Goal: Task Accomplishment & Management: Complete application form

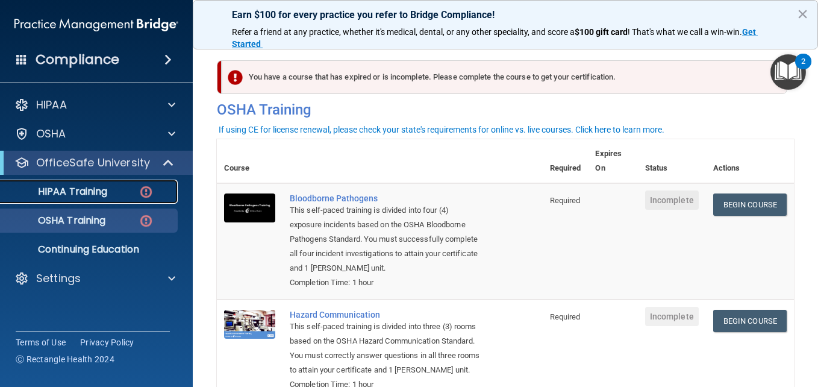
click at [138, 196] on div "HIPAA Training" at bounding box center [90, 192] width 165 height 12
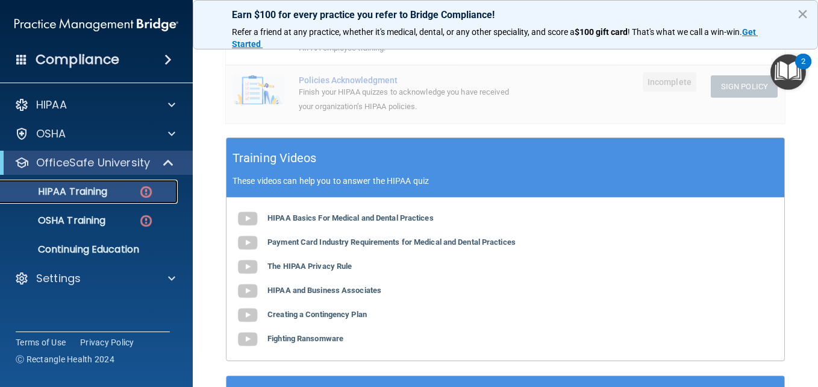
scroll to position [367, 0]
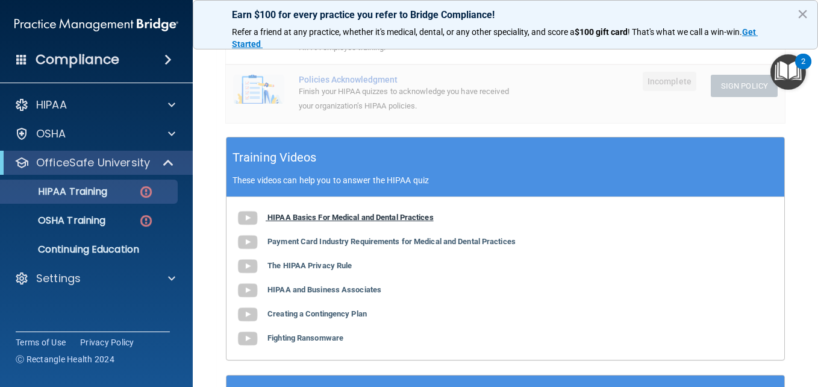
click at [342, 216] on b "HIPAA Basics For Medical and Dental Practices" at bounding box center [351, 217] width 166 height 9
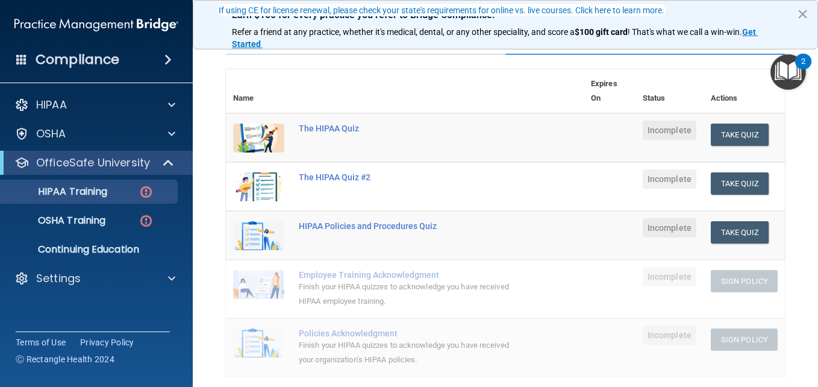
scroll to position [112, 0]
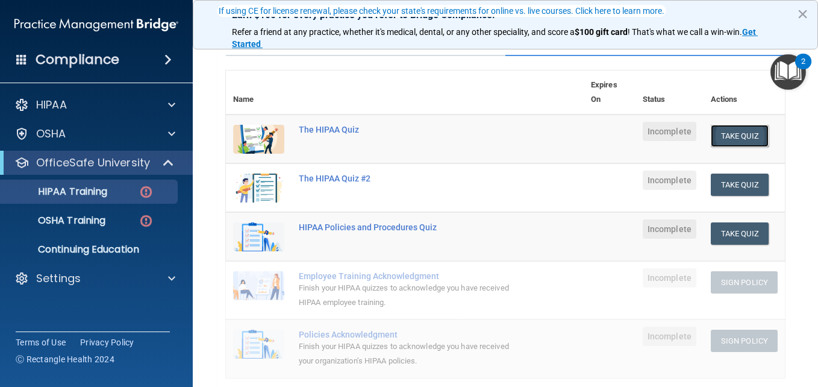
click at [717, 132] on button "Take Quiz" at bounding box center [740, 136] width 58 height 22
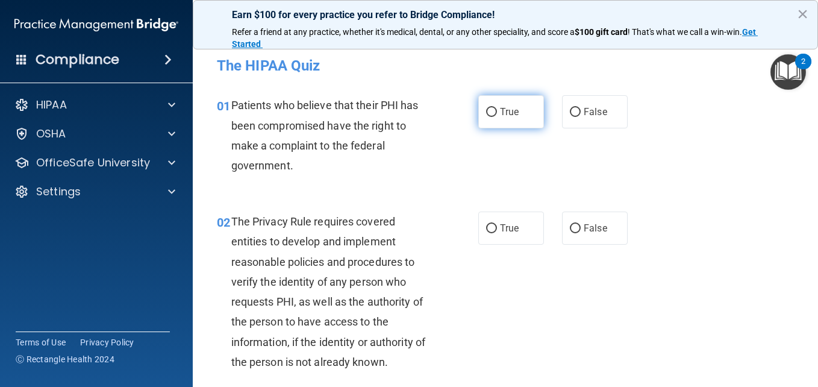
click at [489, 113] on input "True" at bounding box center [491, 112] width 11 height 9
radio input "true"
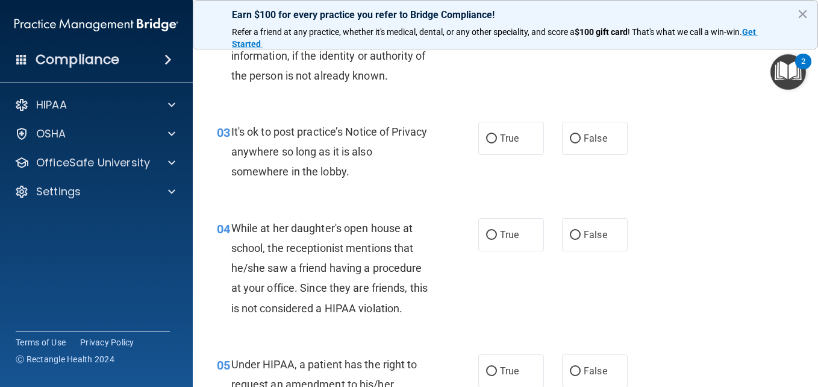
scroll to position [287, 0]
click at [584, 230] on span "False" at bounding box center [596, 233] width 24 height 11
click at [581, 230] on input "False" at bounding box center [575, 234] width 11 height 9
radio input "true"
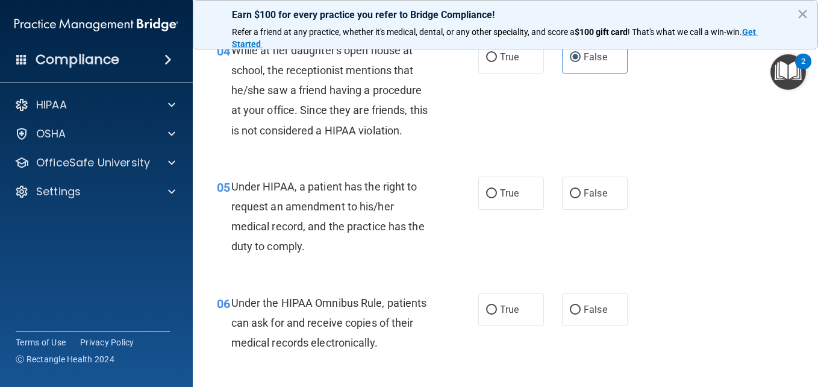
scroll to position [465, 0]
click at [512, 184] on label "True" at bounding box center [512, 191] width 66 height 33
click at [497, 188] on input "True" at bounding box center [491, 192] width 11 height 9
radio input "true"
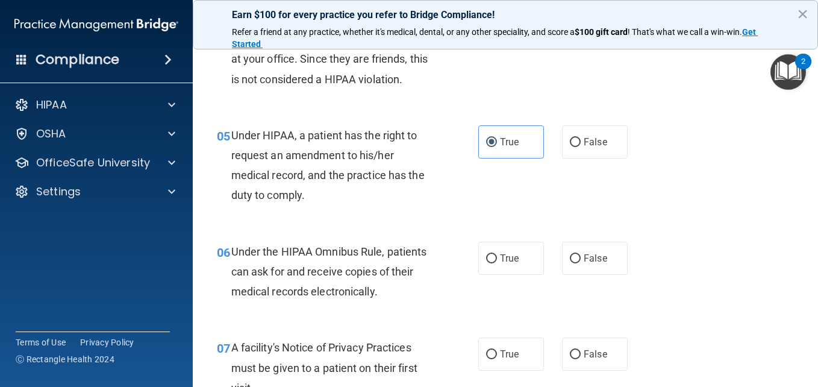
scroll to position [516, 0]
click at [562, 252] on label "False" at bounding box center [595, 257] width 66 height 33
click at [570, 254] on input "False" at bounding box center [575, 258] width 11 height 9
radio input "true"
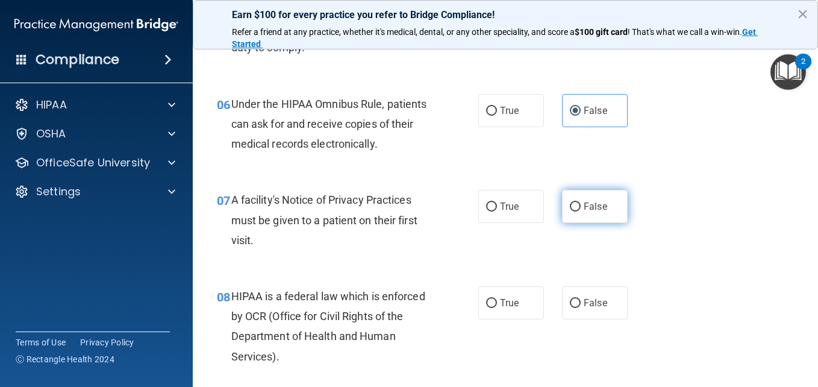
scroll to position [664, 0]
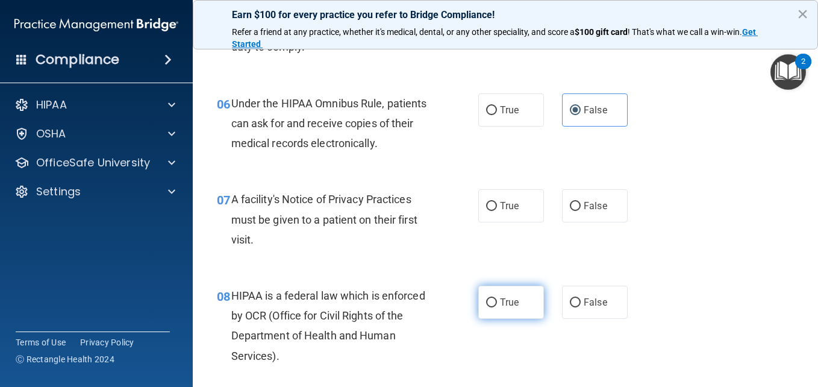
click at [504, 294] on label "True" at bounding box center [512, 302] width 66 height 33
click at [497, 298] on input "True" at bounding box center [491, 302] width 11 height 9
radio input "true"
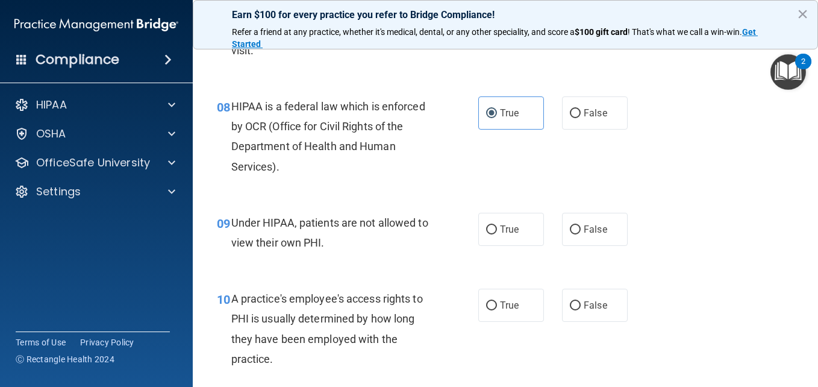
scroll to position [853, 0]
click at [574, 235] on label "False" at bounding box center [595, 228] width 66 height 33
click at [574, 234] on input "False" at bounding box center [575, 229] width 11 height 9
radio input "true"
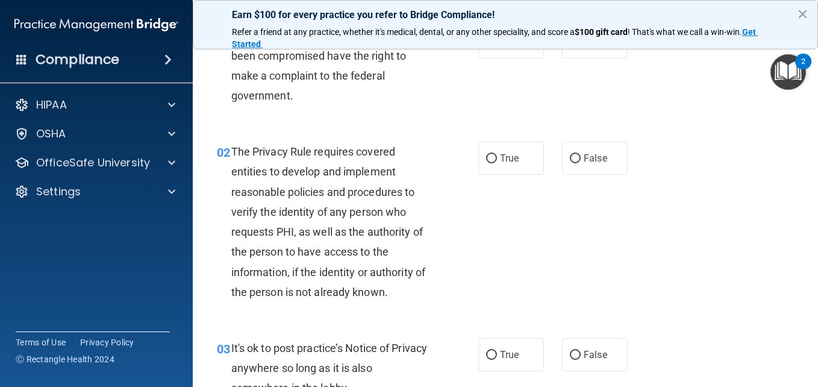
scroll to position [71, 0]
click at [495, 162] on label "True" at bounding box center [512, 157] width 66 height 33
click at [495, 162] on input "True" at bounding box center [491, 158] width 11 height 9
radio input "true"
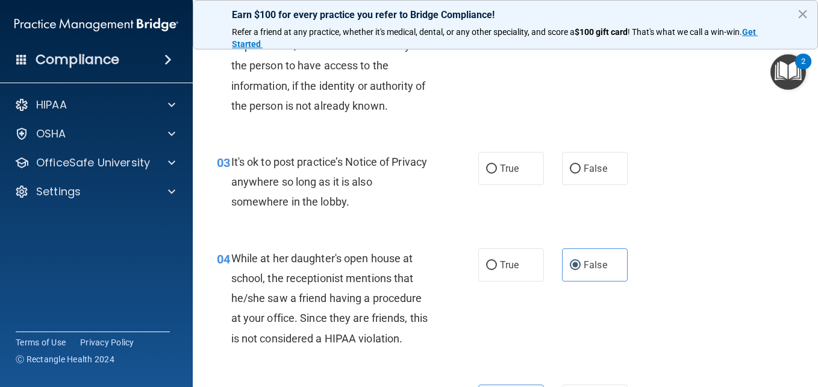
scroll to position [257, 0]
click at [604, 159] on label "False" at bounding box center [595, 167] width 66 height 33
click at [581, 164] on input "False" at bounding box center [575, 168] width 11 height 9
radio input "true"
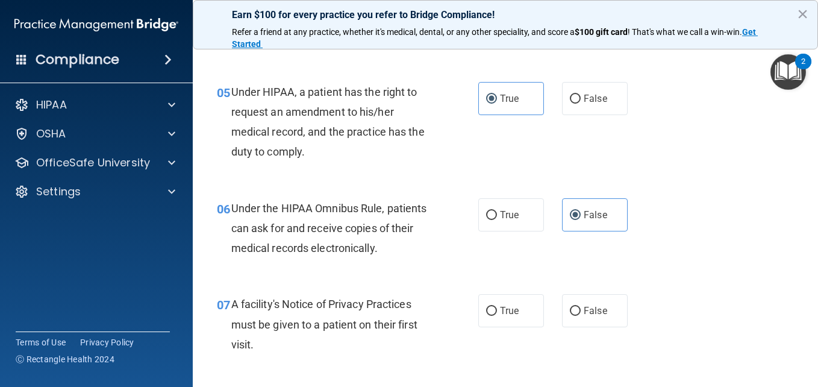
scroll to position [558, 0]
click at [506, 225] on label "True" at bounding box center [512, 215] width 66 height 33
click at [497, 221] on input "True" at bounding box center [491, 216] width 11 height 9
radio input "true"
radio input "false"
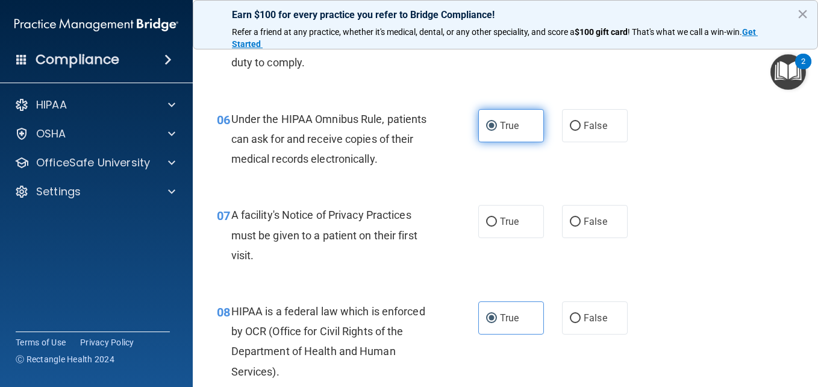
scroll to position [648, 0]
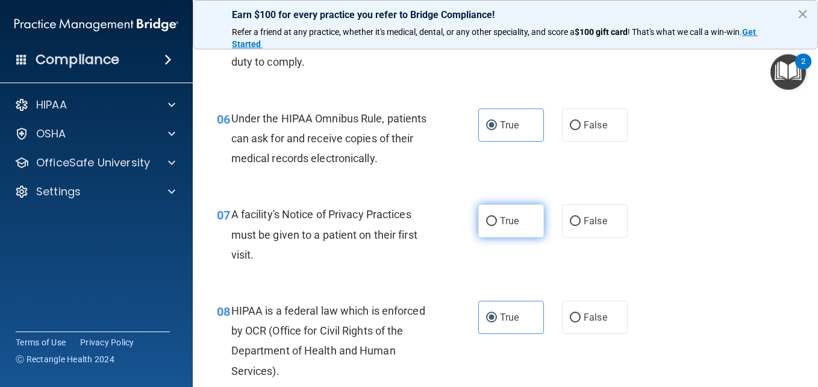
click at [501, 231] on label "True" at bounding box center [512, 220] width 66 height 33
click at [497, 226] on input "True" at bounding box center [491, 221] width 11 height 9
radio input "true"
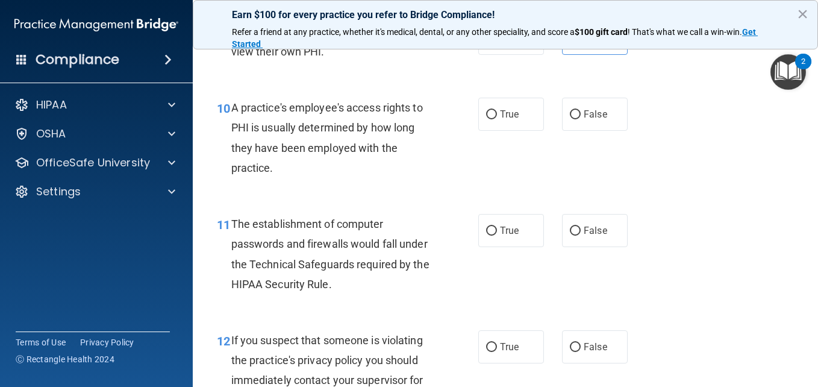
scroll to position [1045, 0]
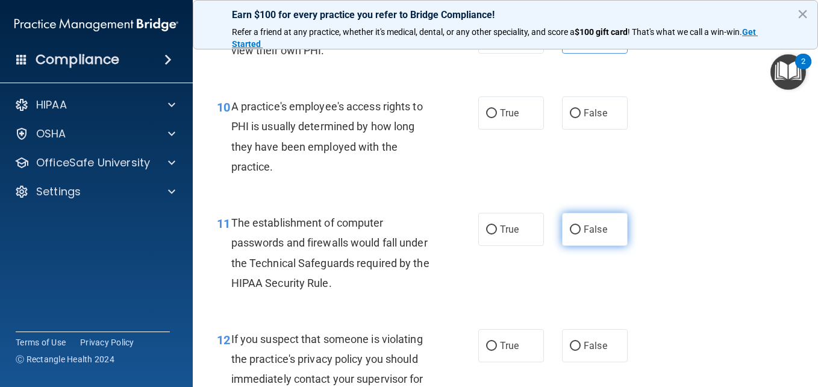
click at [571, 229] on input "False" at bounding box center [575, 229] width 11 height 9
radio input "true"
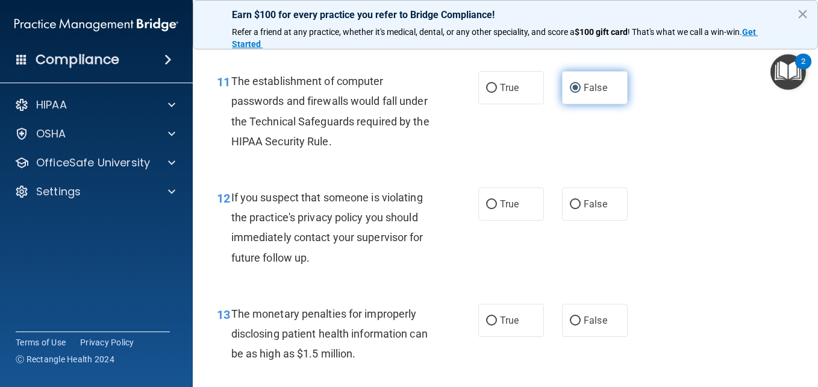
scroll to position [1188, 0]
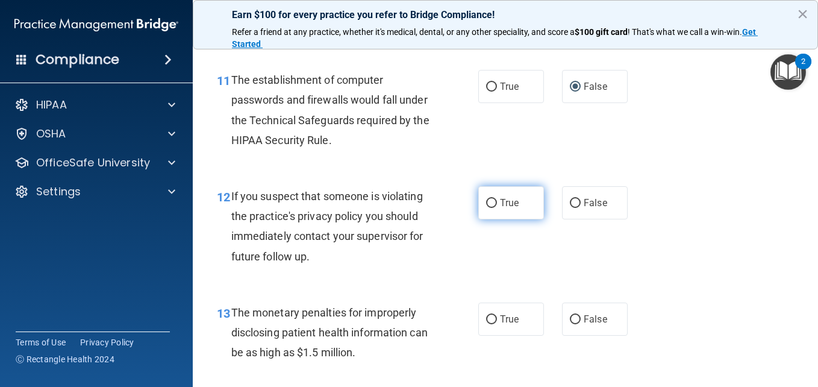
click at [491, 188] on label "True" at bounding box center [512, 202] width 66 height 33
click at [491, 199] on input "True" at bounding box center [491, 203] width 11 height 9
radio input "true"
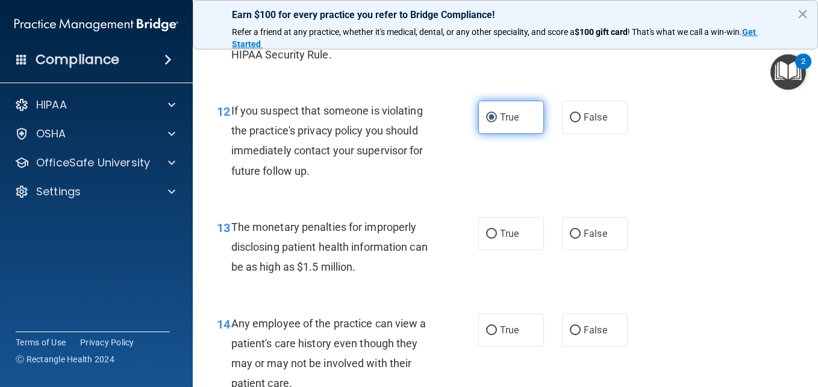
scroll to position [1274, 0]
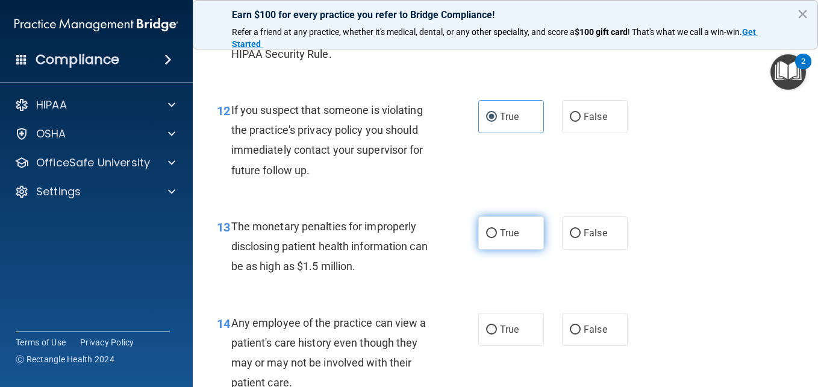
click at [479, 227] on label "True" at bounding box center [512, 232] width 66 height 33
click at [486, 229] on input "True" at bounding box center [491, 233] width 11 height 9
radio input "true"
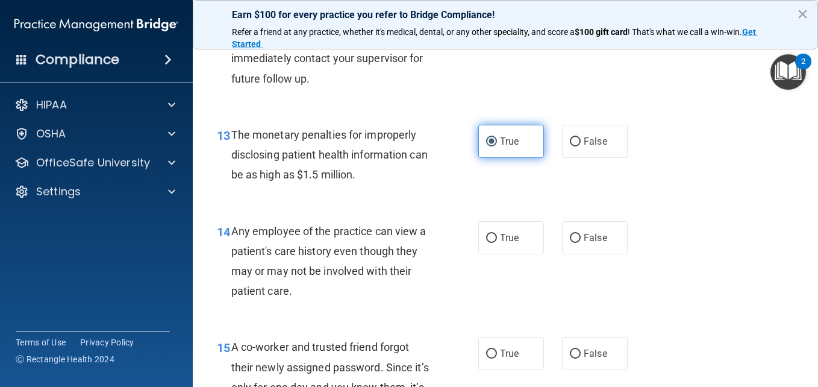
scroll to position [1372, 0]
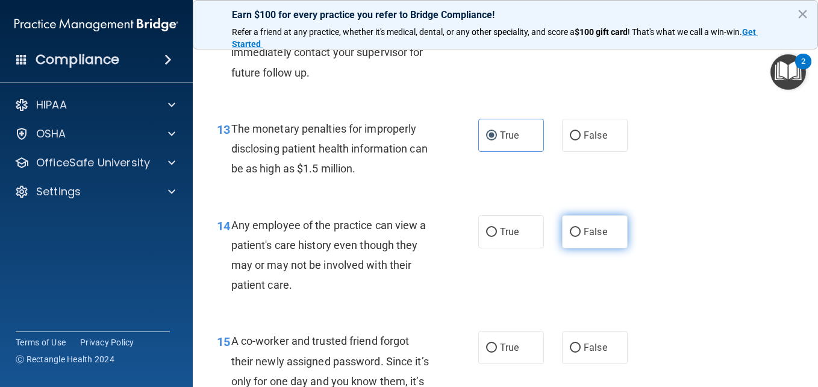
click at [576, 243] on label "False" at bounding box center [595, 231] width 66 height 33
click at [576, 237] on input "False" at bounding box center [575, 232] width 11 height 9
radio input "true"
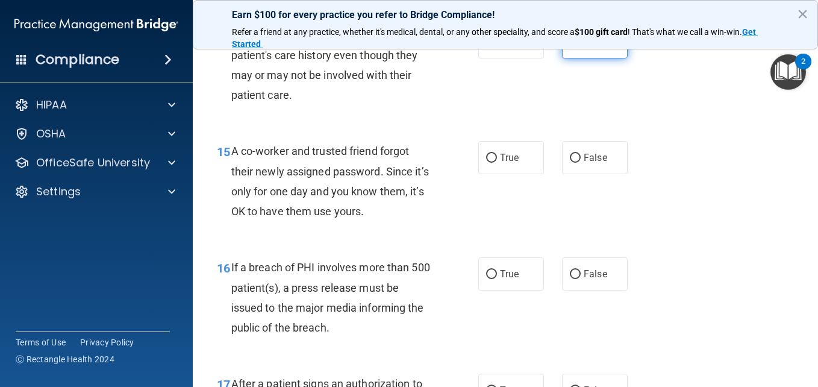
scroll to position [1562, 0]
click at [604, 166] on label "False" at bounding box center [595, 156] width 66 height 33
click at [581, 162] on input "False" at bounding box center [575, 157] width 11 height 9
radio input "true"
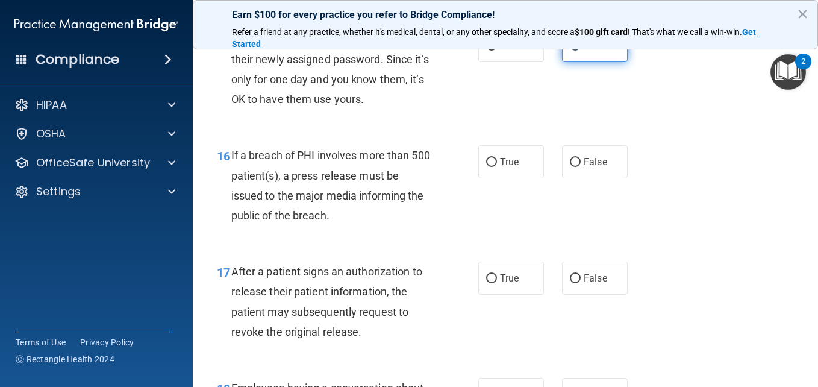
scroll to position [1675, 0]
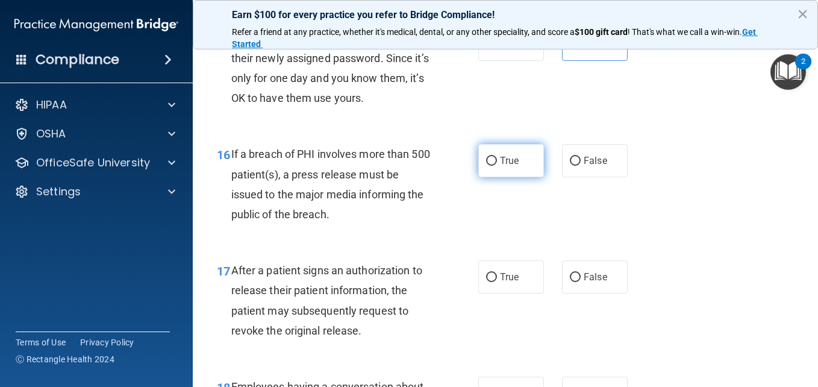
click at [519, 165] on label "True" at bounding box center [512, 160] width 66 height 33
click at [497, 165] on input "True" at bounding box center [491, 161] width 11 height 9
radio input "true"
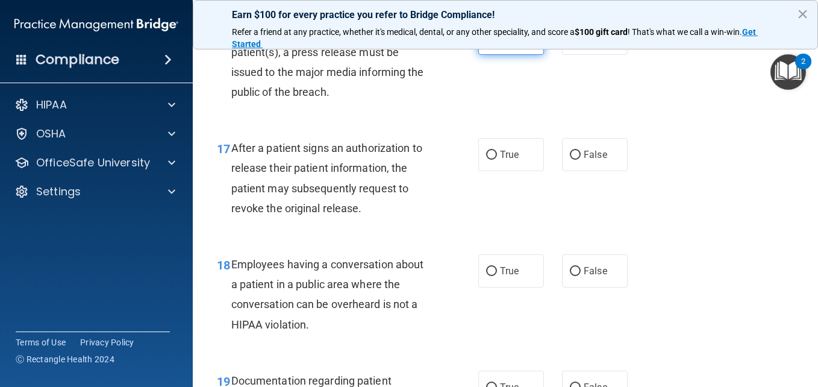
scroll to position [1797, 0]
click at [515, 161] on label "True" at bounding box center [512, 154] width 66 height 33
click at [497, 160] on input "True" at bounding box center [491, 155] width 11 height 9
radio input "true"
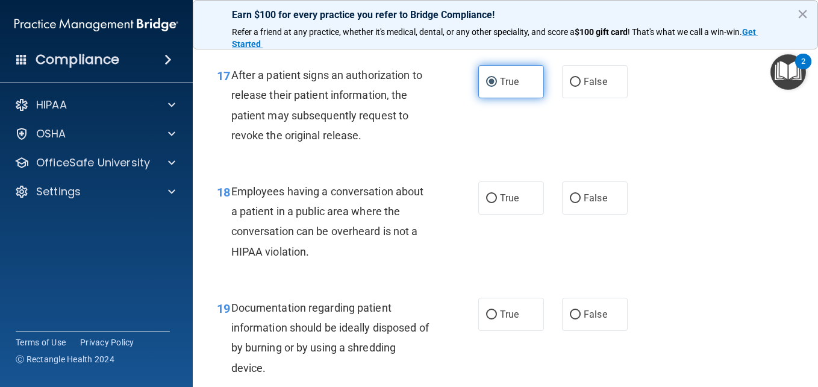
scroll to position [1871, 0]
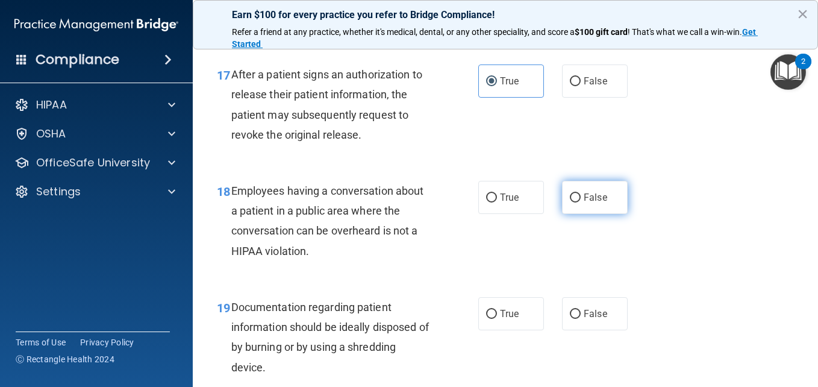
click at [584, 198] on span "False" at bounding box center [596, 197] width 24 height 11
click at [579, 198] on input "False" at bounding box center [575, 197] width 11 height 9
radio input "true"
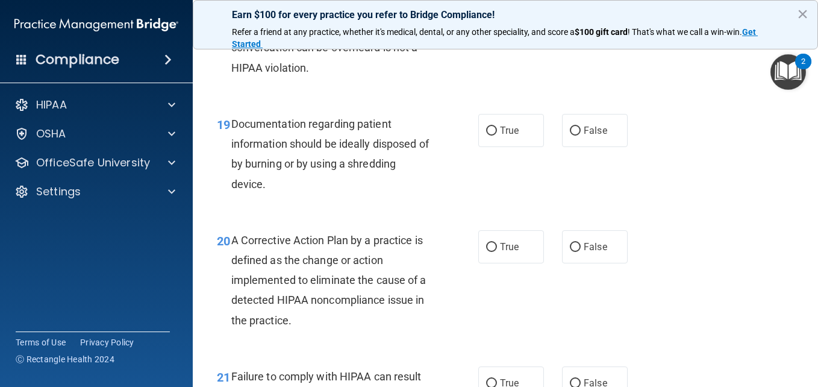
scroll to position [2055, 0]
click at [518, 125] on label "True" at bounding box center [512, 129] width 66 height 33
click at [497, 125] on input "True" at bounding box center [491, 129] width 11 height 9
radio input "true"
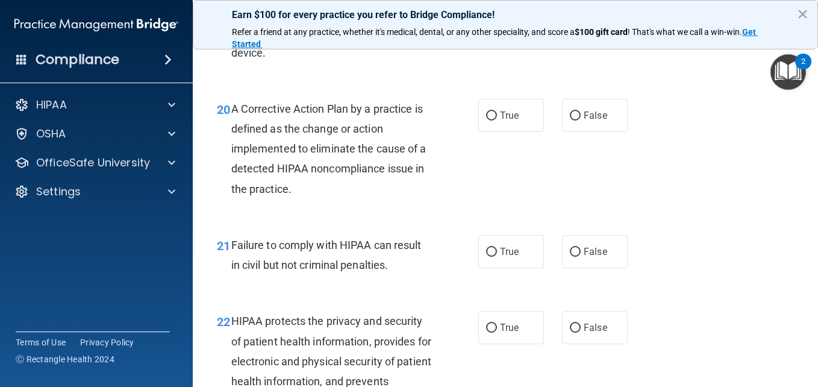
scroll to position [2186, 0]
click at [582, 237] on label "False" at bounding box center [595, 250] width 66 height 33
click at [581, 247] on input "False" at bounding box center [575, 251] width 11 height 9
radio input "true"
click at [515, 119] on label "True" at bounding box center [512, 114] width 66 height 33
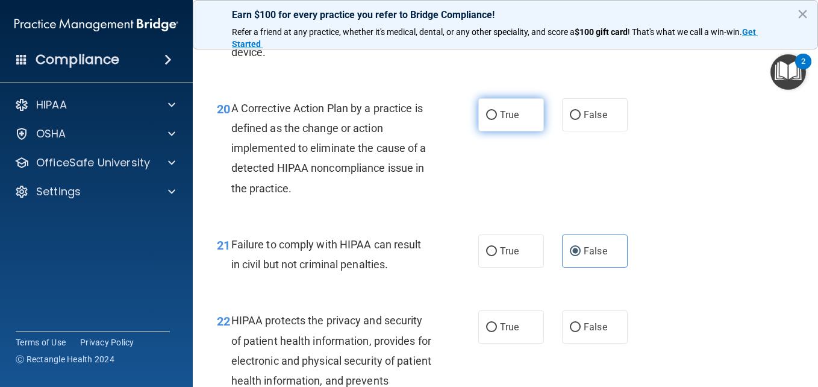
click at [497, 119] on input "True" at bounding box center [491, 115] width 11 height 9
radio input "true"
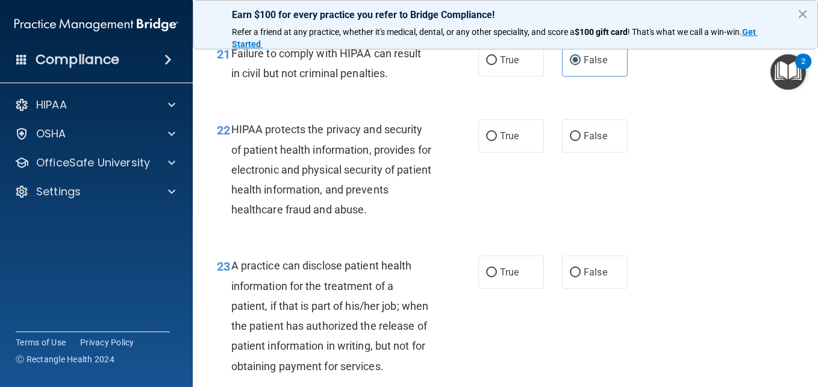
scroll to position [2378, 0]
click at [499, 129] on label "True" at bounding box center [512, 135] width 66 height 33
click at [497, 131] on input "True" at bounding box center [491, 135] width 11 height 9
radio input "true"
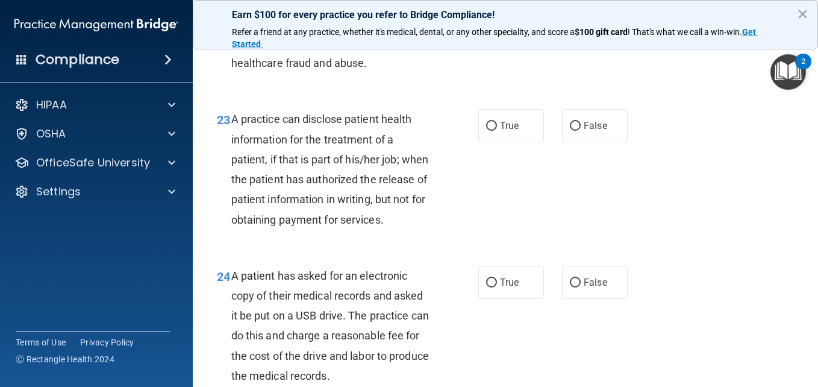
scroll to position [2524, 0]
click at [500, 129] on span "True" at bounding box center [509, 124] width 19 height 11
click at [497, 129] on input "True" at bounding box center [491, 125] width 11 height 9
radio input "true"
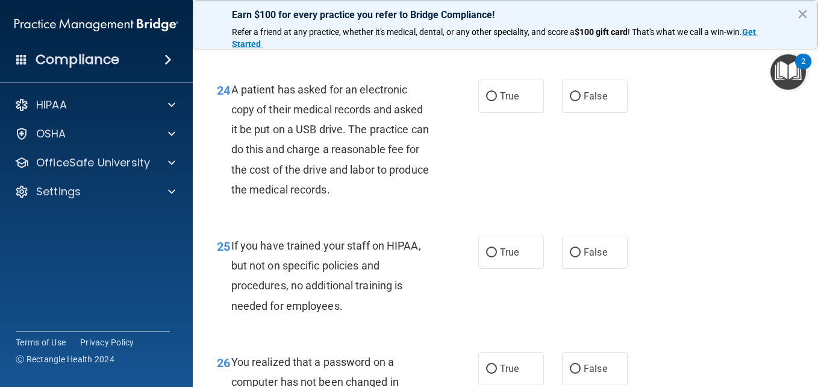
scroll to position [2710, 0]
click at [500, 112] on label "True" at bounding box center [512, 95] width 66 height 33
click at [497, 101] on input "True" at bounding box center [491, 96] width 11 height 9
radio input "true"
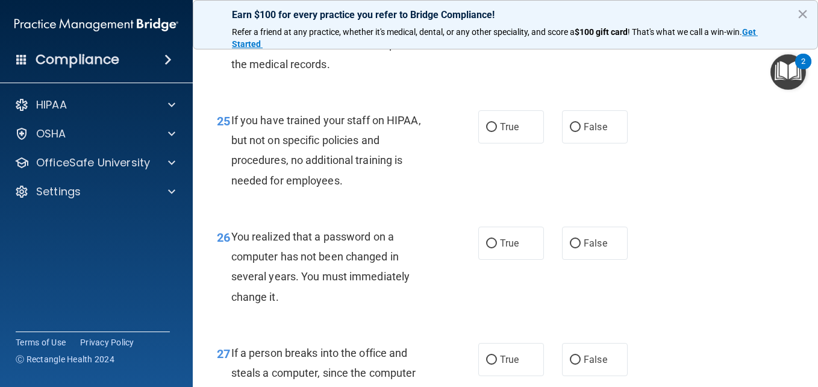
scroll to position [2835, 0]
click at [600, 133] on span "False" at bounding box center [596, 126] width 24 height 11
click at [581, 132] on input "False" at bounding box center [575, 127] width 11 height 9
radio input "true"
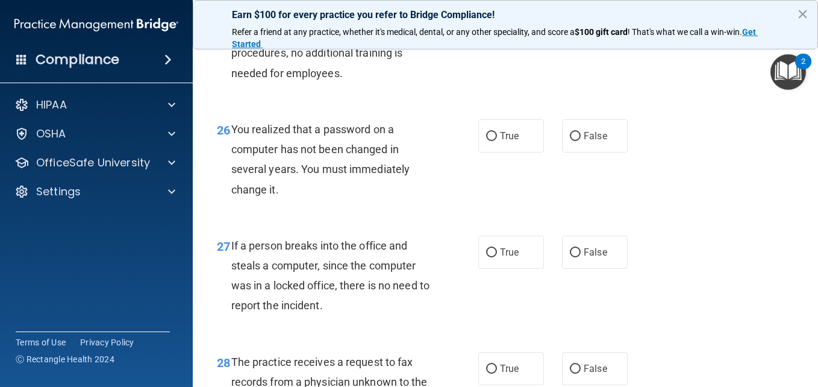
scroll to position [2943, 0]
click at [511, 152] on label "True" at bounding box center [512, 135] width 66 height 33
click at [497, 140] on input "True" at bounding box center [491, 135] width 11 height 9
radio input "true"
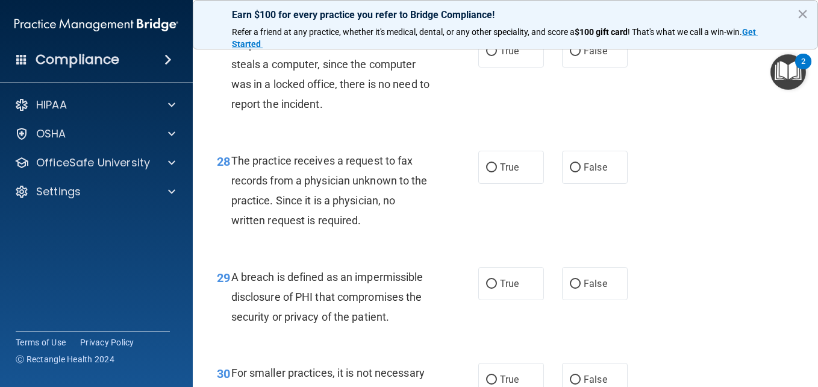
scroll to position [3132, 0]
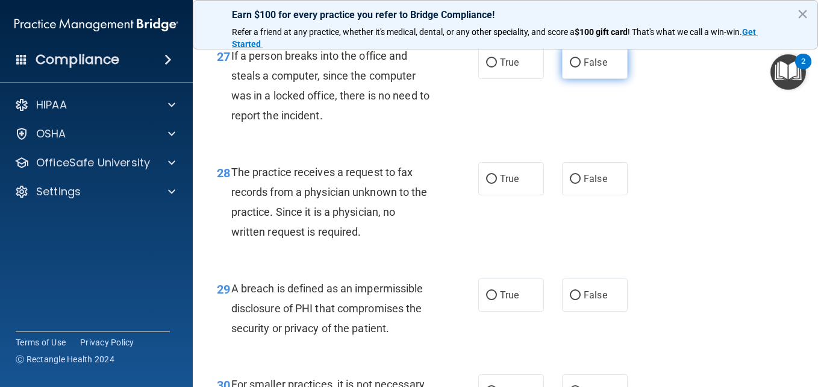
click at [570, 79] on label "False" at bounding box center [595, 62] width 66 height 33
click at [570, 68] on input "False" at bounding box center [575, 62] width 11 height 9
radio input "true"
click at [581, 195] on label "False" at bounding box center [595, 178] width 66 height 33
click at [581, 184] on input "False" at bounding box center [575, 179] width 11 height 9
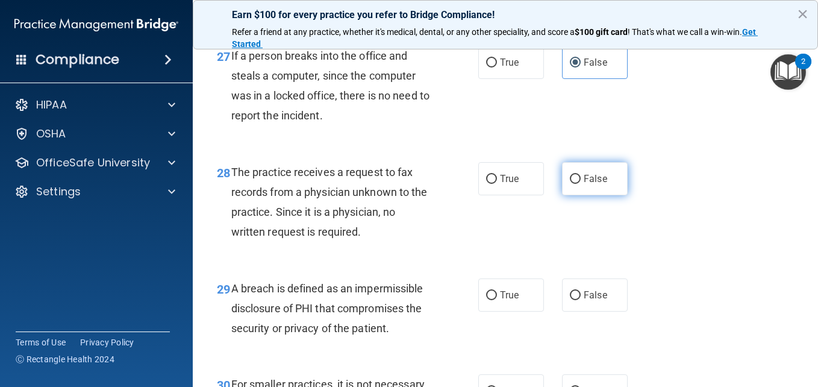
radio input "true"
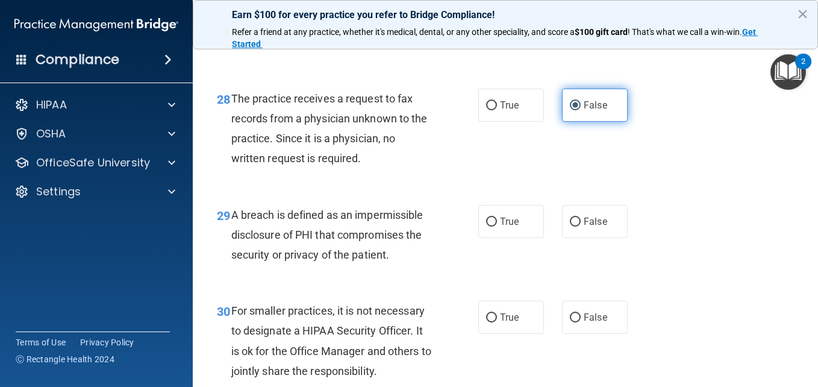
scroll to position [3207, 0]
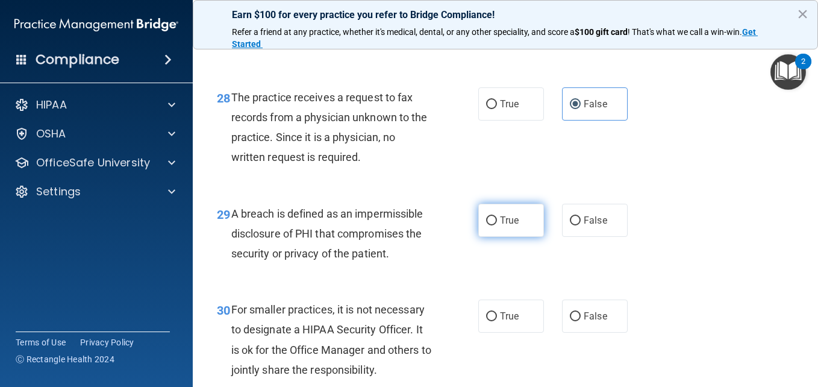
click at [536, 237] on label "True" at bounding box center [512, 220] width 66 height 33
click at [497, 225] on input "True" at bounding box center [491, 220] width 11 height 9
radio input "true"
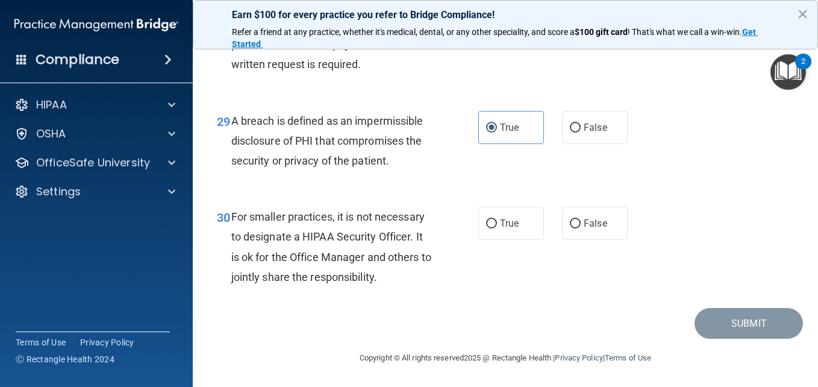
scroll to position [3306, 0]
click at [571, 228] on input "False" at bounding box center [575, 223] width 11 height 9
radio input "true"
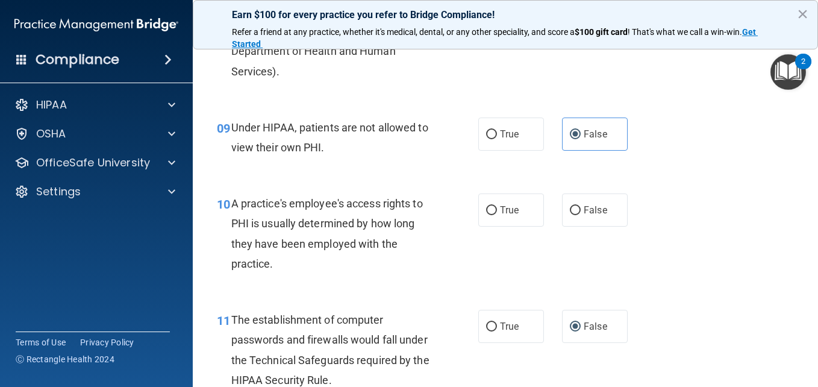
scroll to position [949, 0]
click at [570, 206] on input "False" at bounding box center [575, 210] width 11 height 9
radio input "true"
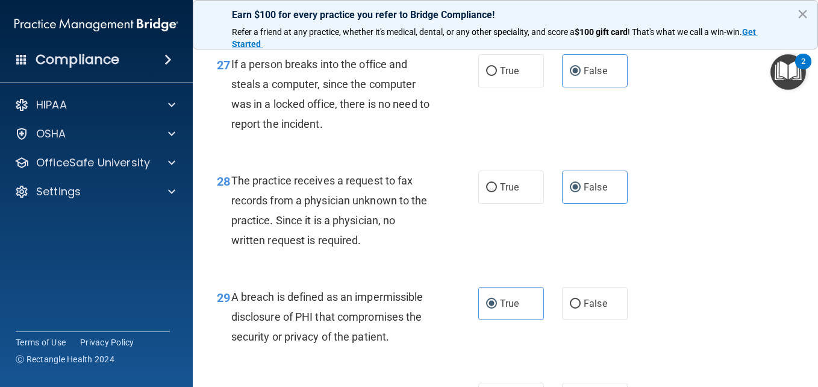
scroll to position [3320, 0]
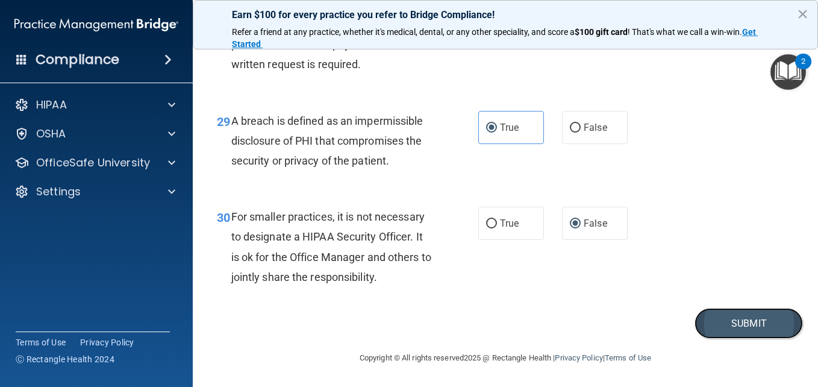
click at [734, 330] on button "Submit" at bounding box center [749, 323] width 108 height 31
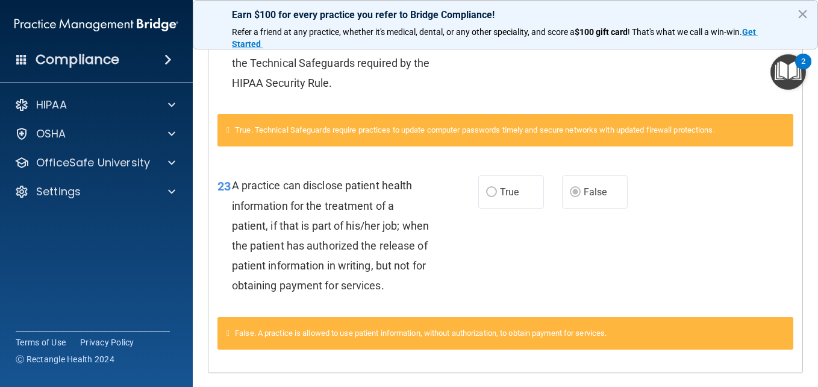
scroll to position [488, 0]
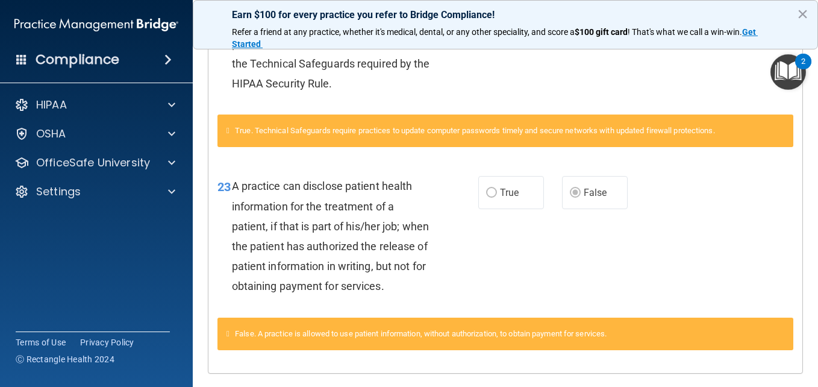
click at [745, 289] on div "23 A practice can disclose patient health information for the treatment of a pa…" at bounding box center [506, 239] width 594 height 156
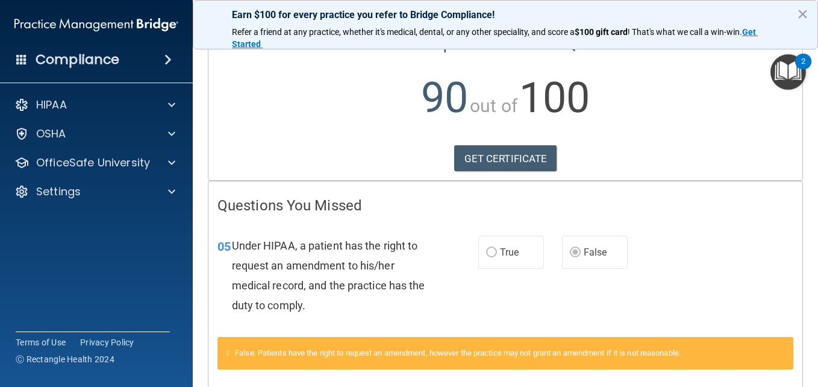
scroll to position [0, 0]
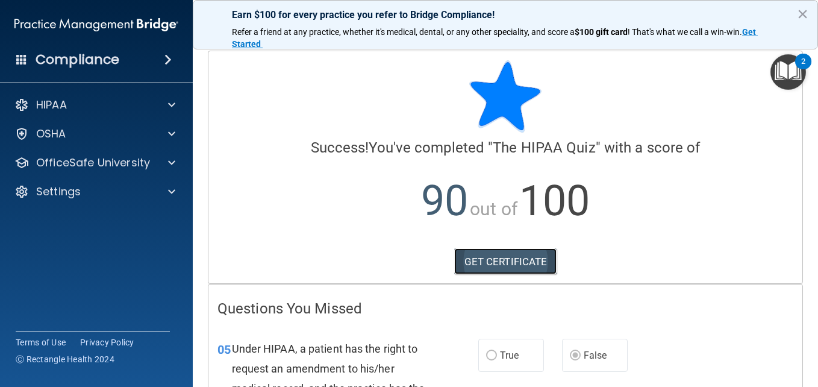
click at [536, 265] on link "GET CERTIFICATE" at bounding box center [505, 261] width 103 height 27
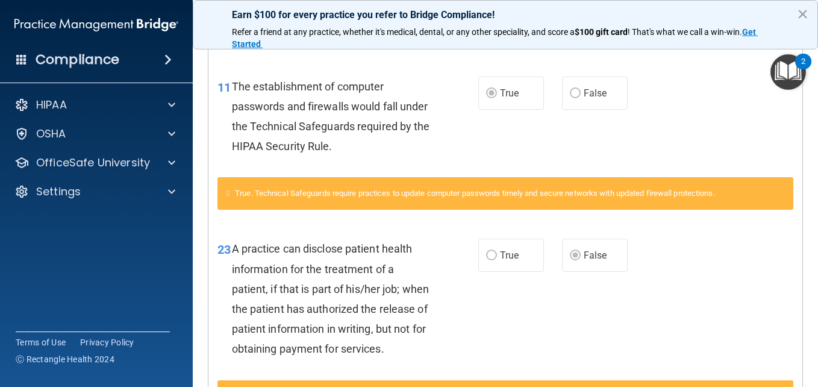
scroll to position [542, 0]
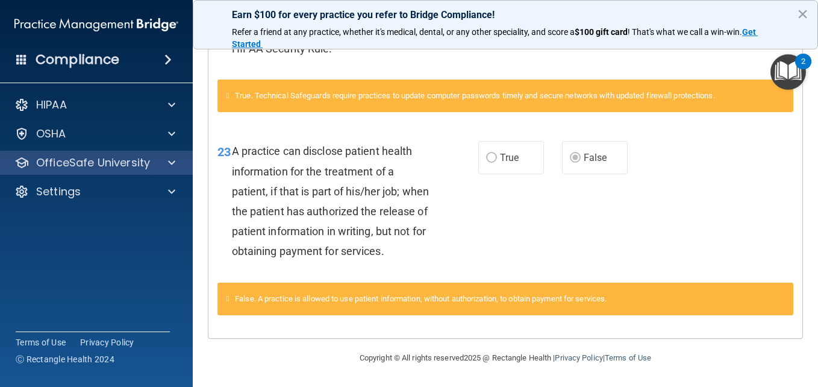
click at [151, 171] on div "OfficeSafe University" at bounding box center [96, 163] width 193 height 24
click at [172, 167] on span at bounding box center [171, 162] width 7 height 14
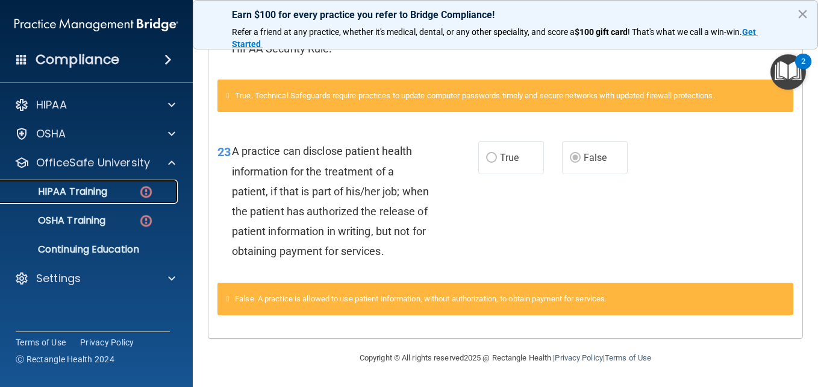
click at [128, 190] on div "HIPAA Training" at bounding box center [90, 192] width 165 height 12
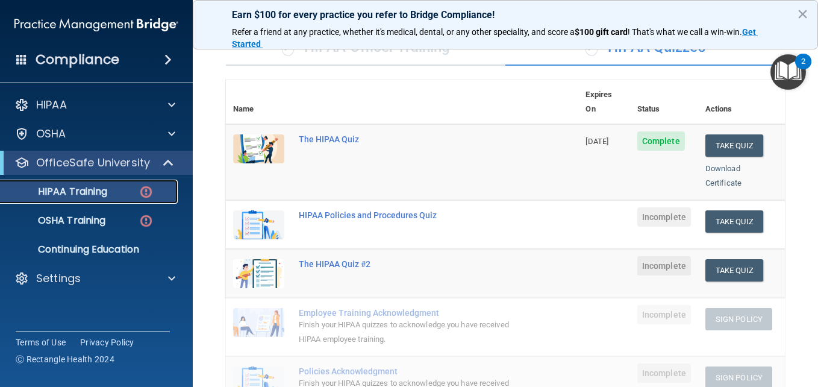
scroll to position [94, 0]
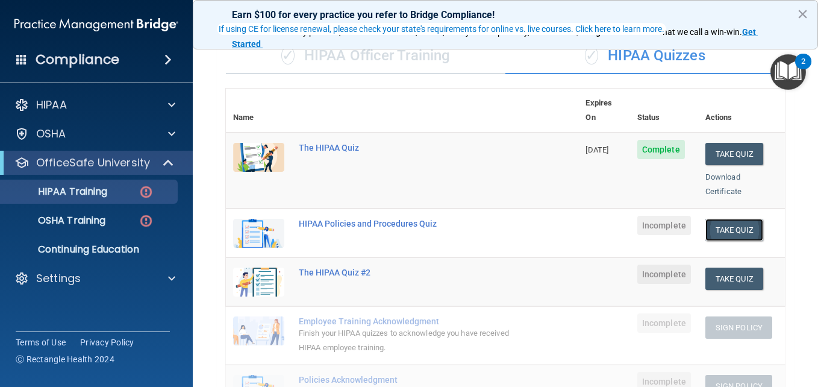
click at [721, 222] on button "Take Quiz" at bounding box center [735, 230] width 58 height 22
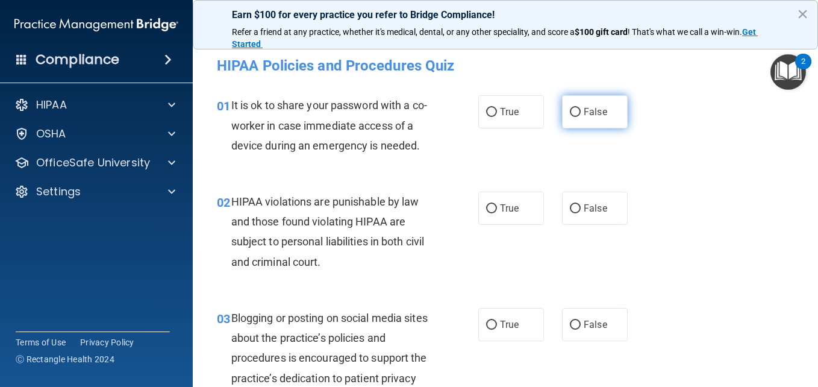
click at [585, 120] on label "False" at bounding box center [595, 111] width 66 height 33
click at [581, 117] on input "False" at bounding box center [575, 112] width 11 height 9
radio input "true"
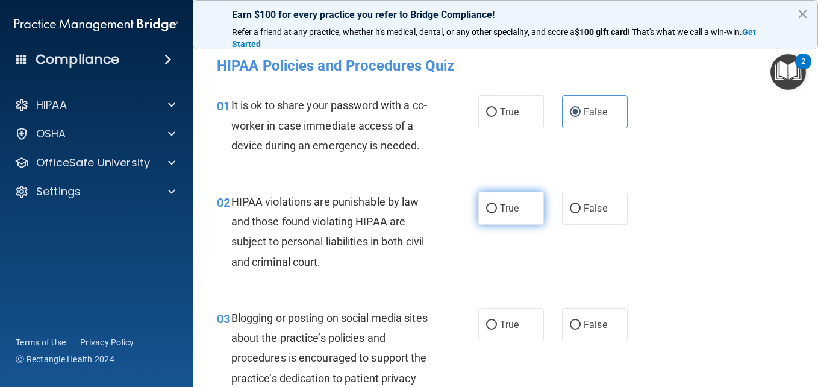
click at [513, 214] on label "True" at bounding box center [512, 208] width 66 height 33
click at [497, 213] on input "True" at bounding box center [491, 208] width 11 height 9
radio input "true"
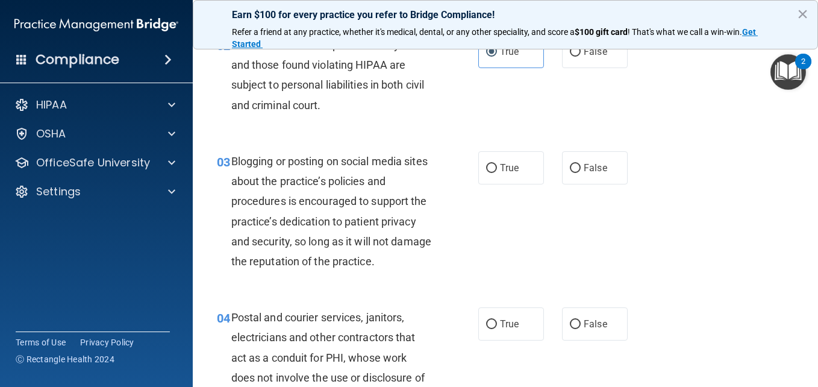
scroll to position [157, 0]
click at [590, 179] on label "False" at bounding box center [595, 167] width 66 height 33
click at [581, 172] on input "False" at bounding box center [575, 167] width 11 height 9
radio input "true"
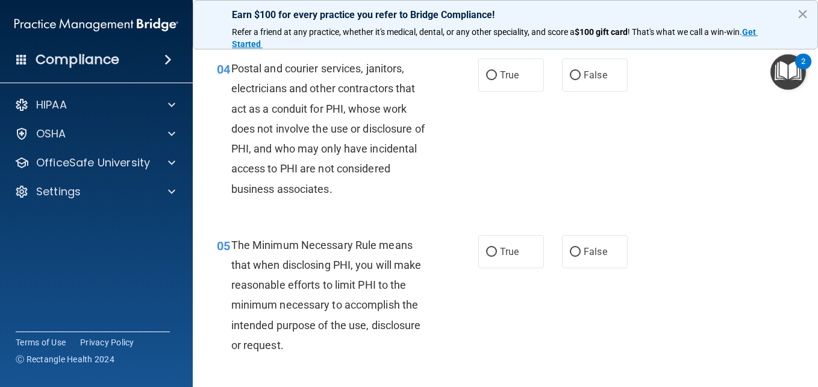
scroll to position [407, 0]
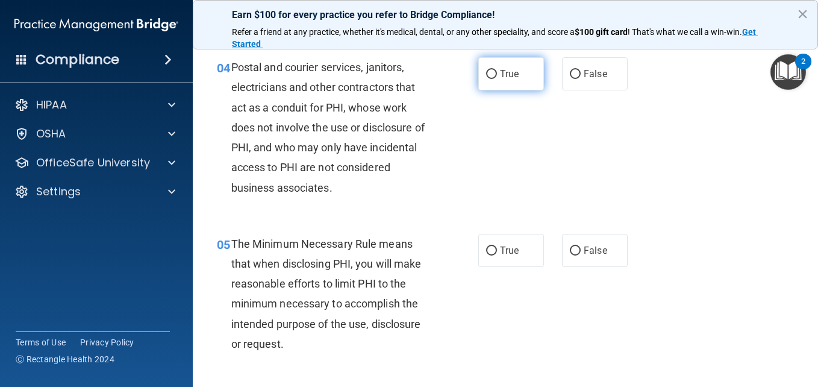
click at [512, 90] on label "True" at bounding box center [512, 73] width 66 height 33
click at [497, 79] on input "True" at bounding box center [491, 74] width 11 height 9
radio input "true"
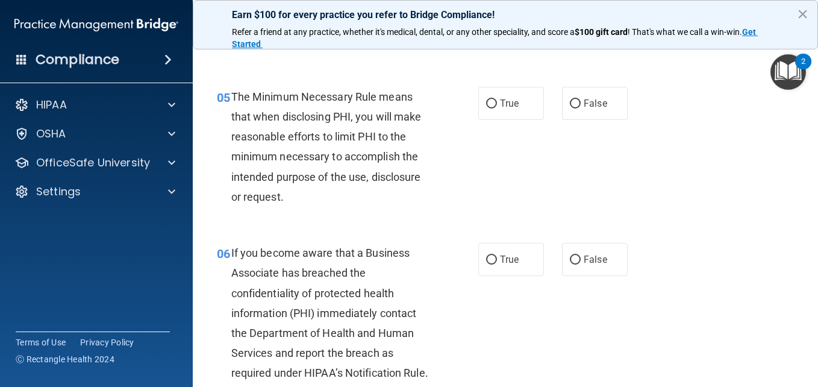
scroll to position [556, 0]
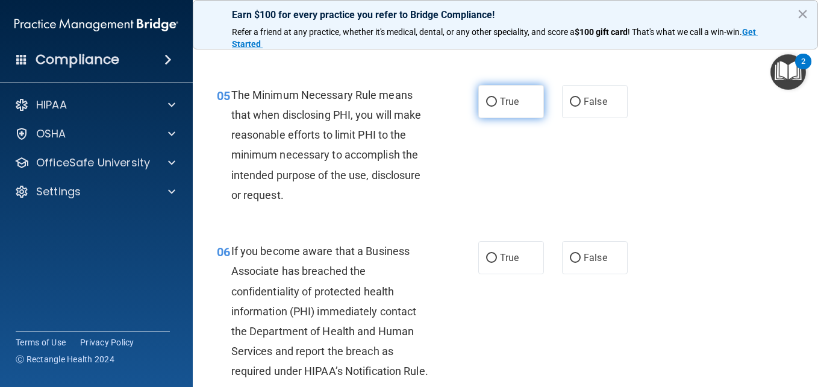
click at [503, 107] on span "True" at bounding box center [509, 101] width 19 height 11
click at [497, 107] on input "True" at bounding box center [491, 102] width 11 height 9
radio input "true"
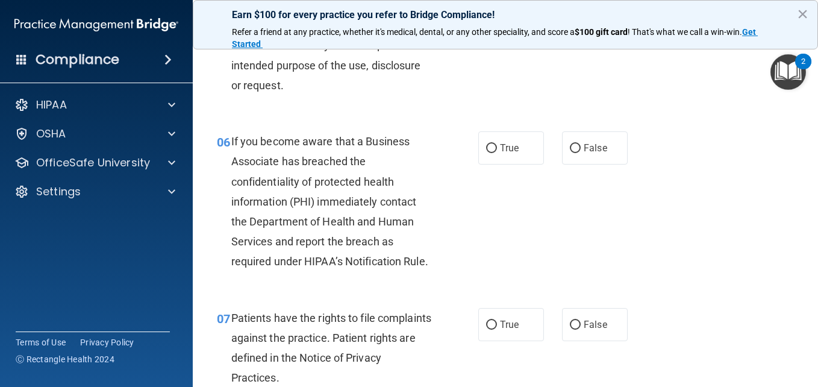
scroll to position [667, 0]
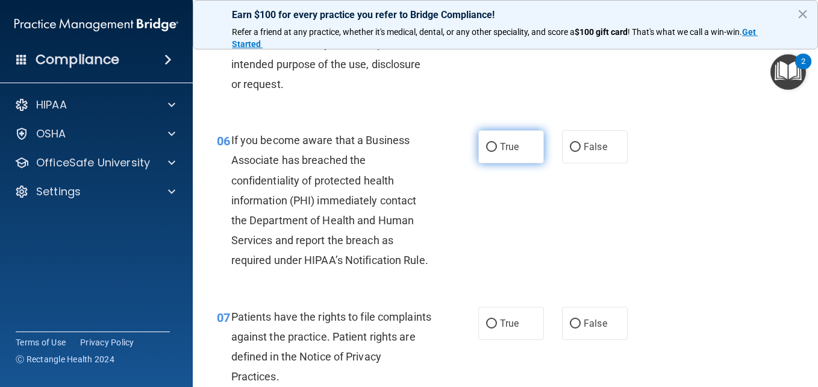
click at [480, 163] on label "True" at bounding box center [512, 146] width 66 height 33
click at [486, 152] on input "True" at bounding box center [491, 147] width 11 height 9
radio input "true"
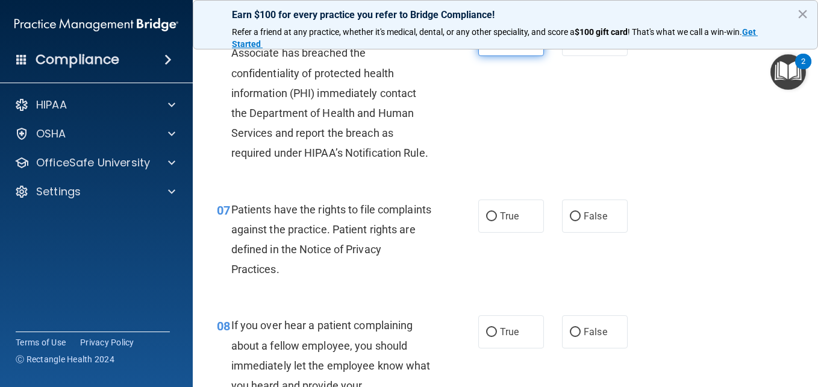
scroll to position [774, 0]
click at [500, 221] on span "True" at bounding box center [509, 215] width 19 height 11
click at [496, 221] on input "True" at bounding box center [491, 216] width 11 height 9
radio input "true"
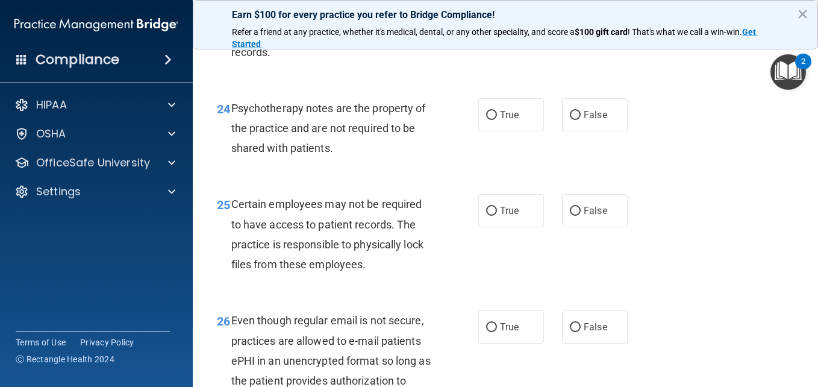
scroll to position [2973, 0]
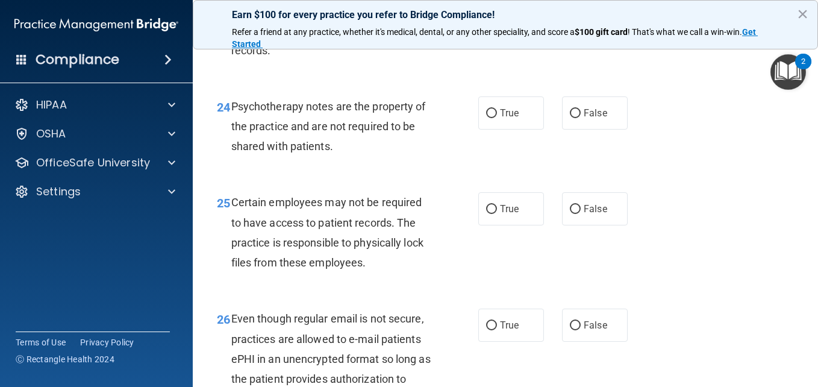
click at [492, 33] on label "True" at bounding box center [512, 16] width 66 height 33
click at [492, 22] on input "True" at bounding box center [491, 17] width 11 height 9
radio input "true"
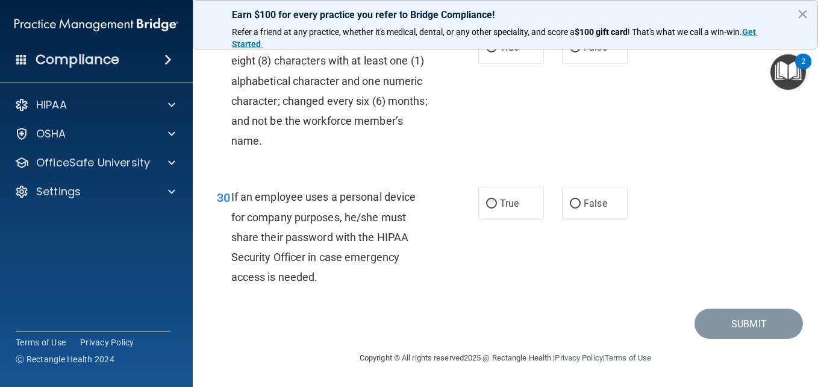
scroll to position [3720, 0]
click at [554, 204] on div "True False" at bounding box center [558, 203] width 158 height 33
click at [573, 204] on input "False" at bounding box center [575, 203] width 11 height 9
radio input "true"
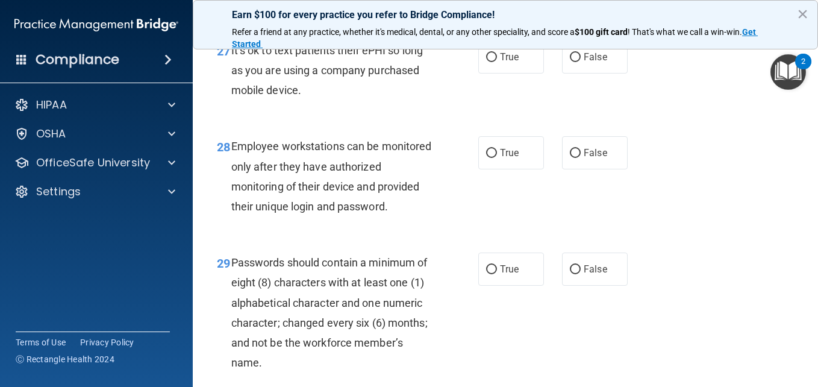
scroll to position [3397, 0]
click at [590, 74] on label "False" at bounding box center [595, 57] width 66 height 33
click at [581, 63] on input "False" at bounding box center [575, 58] width 11 height 9
radio input "true"
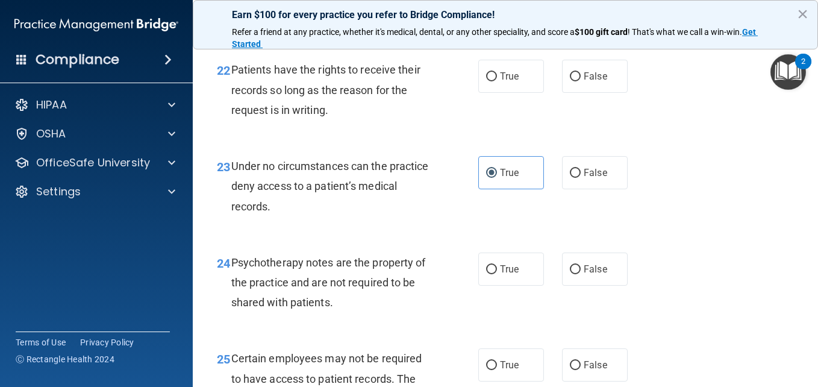
scroll to position [2816, 0]
click at [570, 178] on input "False" at bounding box center [575, 173] width 11 height 9
radio input "true"
radio input "false"
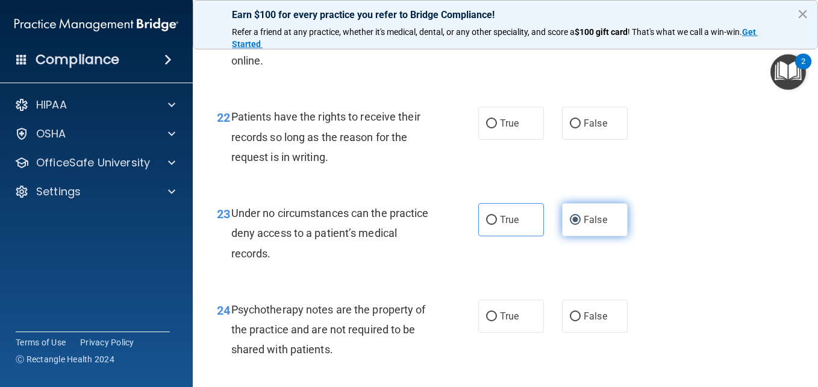
scroll to position [2757, 0]
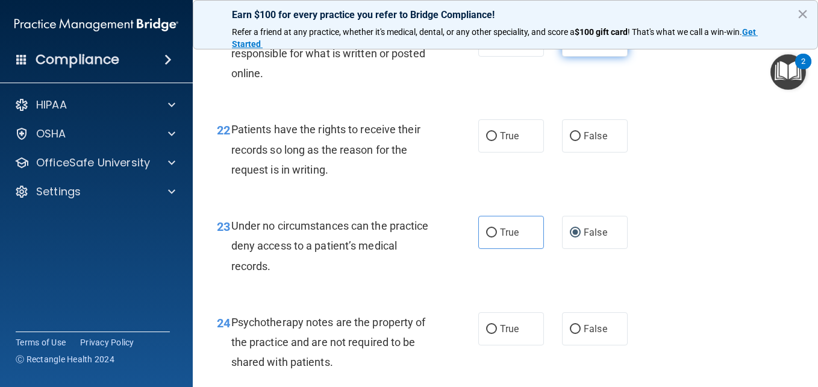
click at [571, 45] on input "False" at bounding box center [575, 40] width 11 height 9
radio input "true"
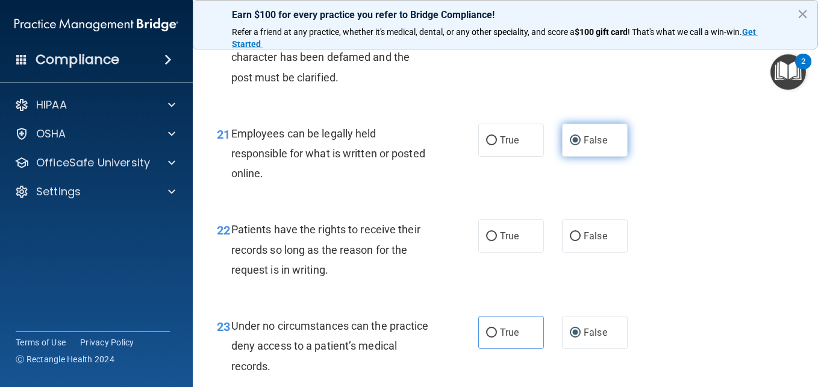
scroll to position [2657, 0]
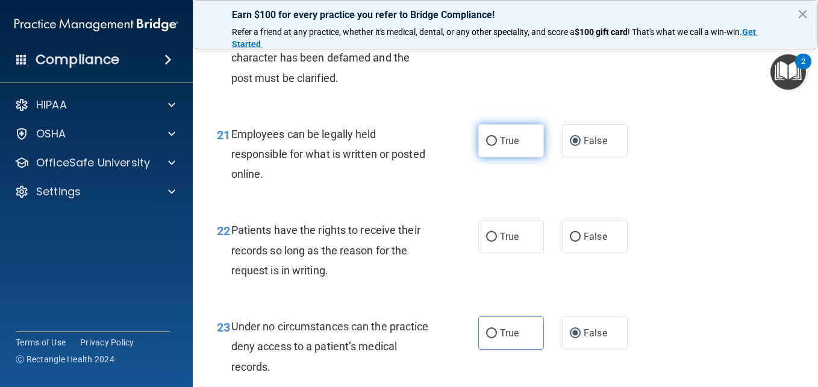
click at [523, 157] on label "True" at bounding box center [512, 140] width 66 height 33
click at [497, 146] on input "True" at bounding box center [491, 141] width 11 height 9
radio input "true"
radio input "false"
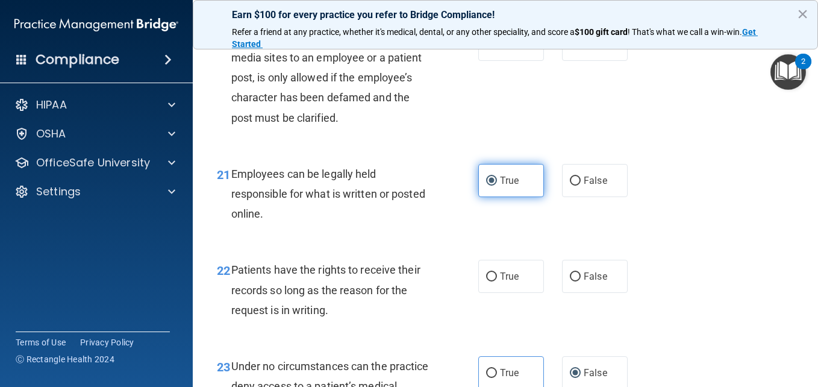
scroll to position [2610, 0]
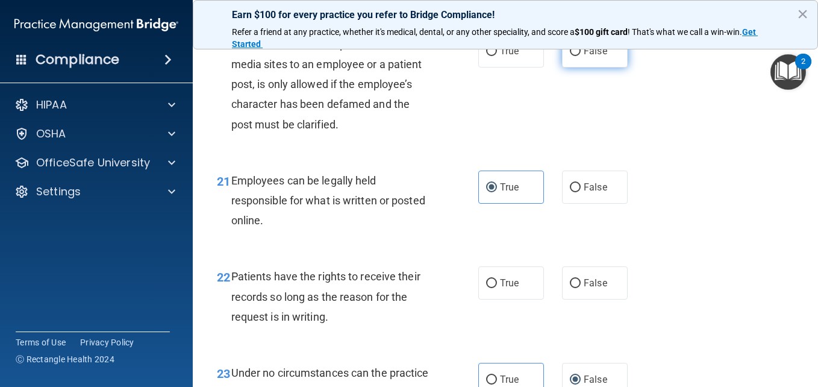
click at [568, 68] on label "False" at bounding box center [595, 50] width 66 height 33
click at [570, 56] on input "False" at bounding box center [575, 51] width 11 height 9
radio input "true"
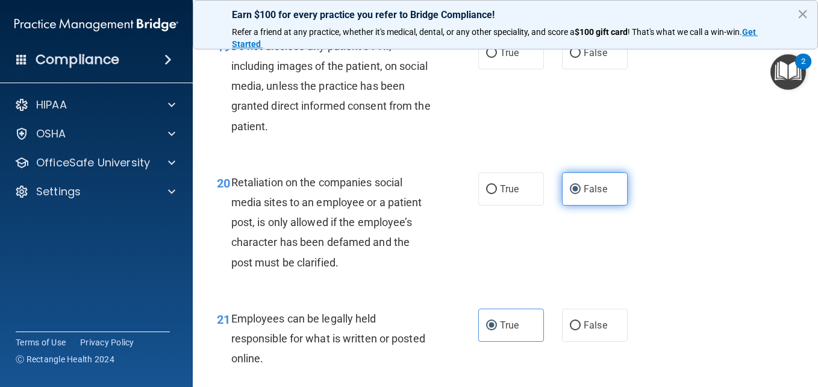
scroll to position [2468, 0]
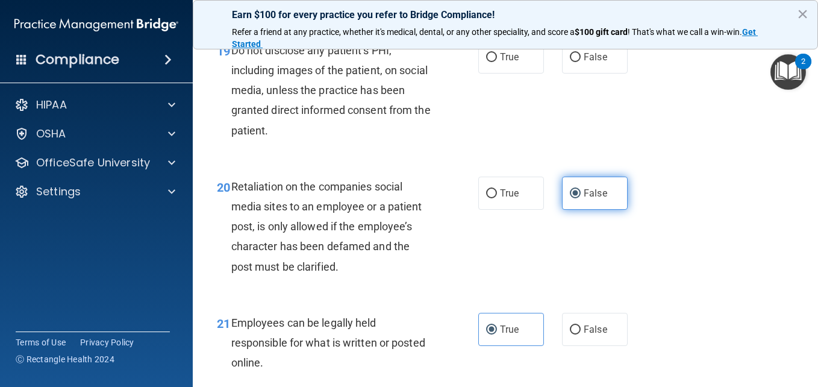
click at [570, 62] on input "False" at bounding box center [575, 57] width 11 height 9
radio input "true"
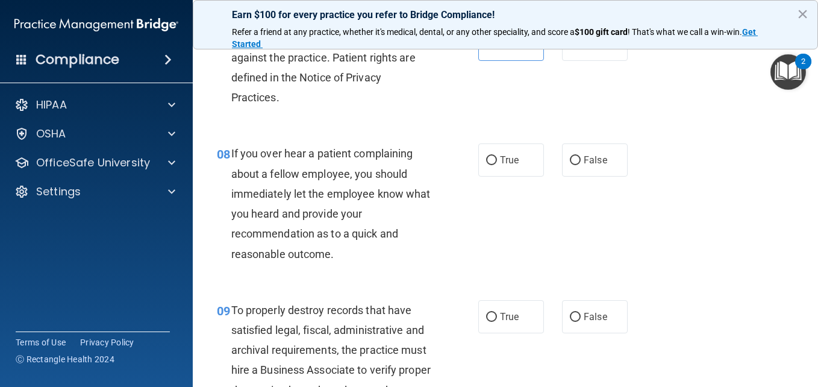
scroll to position [946, 0]
click at [587, 165] on span "False" at bounding box center [596, 159] width 24 height 11
click at [581, 165] on input "False" at bounding box center [575, 159] width 11 height 9
radio input "true"
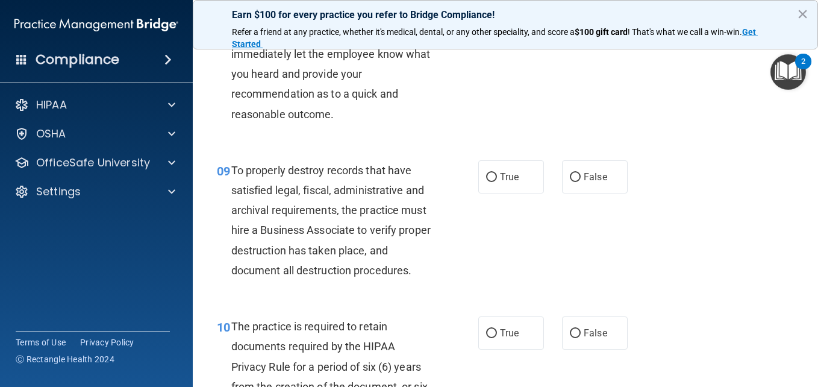
scroll to position [1105, 0]
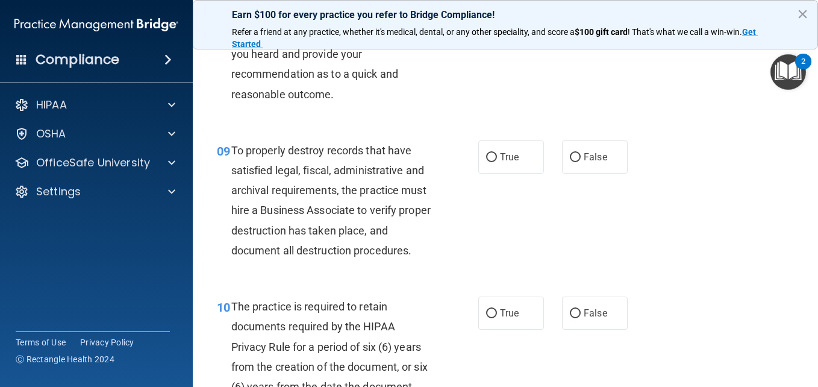
click at [587, 163] on span "False" at bounding box center [596, 156] width 24 height 11
click at [581, 162] on input "False" at bounding box center [575, 157] width 11 height 9
radio input "true"
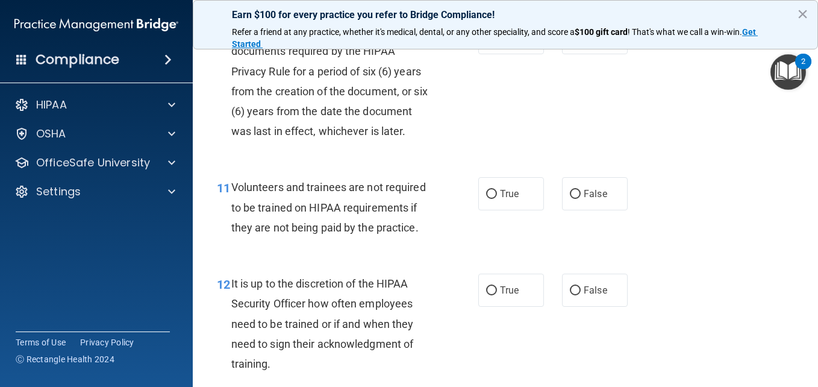
scroll to position [1381, 0]
click at [507, 54] on label "True" at bounding box center [512, 36] width 66 height 33
click at [497, 42] on input "True" at bounding box center [491, 37] width 11 height 9
radio input "true"
click at [580, 210] on label "False" at bounding box center [595, 193] width 66 height 33
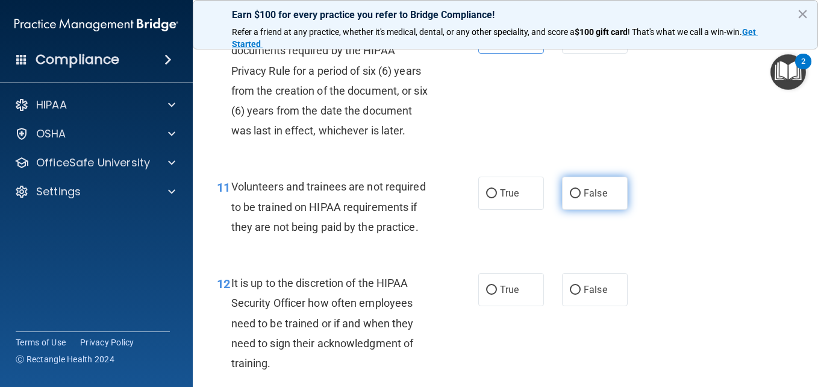
click at [580, 198] on input "False" at bounding box center [575, 193] width 11 height 9
radio input "true"
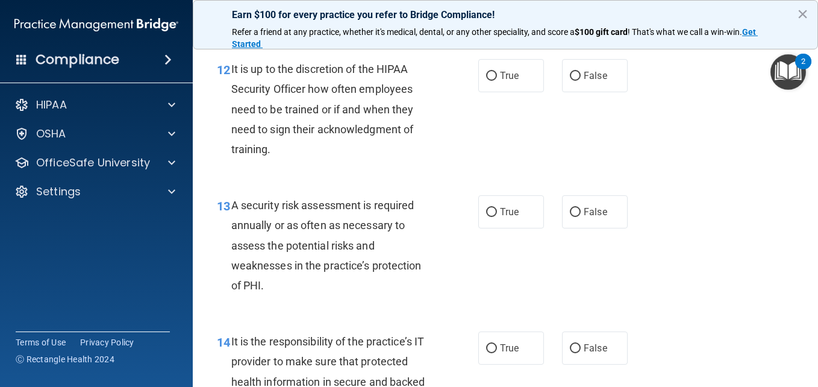
scroll to position [1596, 0]
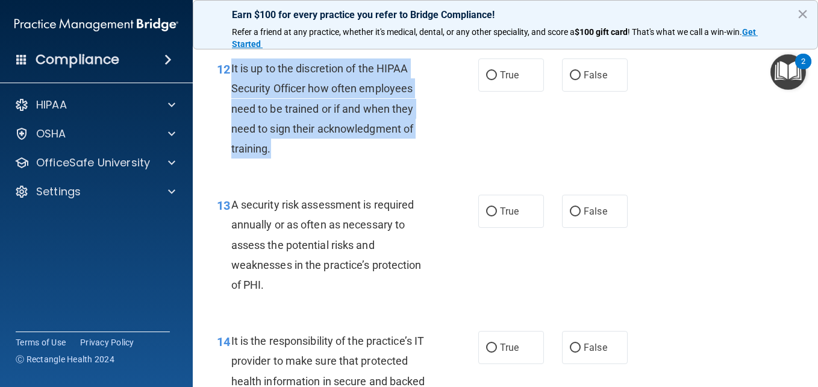
drag, startPoint x: 229, startPoint y: 147, endPoint x: 272, endPoint y: 225, distance: 89.0
click at [272, 165] on div "12 It is up to the discretion of the HIPAA Security Officer how often employees…" at bounding box center [348, 111] width 298 height 106
copy div "It is up to the discretion of the HIPAA Security Officer how often employees ne…"
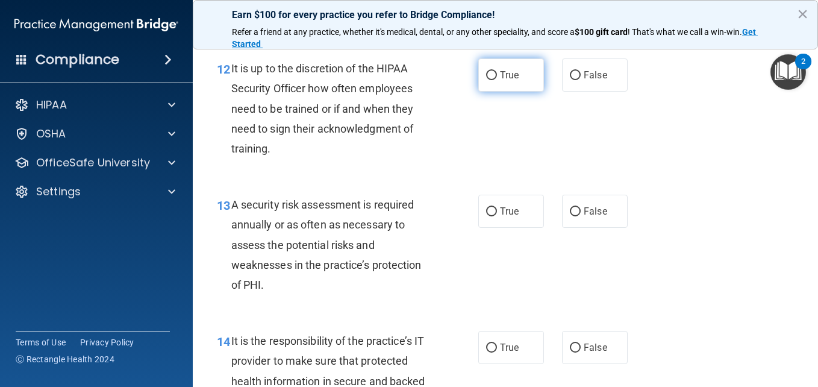
click at [512, 81] on span "True" at bounding box center [509, 74] width 19 height 11
click at [497, 80] on input "True" at bounding box center [491, 75] width 11 height 9
radio input "true"
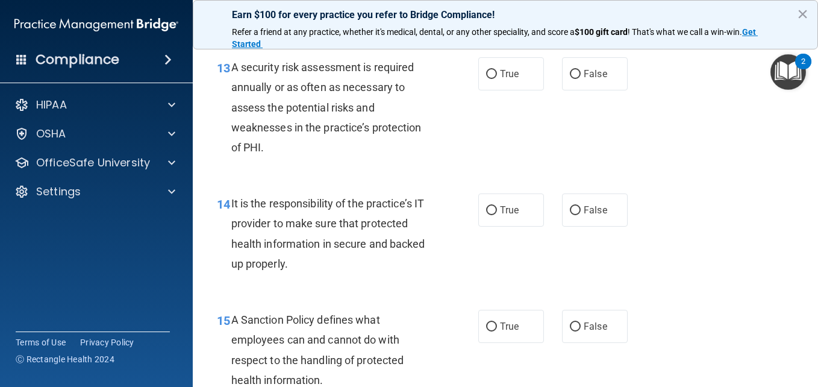
scroll to position [1735, 0]
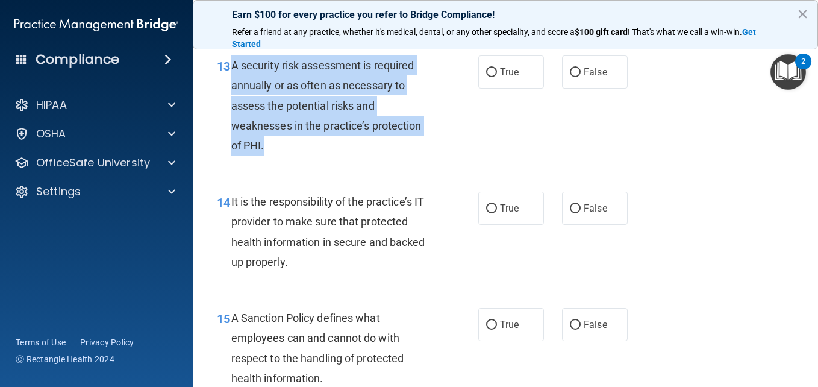
drag, startPoint x: 229, startPoint y: 143, endPoint x: 266, endPoint y: 219, distance: 84.4
click at [266, 162] on div "13 A security risk assessment is required annually or as often as necessary to …" at bounding box center [348, 108] width 298 height 106
copy div "A security risk assessment is required annually or as often as necessary to ass…"
click at [266, 155] on div "A security risk assessment is required annually or as often as necessary to ass…" at bounding box center [336, 105] width 210 height 100
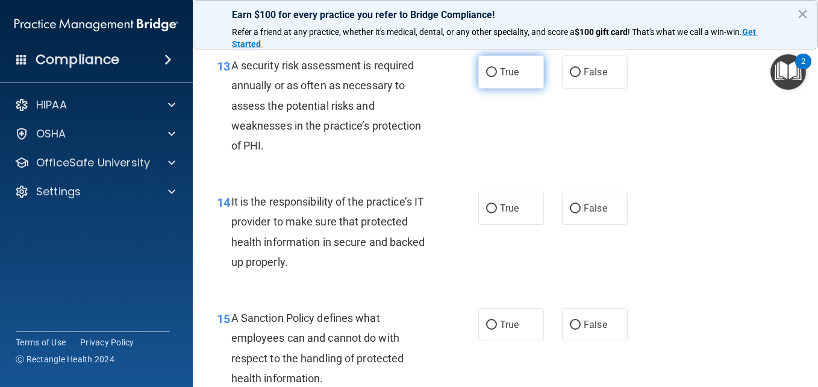
click at [515, 78] on span "True" at bounding box center [509, 71] width 19 height 11
click at [497, 77] on input "True" at bounding box center [491, 72] width 11 height 9
radio input "true"
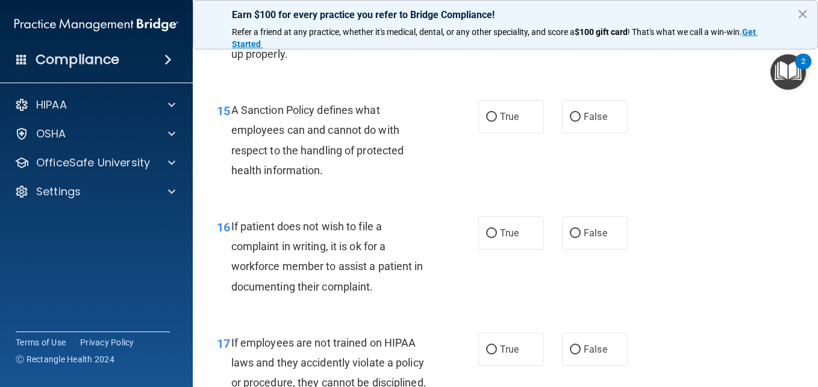
scroll to position [1944, 0]
drag, startPoint x: 229, startPoint y: 75, endPoint x: 296, endPoint y: 135, distance: 89.6
click at [296, 69] on div "14 It is the responsibility of the practice’s IT provider to make sure that pro…" at bounding box center [348, 26] width 298 height 86
copy div "It is the responsibility of the practice’s IT provider to make sure that protec…"
click at [349, 63] on div "It is the responsibility of the practice’s IT provider to make sure that protec…" at bounding box center [336, 23] width 210 height 80
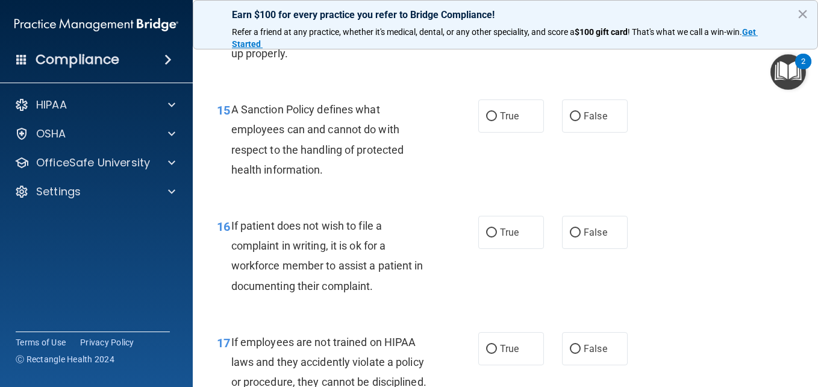
click at [506, 16] on label "True" at bounding box center [512, -1] width 66 height 33
click at [497, 5] on input "True" at bounding box center [491, 0] width 11 height 9
radio input "true"
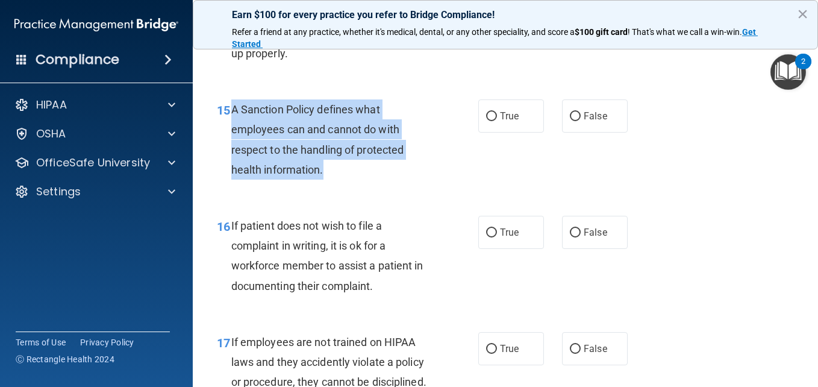
drag, startPoint x: 230, startPoint y: 190, endPoint x: 324, endPoint y: 254, distance: 113.2
click at [324, 186] on div "15 A Sanction Policy defines what employees can and cannot do with respect to t…" at bounding box center [348, 142] width 298 height 86
copy div "A Sanction Policy defines what employees can and cannot do with respect to the …"
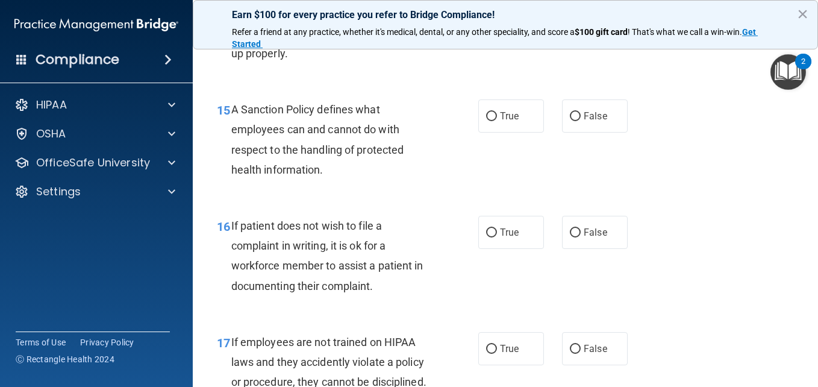
click at [292, 63] on div "It is the responsibility of the practice’s IT provider to make sure that protec…" at bounding box center [336, 23] width 210 height 80
click at [509, 133] on label "True" at bounding box center [512, 115] width 66 height 33
click at [497, 121] on input "True" at bounding box center [491, 116] width 11 height 9
radio input "true"
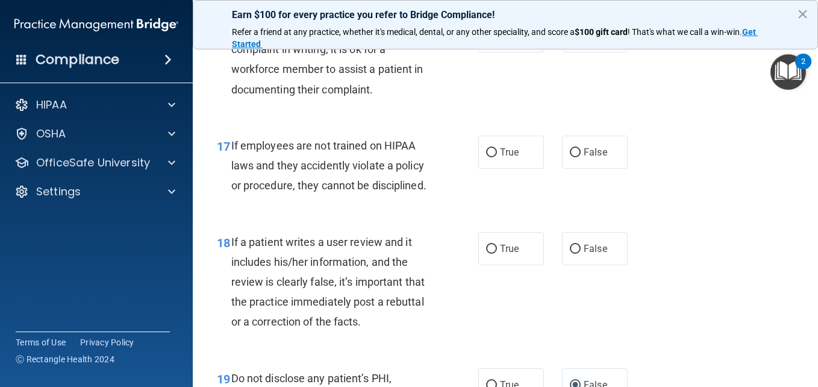
scroll to position [2141, 0]
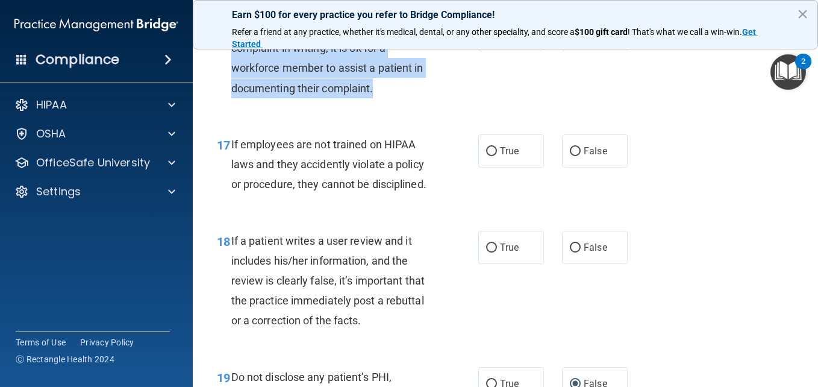
drag, startPoint x: 230, startPoint y: 109, endPoint x: 382, endPoint y: 168, distance: 162.4
click at [382, 104] on div "16 If patient does not wish to file a complaint in writing, it is ok for a work…" at bounding box center [348, 61] width 298 height 86
copy div "If patient does not wish to file a complaint in writing, it is ok for a workfor…"
click at [432, 98] on div "If patient does not wish to file a complaint in writing, it is ok for a workfor…" at bounding box center [336, 58] width 210 height 80
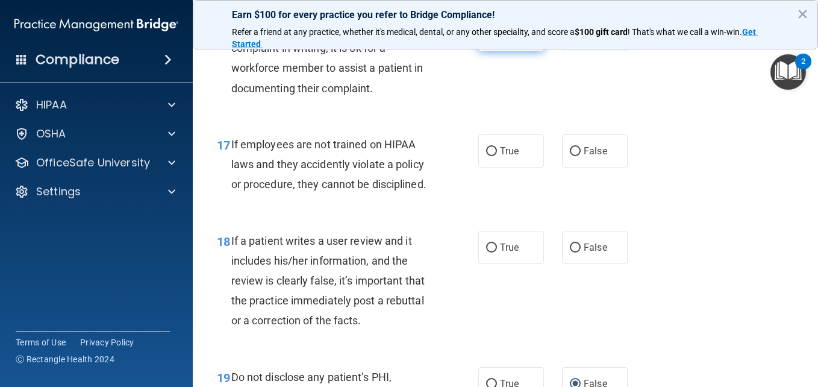
click at [497, 51] on label "True" at bounding box center [512, 34] width 66 height 33
click at [497, 40] on input "True" at bounding box center [491, 35] width 11 height 9
radio input "true"
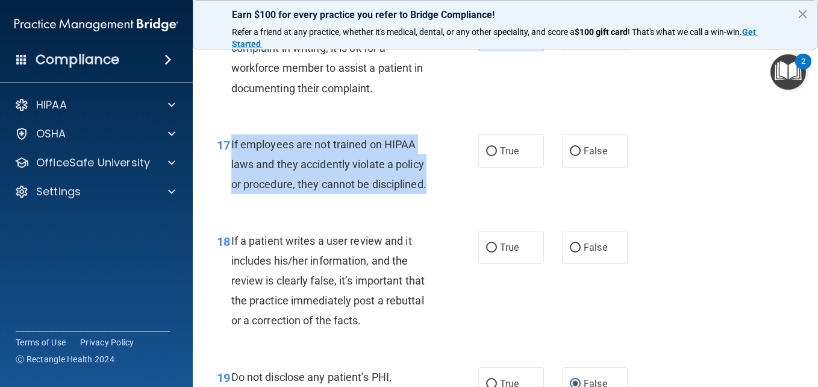
drag, startPoint x: 230, startPoint y: 224, endPoint x: 447, endPoint y: 268, distance: 221.4
click at [447, 201] on div "17 If employees are not trained on HIPAA laws and they accidently violate a pol…" at bounding box center [348, 167] width 298 height 66
copy div "If employees are not trained on HIPAA laws and they accidently violate a policy…"
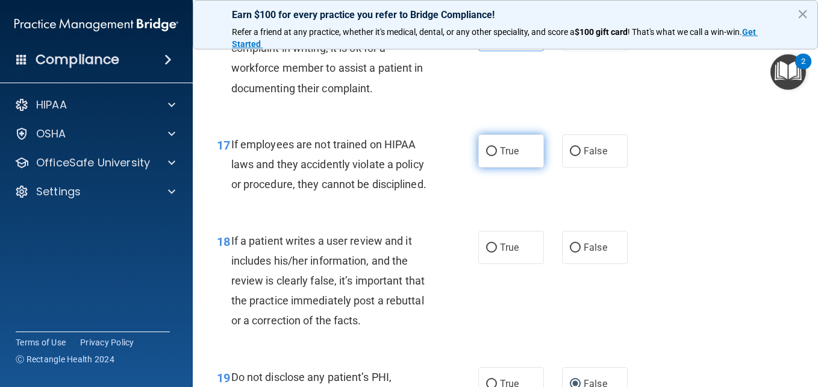
click at [502, 157] on span "True" at bounding box center [509, 150] width 19 height 11
click at [497, 156] on input "True" at bounding box center [491, 151] width 11 height 9
radio input "true"
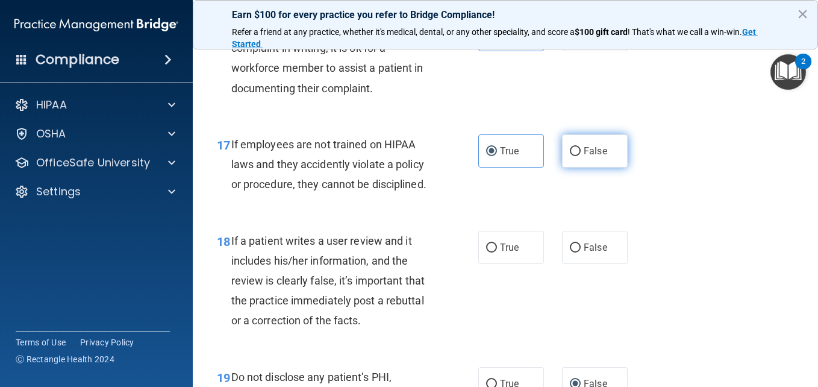
click at [573, 156] on input "False" at bounding box center [575, 151] width 11 height 9
radio input "true"
radio input "false"
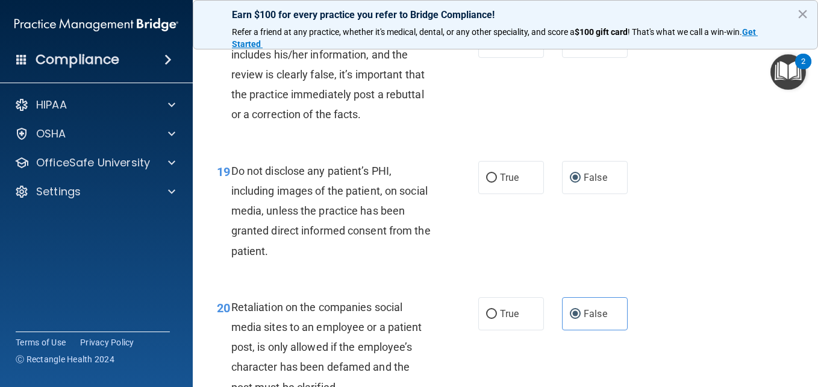
scroll to position [2352, 0]
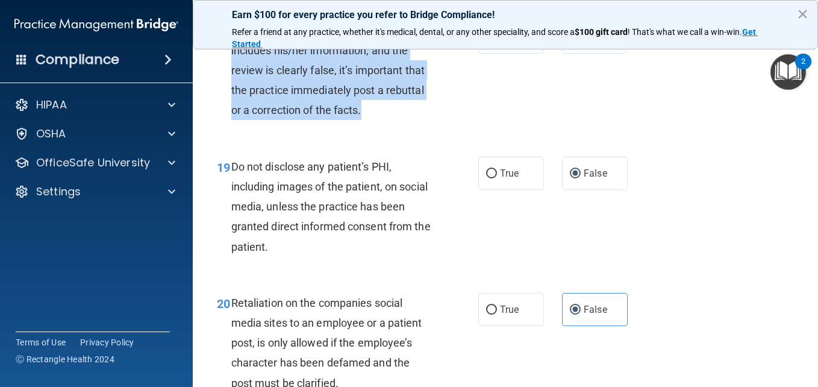
drag, startPoint x: 229, startPoint y: 107, endPoint x: 380, endPoint y: 190, distance: 172.1
click at [380, 127] on div "18 If a patient writes a user review and it includes his/her information, and t…" at bounding box center [348, 73] width 298 height 106
copy div "If a patient writes a user review and it includes his/her information, and the …"
click at [476, 127] on div "18 If a patient writes a user review and it includes his/her information, and t…" at bounding box center [348, 73] width 298 height 106
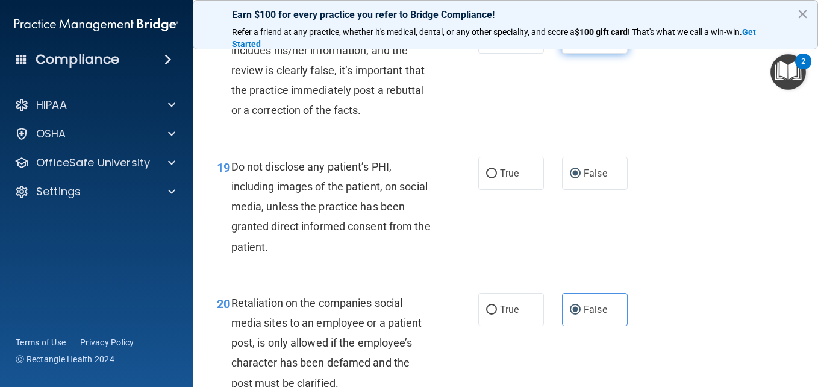
click at [575, 42] on input "False" at bounding box center [575, 37] width 11 height 9
radio input "true"
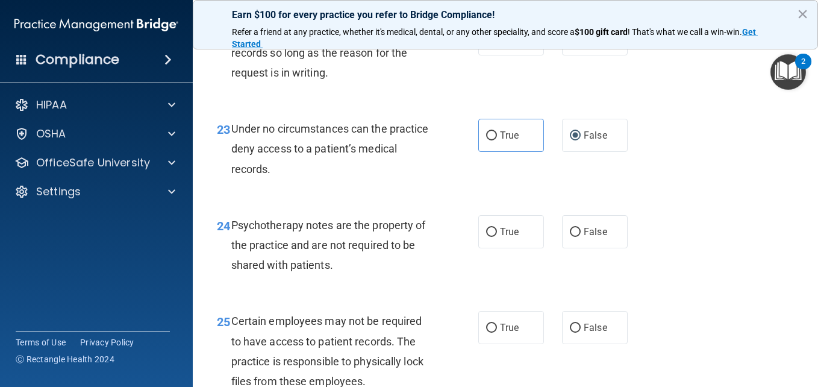
scroll to position [2847, 0]
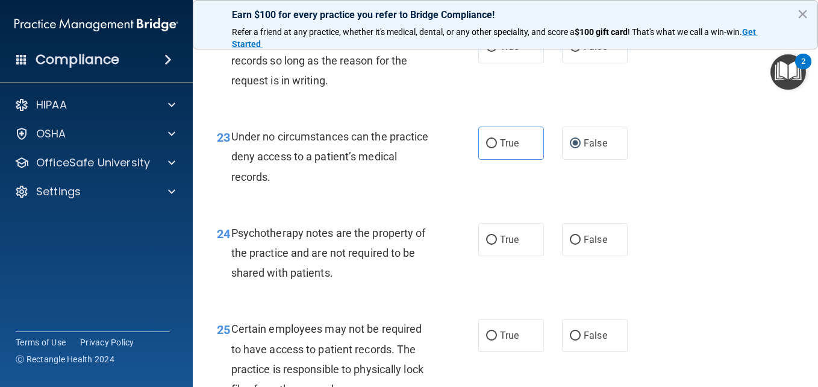
click at [230, 48] on span "22" at bounding box center [223, 41] width 13 height 14
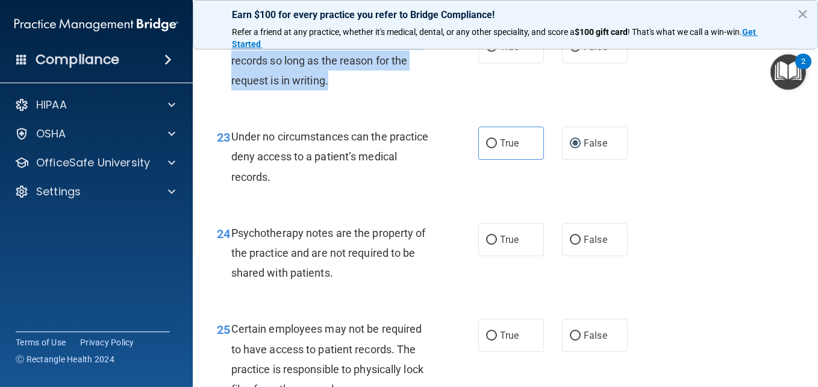
drag, startPoint x: 230, startPoint y: 122, endPoint x: 330, endPoint y: 162, distance: 107.7
click at [330, 96] on div "22 Patients have the rights to receive their records so long as the reason for …" at bounding box center [348, 63] width 298 height 66
copy div "Patients have the rights to receive their records so long as the reason for the…"
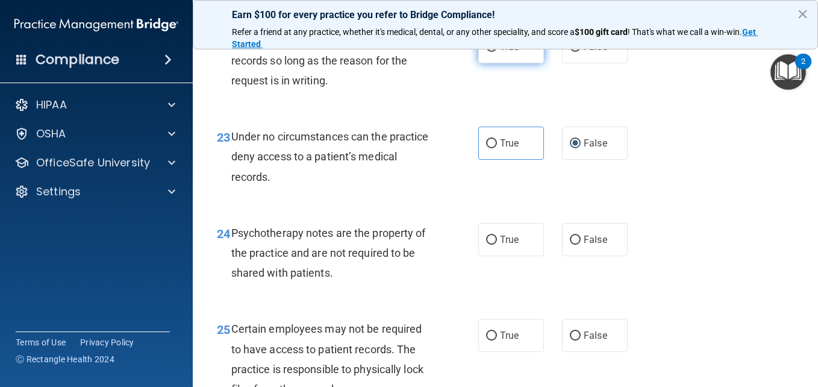
click at [504, 52] on span "True" at bounding box center [509, 46] width 19 height 11
click at [497, 52] on input "True" at bounding box center [491, 47] width 11 height 9
radio input "true"
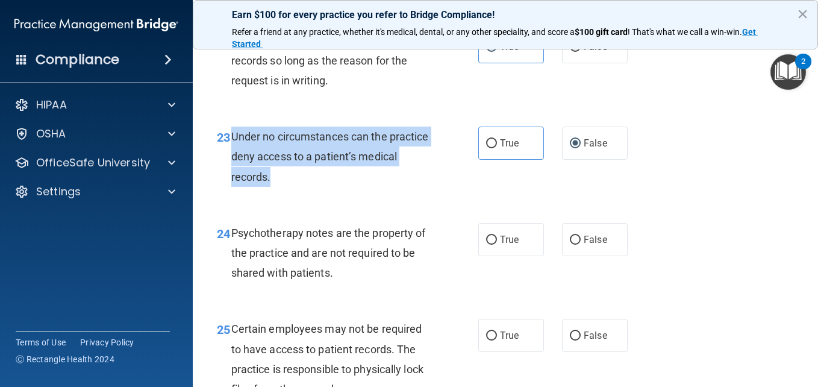
drag, startPoint x: 233, startPoint y: 218, endPoint x: 319, endPoint y: 248, distance: 91.3
click at [319, 187] on div "Under no circumstances can the practice deny access to a patient’s medical reco…" at bounding box center [336, 157] width 210 height 60
copy span "Under no circumstances can the practice deny access to a patient’s medical reco…"
click at [435, 193] on div "23 Under no circumstances can the practice deny access to a patient’s medical r…" at bounding box center [348, 160] width 298 height 66
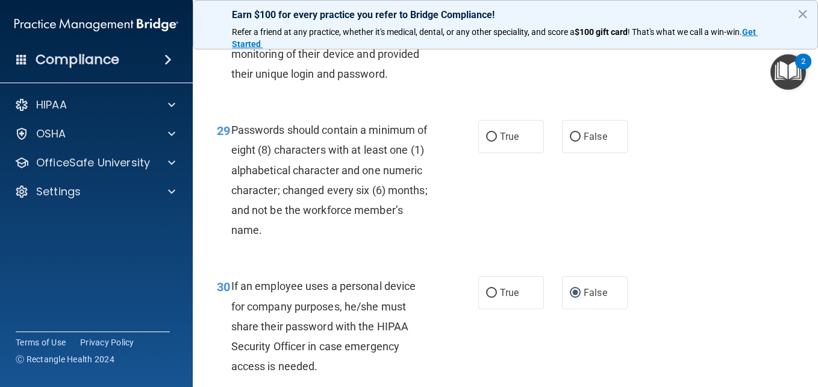
scroll to position [3530, 0]
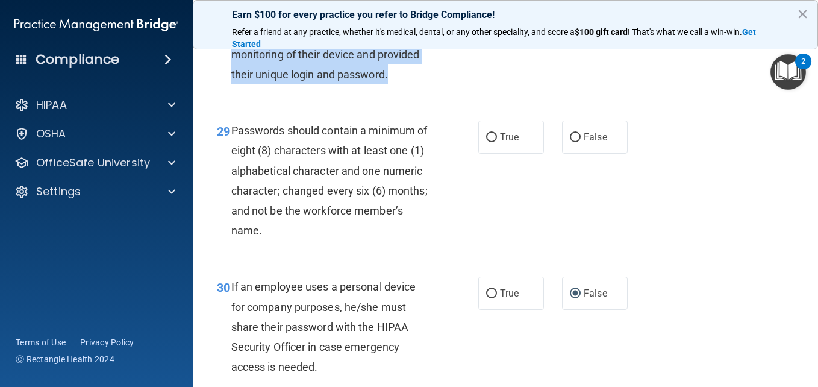
drag, startPoint x: 229, startPoint y: 92, endPoint x: 306, endPoint y: 168, distance: 107.8
click at [306, 90] on div "28 Employee workstations can be monitored only after they have authorized monit…" at bounding box center [348, 47] width 298 height 86
copy div "Employee workstations can be monitored only after they have authorized monitori…"
click at [450, 90] on div "28 Employee workstations can be monitored only after they have authorized monit…" at bounding box center [348, 47] width 298 height 86
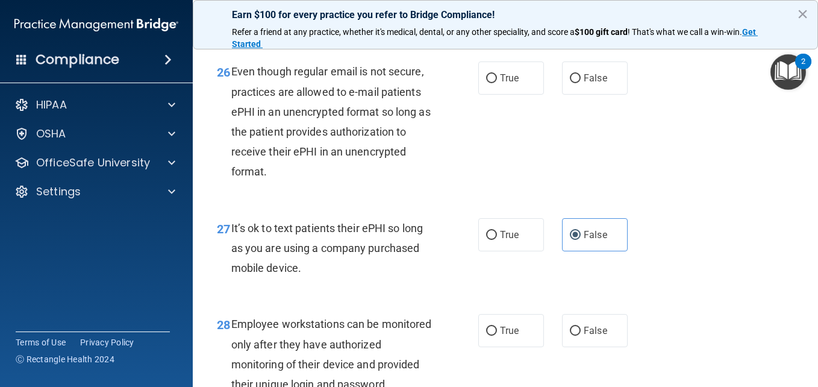
scroll to position [3212, 0]
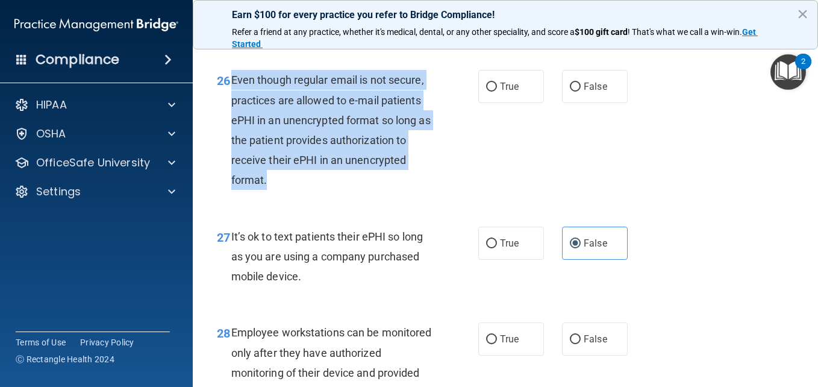
drag, startPoint x: 230, startPoint y: 159, endPoint x: 275, endPoint y: 260, distance: 111.7
click at [275, 196] on div "26 Even though regular email is not secure, practices are allowed to e-mail pat…" at bounding box center [348, 133] width 298 height 126
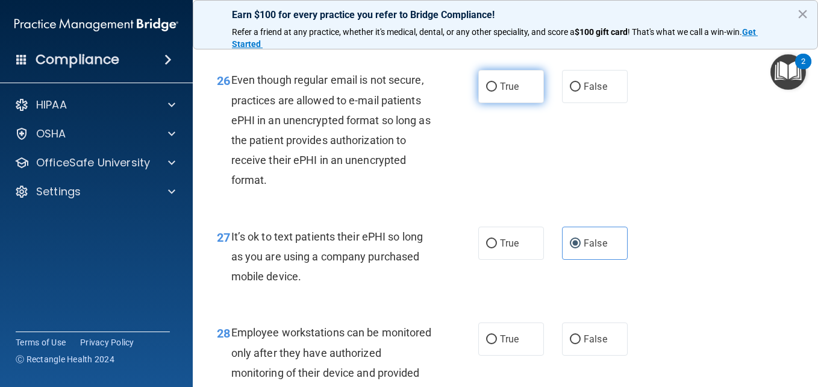
click at [494, 103] on label "True" at bounding box center [512, 86] width 66 height 33
click at [494, 92] on input "True" at bounding box center [491, 87] width 11 height 9
radio input "true"
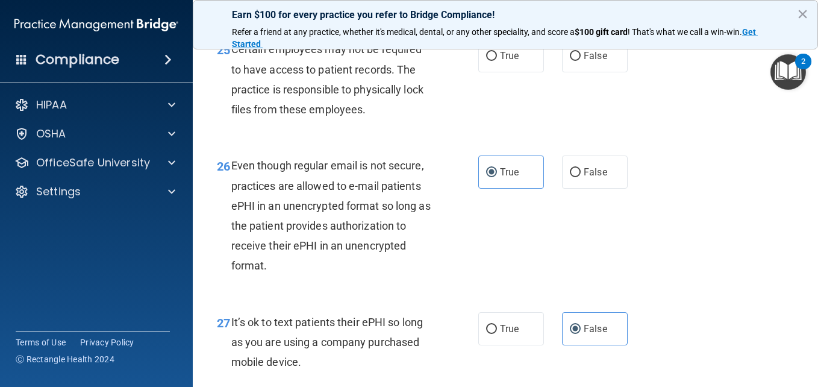
scroll to position [3115, 0]
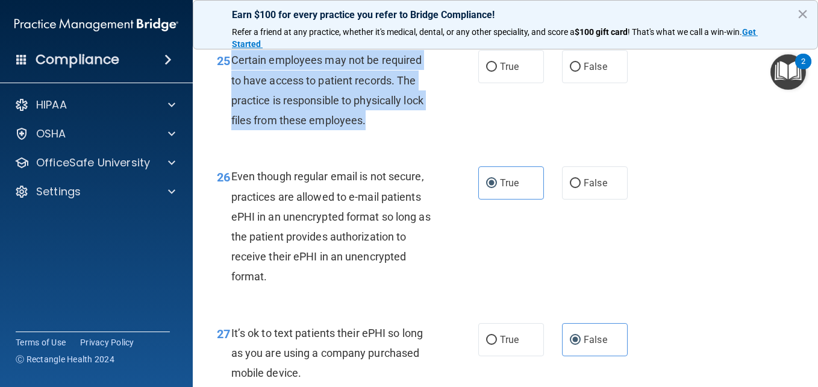
drag, startPoint x: 231, startPoint y: 140, endPoint x: 368, endPoint y: 204, distance: 151.5
click at [368, 130] on div "Certain employees may not be required to have access to patient records. The pr…" at bounding box center [336, 90] width 210 height 80
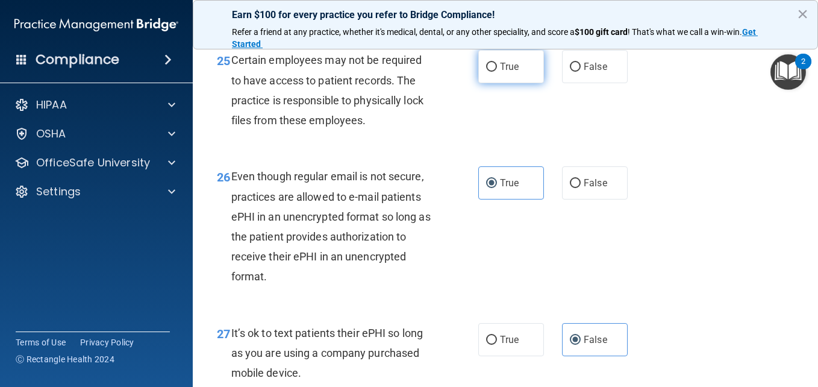
click at [503, 83] on label "True" at bounding box center [512, 66] width 66 height 33
click at [497, 72] on input "True" at bounding box center [491, 67] width 11 height 9
radio input "true"
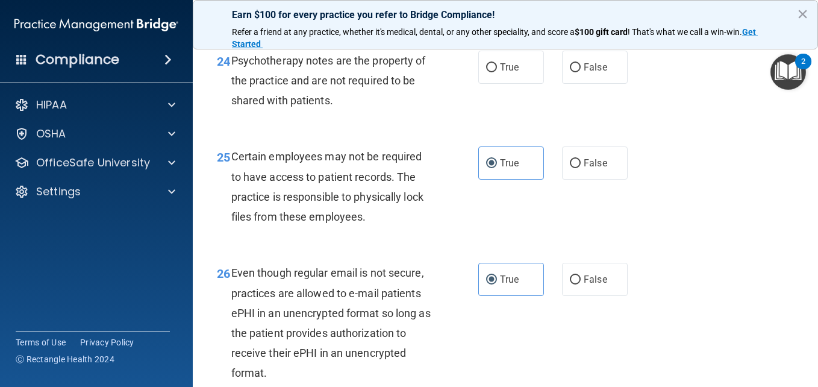
scroll to position [3012, 0]
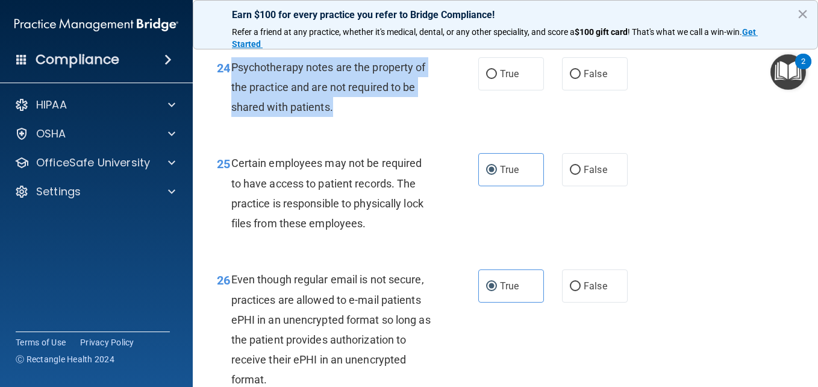
drag, startPoint x: 229, startPoint y: 151, endPoint x: 347, endPoint y: 184, distance: 122.9
click at [347, 124] on div "24 Psychotherapy notes are the property of the practice and are not required to…" at bounding box center [348, 90] width 298 height 66
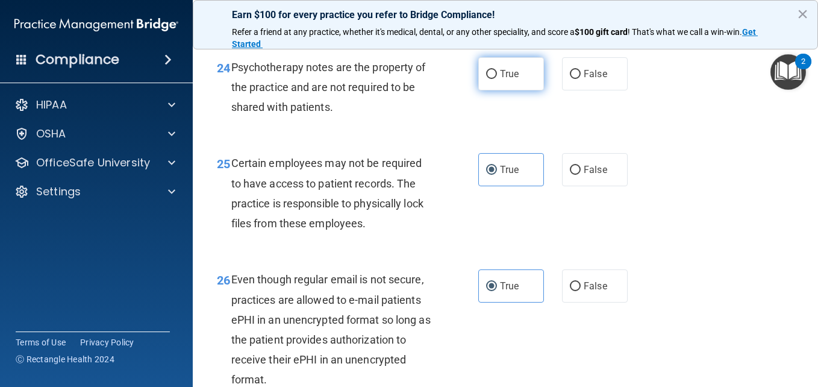
click at [486, 90] on label "True" at bounding box center [512, 73] width 66 height 33
click at [486, 79] on input "True" at bounding box center [491, 74] width 11 height 9
radio input "true"
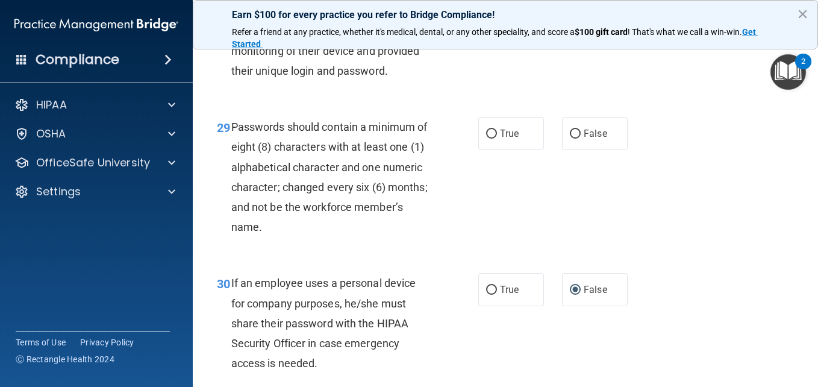
scroll to position [3534, 0]
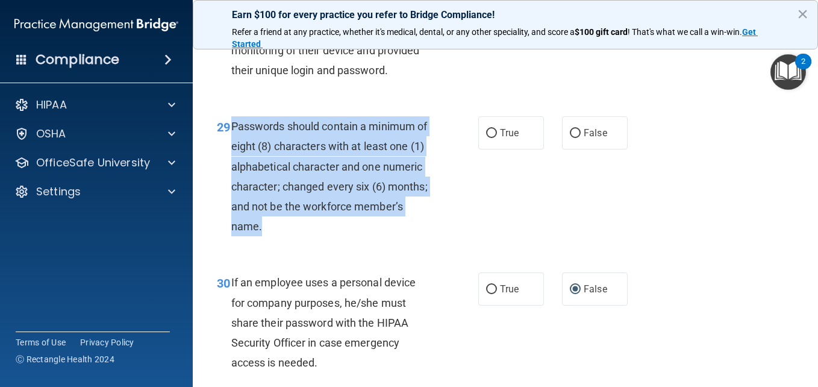
drag, startPoint x: 233, startPoint y: 229, endPoint x: 317, endPoint y: 328, distance: 130.0
click at [317, 236] on div "Passwords should contain a minimum of eight (8) characters with at least one (1…" at bounding box center [336, 176] width 210 height 120
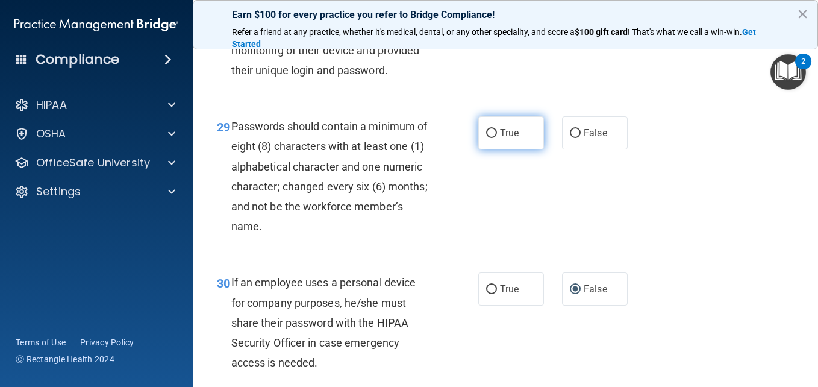
click at [508, 149] on label "True" at bounding box center [512, 132] width 66 height 33
click at [497, 138] on input "True" at bounding box center [491, 133] width 11 height 9
radio input "true"
click at [562, 33] on label "False" at bounding box center [595, 16] width 66 height 33
click at [570, 22] on input "False" at bounding box center [575, 17] width 11 height 9
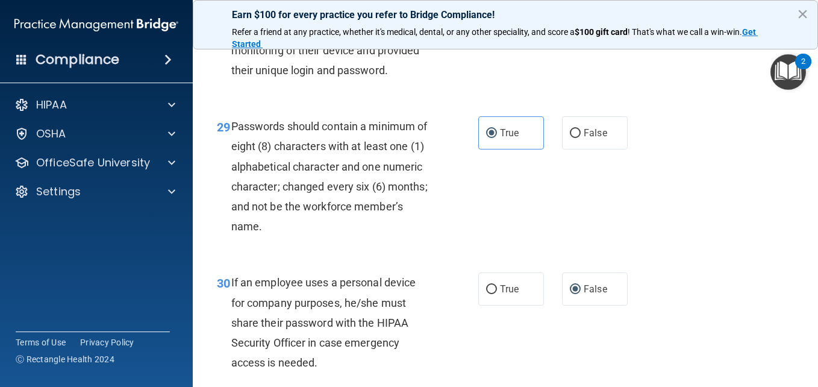
radio input "true"
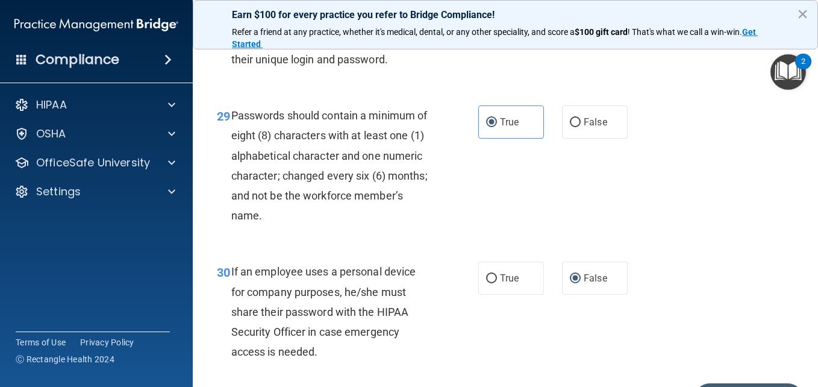
scroll to position [3720, 0]
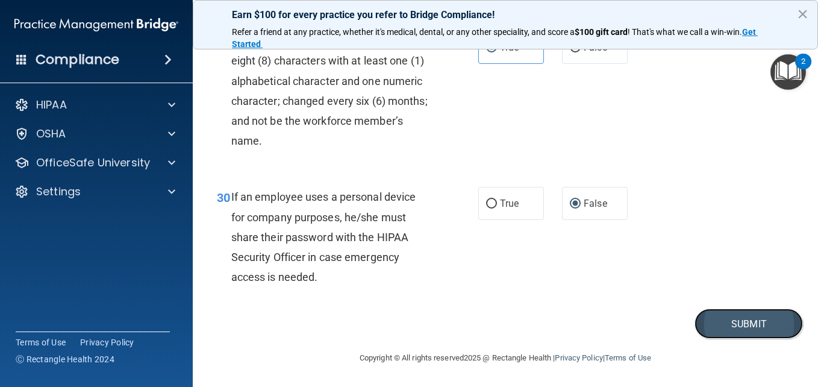
click at [710, 309] on button "Submit" at bounding box center [749, 324] width 108 height 31
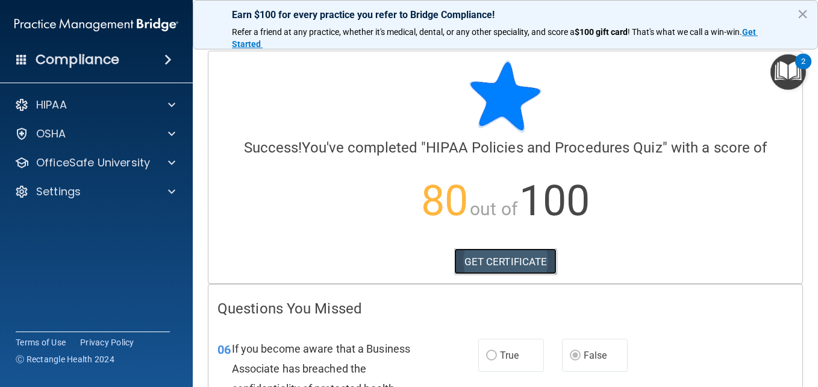
click at [476, 265] on link "GET CERTIFICATE" at bounding box center [505, 261] width 103 height 27
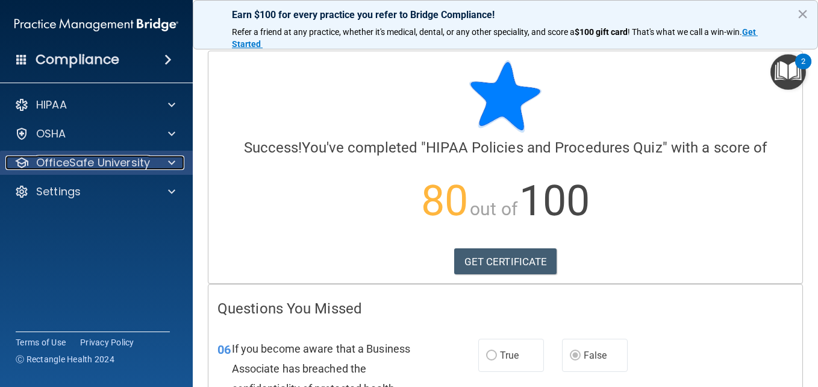
click at [86, 164] on p "OfficeSafe University" at bounding box center [93, 162] width 114 height 14
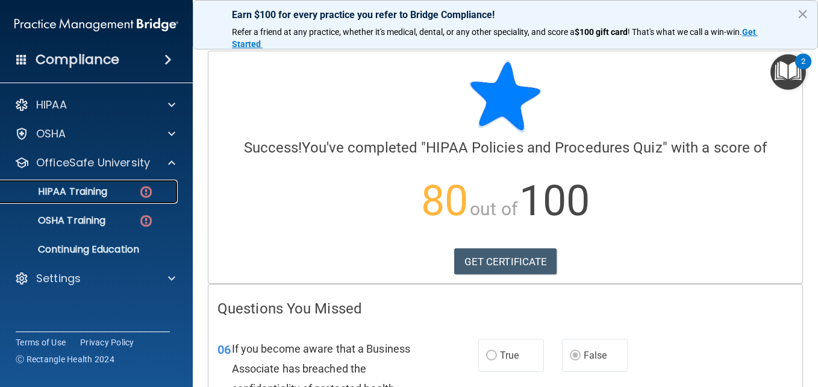
click at [110, 197] on div "HIPAA Training" at bounding box center [90, 192] width 165 height 12
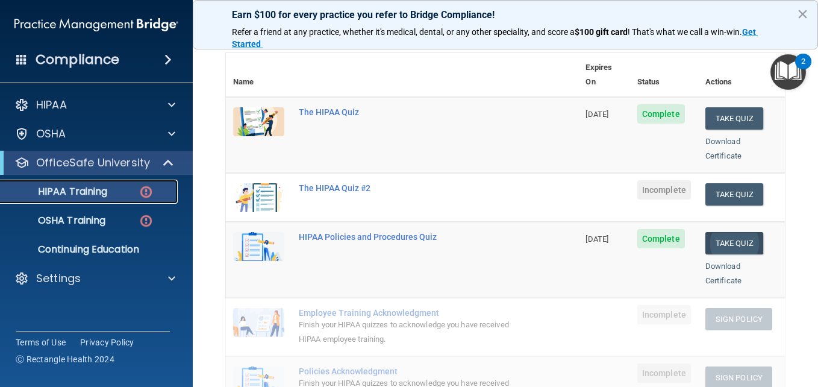
scroll to position [129, 0]
click at [707, 184] on button "Take Quiz" at bounding box center [735, 195] width 58 height 22
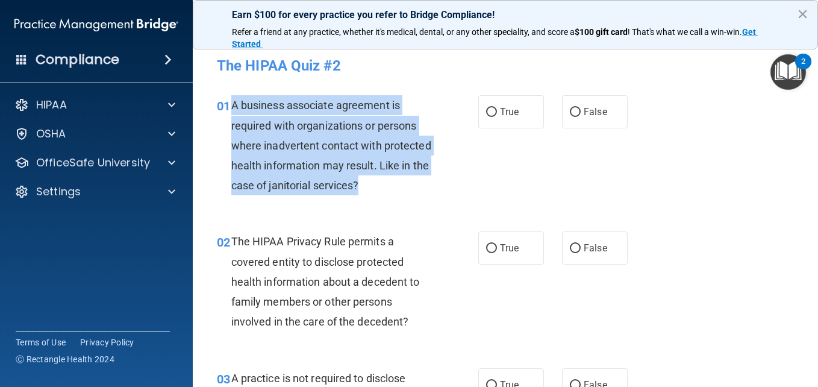
drag, startPoint x: 230, startPoint y: 105, endPoint x: 421, endPoint y: 178, distance: 205.1
click at [421, 178] on div "01 A business associate agreement is required with organizations or persons whe…" at bounding box center [348, 148] width 298 height 106
click at [453, 146] on div "01 A business associate agreement is required with organizations or persons whe…" at bounding box center [348, 148] width 298 height 106
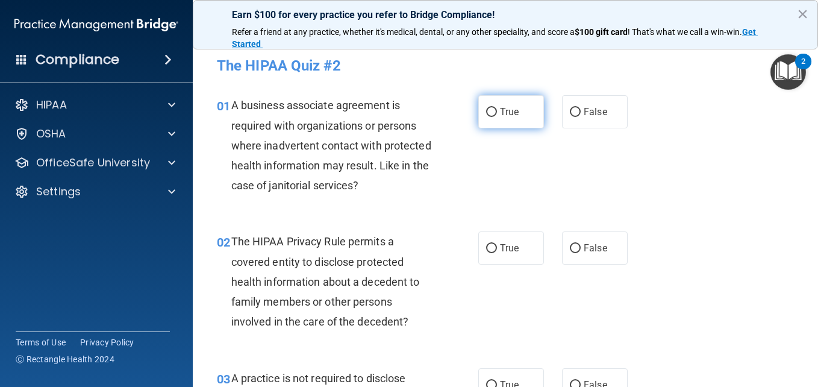
click at [497, 119] on label "True" at bounding box center [512, 111] width 66 height 33
click at [497, 117] on input "True" at bounding box center [491, 112] width 11 height 9
radio input "true"
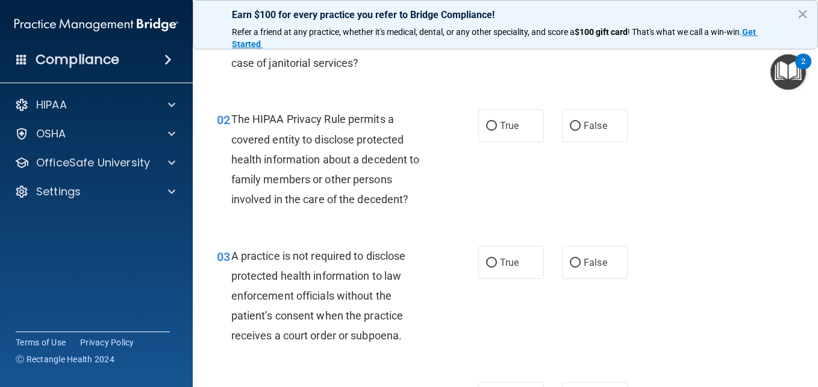
scroll to position [123, 0]
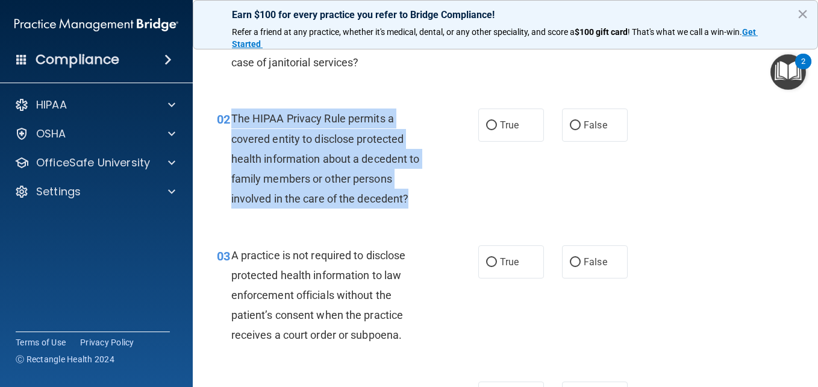
drag, startPoint x: 228, startPoint y: 119, endPoint x: 418, endPoint y: 193, distance: 203.0
click at [418, 193] on div "02 The HIPAA Privacy Rule permits a covered entity to disclose protected health…" at bounding box center [348, 161] width 298 height 106
click at [465, 116] on div "02 The HIPAA Privacy Rule permits a covered entity to disclose protected health…" at bounding box center [348, 161] width 298 height 106
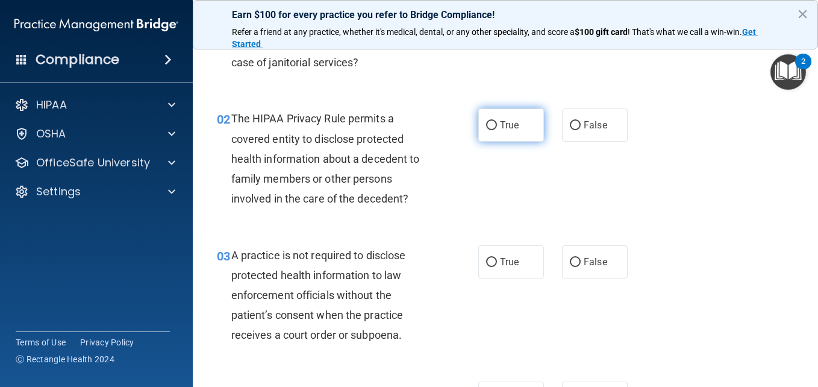
click at [495, 119] on label "True" at bounding box center [512, 124] width 66 height 33
click at [495, 121] on input "True" at bounding box center [491, 125] width 11 height 9
radio input "true"
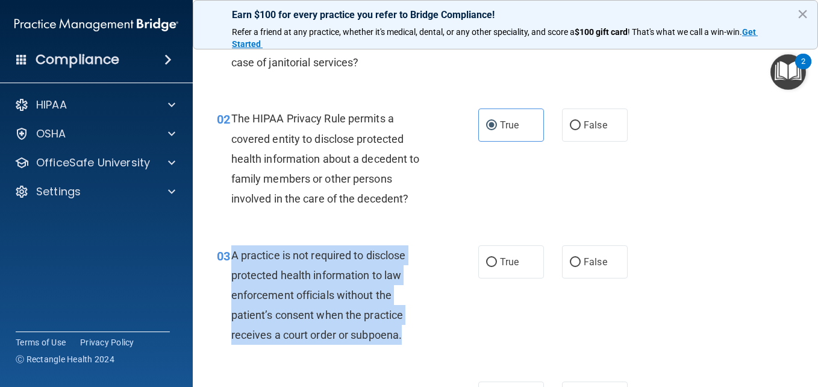
drag, startPoint x: 231, startPoint y: 257, endPoint x: 406, endPoint y: 345, distance: 196.0
click at [406, 345] on div "A practice is not required to disclose protected health information to law enfo…" at bounding box center [336, 295] width 210 height 100
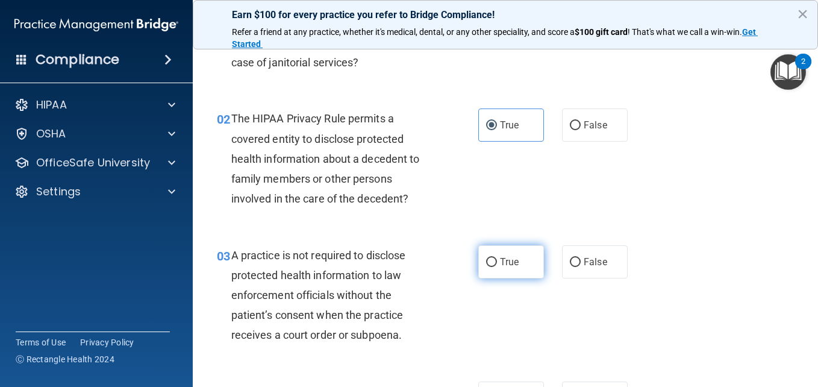
click at [503, 258] on span "True" at bounding box center [509, 261] width 19 height 11
click at [497, 258] on input "True" at bounding box center [491, 262] width 11 height 9
radio input "true"
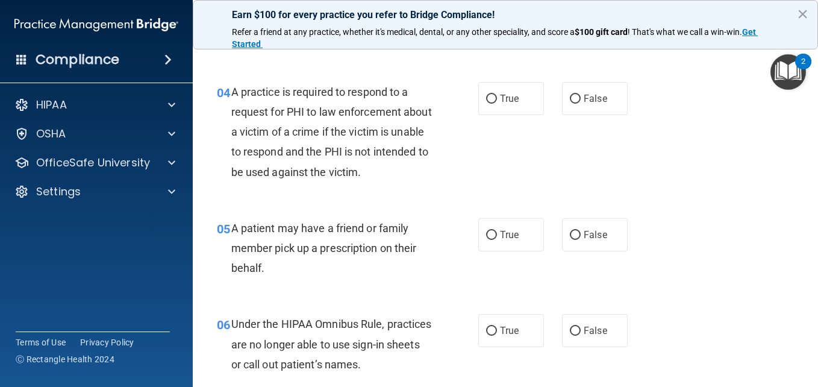
scroll to position [423, 0]
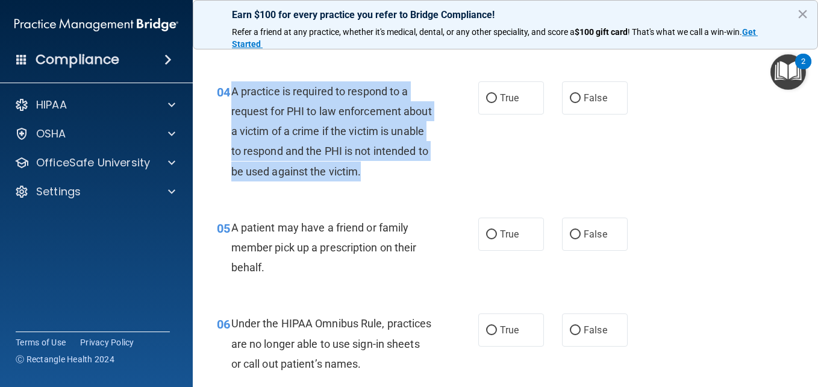
drag, startPoint x: 230, startPoint y: 91, endPoint x: 421, endPoint y: 164, distance: 203.9
click at [421, 164] on div "04 A practice is required to respond to a request for PHI to law enforcement ab…" at bounding box center [348, 134] width 298 height 106
click at [444, 137] on div "04 A practice is required to respond to a request for PHI to law enforcement ab…" at bounding box center [348, 134] width 298 height 106
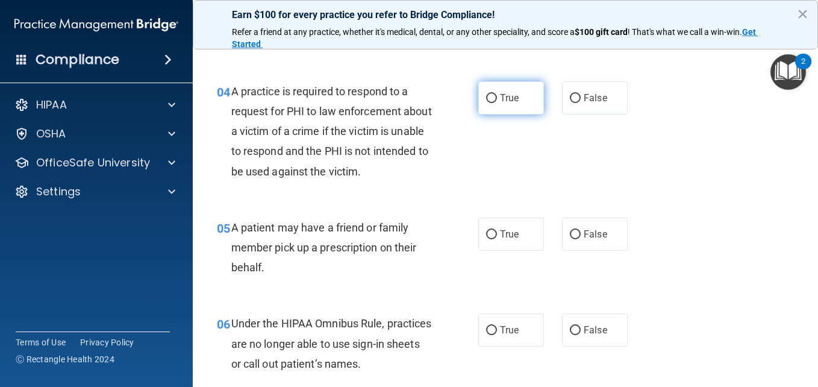
click at [489, 101] on input "True" at bounding box center [491, 98] width 11 height 9
radio input "true"
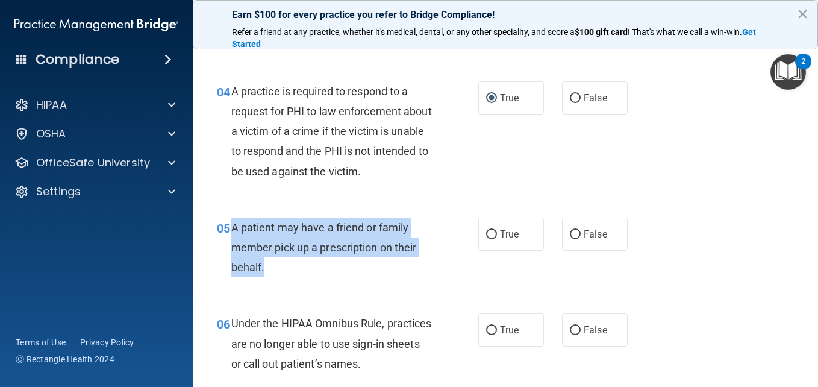
drag, startPoint x: 233, startPoint y: 227, endPoint x: 265, endPoint y: 274, distance: 57.2
click at [265, 274] on div "A patient may have a friend or family member pick up a prescription on their be…" at bounding box center [336, 248] width 210 height 60
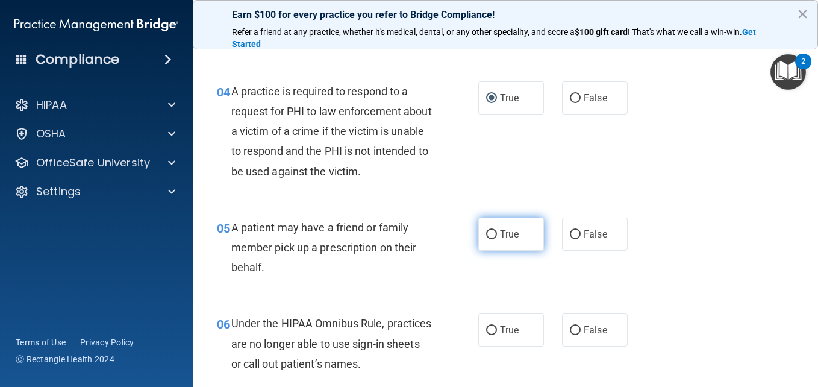
click at [479, 220] on label "True" at bounding box center [512, 234] width 66 height 33
click at [486, 230] on input "True" at bounding box center [491, 234] width 11 height 9
radio input "true"
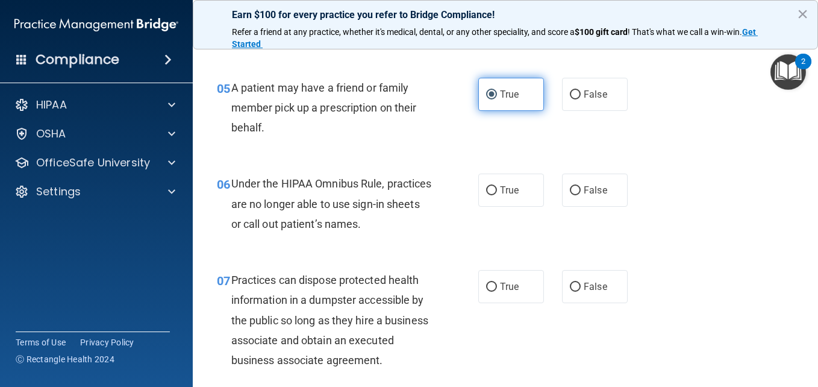
scroll to position [564, 0]
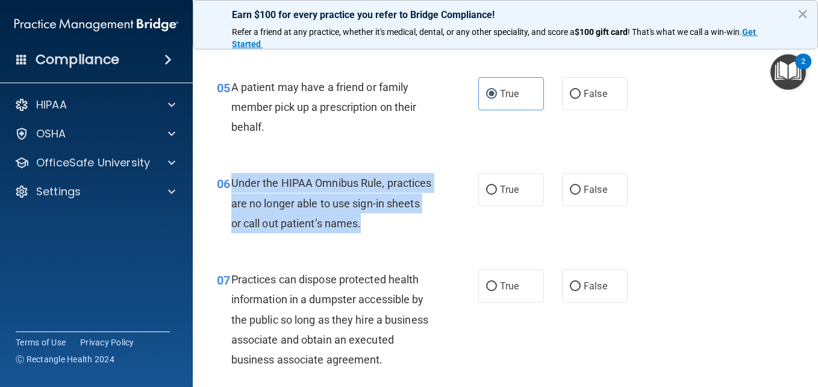
drag, startPoint x: 230, startPoint y: 184, endPoint x: 420, endPoint y: 218, distance: 193.3
click at [420, 218] on div "06 Under the HIPAA Omnibus Rule, practices are no longer able to use sign-in sh…" at bounding box center [348, 206] width 298 height 66
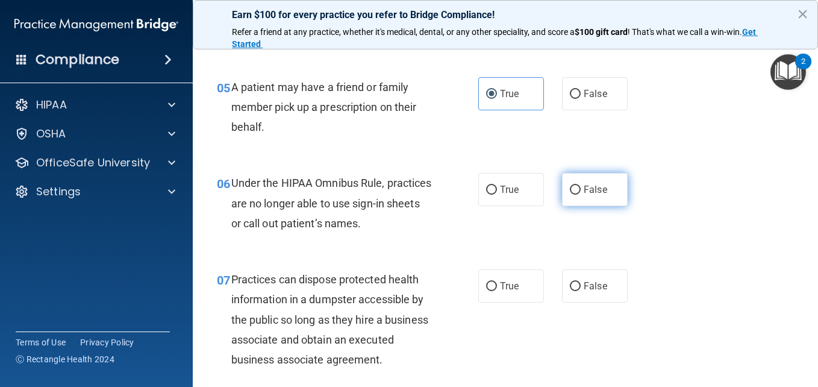
click at [578, 195] on label "False" at bounding box center [595, 189] width 66 height 33
click at [578, 195] on input "False" at bounding box center [575, 190] width 11 height 9
radio input "true"
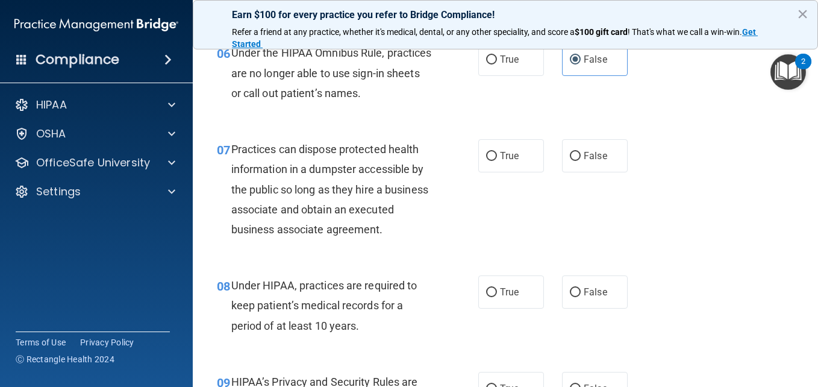
scroll to position [694, 0]
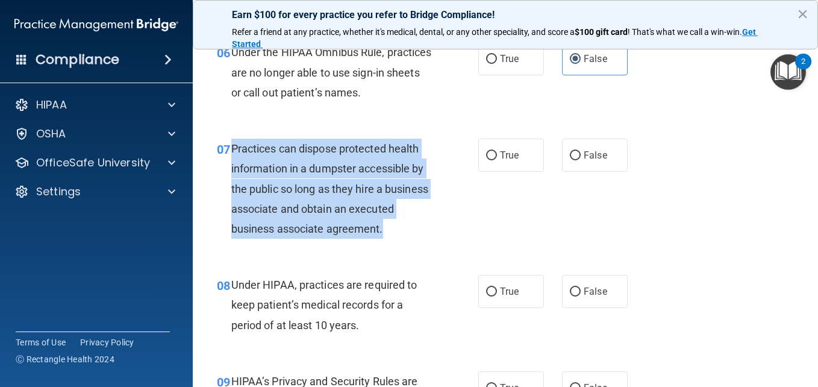
drag, startPoint x: 230, startPoint y: 149, endPoint x: 292, endPoint y: 250, distance: 118.3
click at [292, 245] on div "07 Practices can dispose protected health information in a dumpster accessible …" at bounding box center [348, 192] width 298 height 106
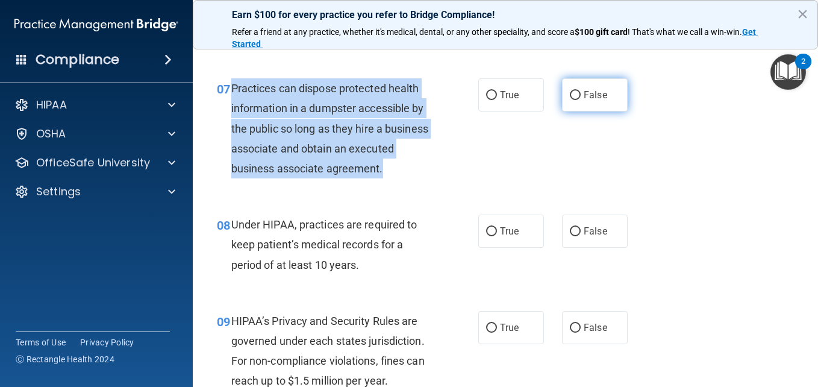
scroll to position [755, 0]
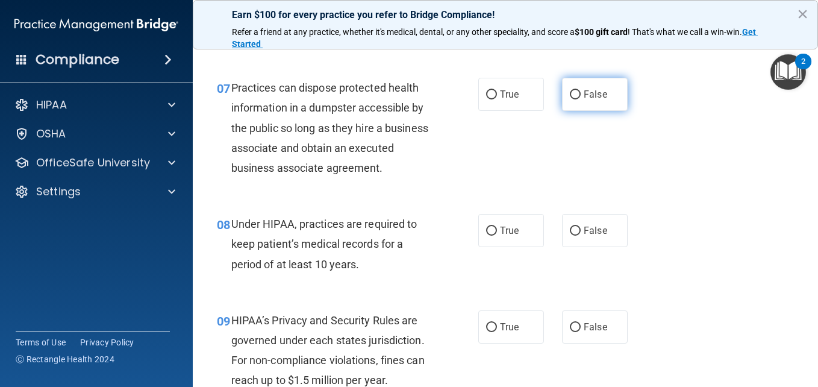
click at [569, 155] on div "07 Practices can dispose protected health information in a dumpster accessible …" at bounding box center [505, 131] width 595 height 136
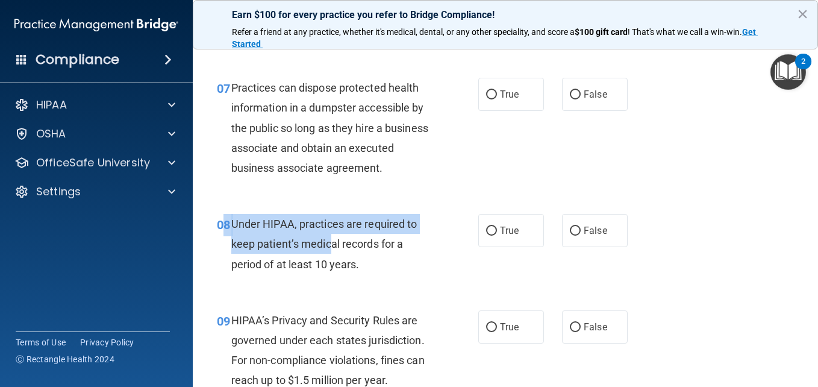
drag, startPoint x: 227, startPoint y: 239, endPoint x: 333, endPoint y: 274, distance: 110.9
click at [333, 274] on div "08 Under HIPAA, practices are required to keep patient’s medical records for a …" at bounding box center [348, 247] width 298 height 66
click at [333, 274] on div "Under HIPAA, practices are required to keep patient’s medical records for a per…" at bounding box center [336, 244] width 210 height 60
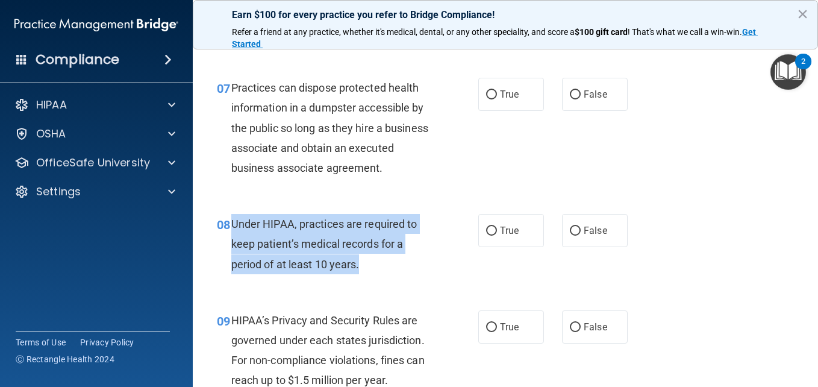
drag, startPoint x: 231, startPoint y: 244, endPoint x: 363, endPoint y: 289, distance: 139.9
click at [363, 274] on div "Under HIPAA, practices are required to keep patient’s medical records for a per…" at bounding box center [336, 244] width 210 height 60
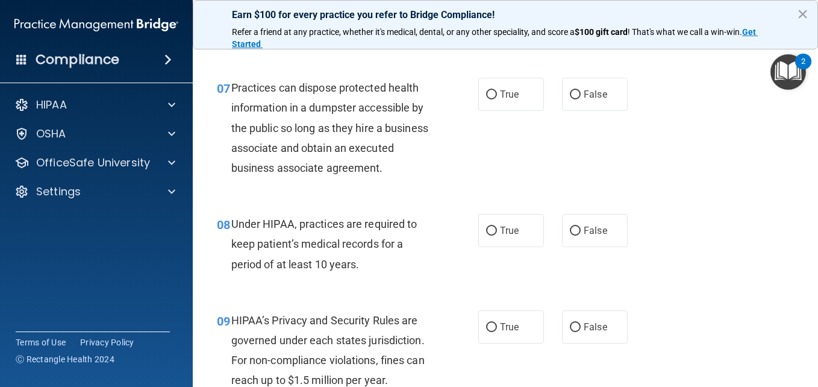
click at [401, 165] on div "Practices can dispose protected health information in a dumpster accessible by …" at bounding box center [336, 128] width 210 height 100
click at [562, 247] on label "False" at bounding box center [595, 230] width 66 height 33
click at [570, 236] on input "False" at bounding box center [575, 231] width 11 height 9
radio input "true"
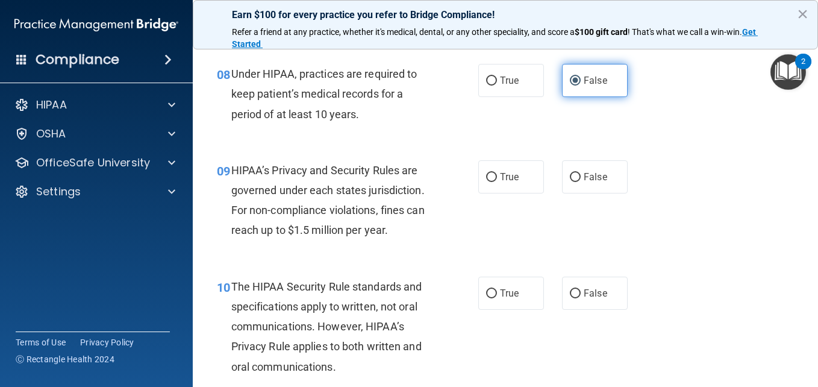
scroll to position [908, 0]
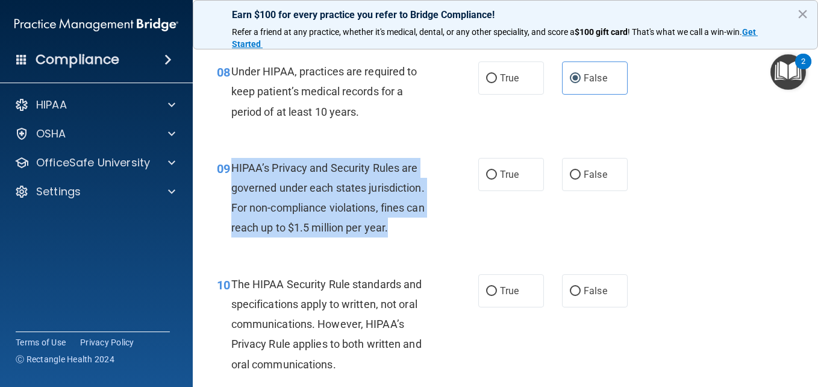
drag, startPoint x: 230, startPoint y: 189, endPoint x: 399, endPoint y: 245, distance: 177.8
click at [399, 244] on div "09 HIPAA’s Privacy and Security Rules are governed under each states jurisdicti…" at bounding box center [348, 201] width 298 height 86
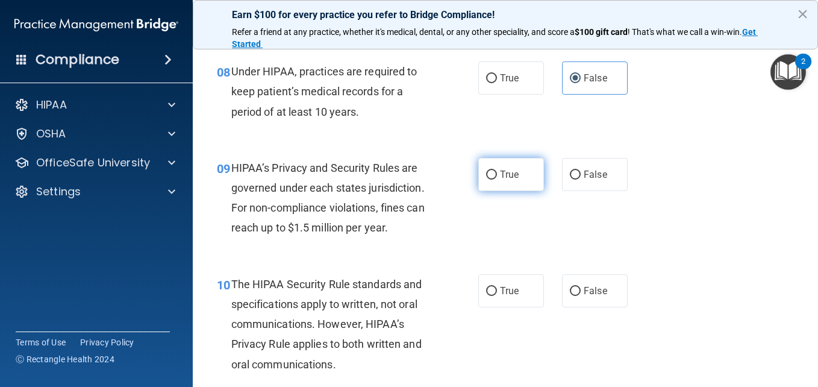
click at [481, 186] on label "True" at bounding box center [512, 174] width 66 height 33
click at [486, 180] on input "True" at bounding box center [491, 175] width 11 height 9
radio input "true"
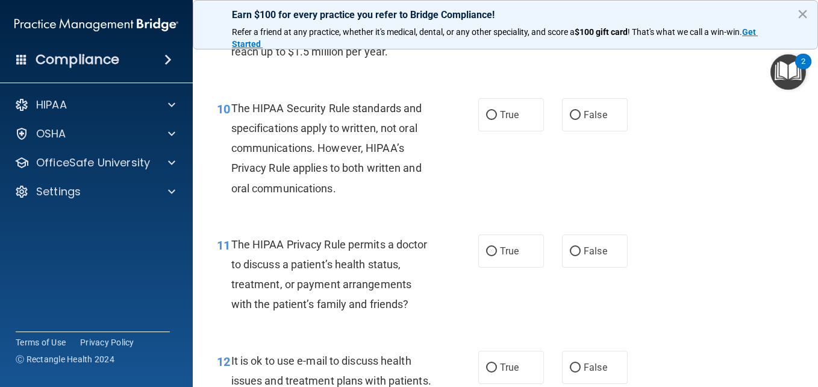
scroll to position [1084, 0]
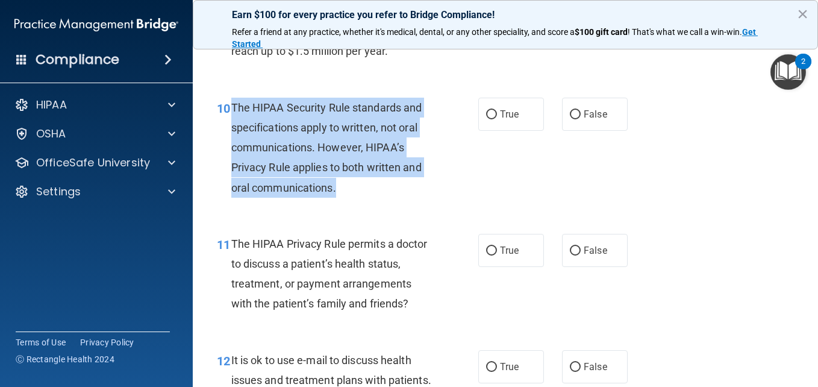
drag, startPoint x: 230, startPoint y: 127, endPoint x: 338, endPoint y: 213, distance: 138.1
click at [338, 204] on div "10 The HIPAA Security Rule standards and specifications apply to written, not o…" at bounding box center [348, 151] width 298 height 106
click at [432, 204] on div "10 The HIPAA Security Rule standards and specifications apply to written, not o…" at bounding box center [348, 151] width 298 height 106
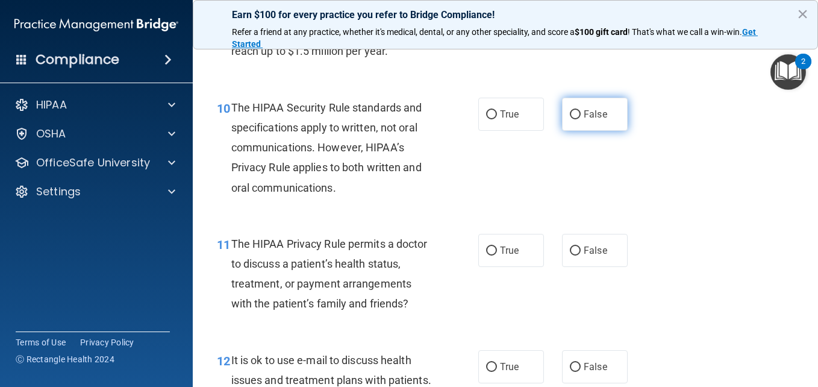
click at [598, 120] on span "False" at bounding box center [596, 113] width 24 height 11
click at [581, 119] on input "False" at bounding box center [575, 114] width 11 height 9
radio input "true"
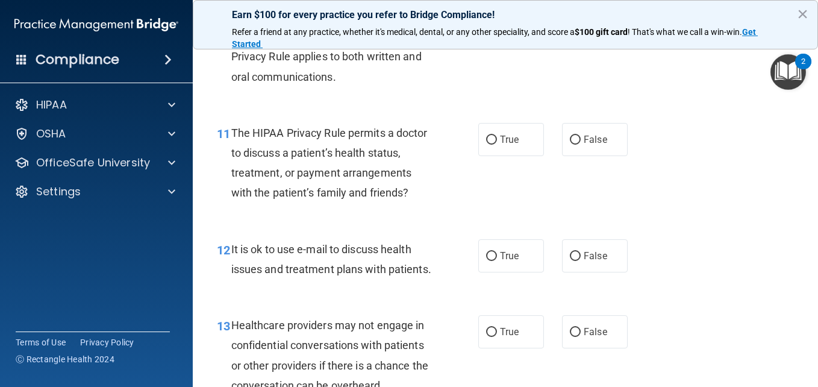
scroll to position [1197, 0]
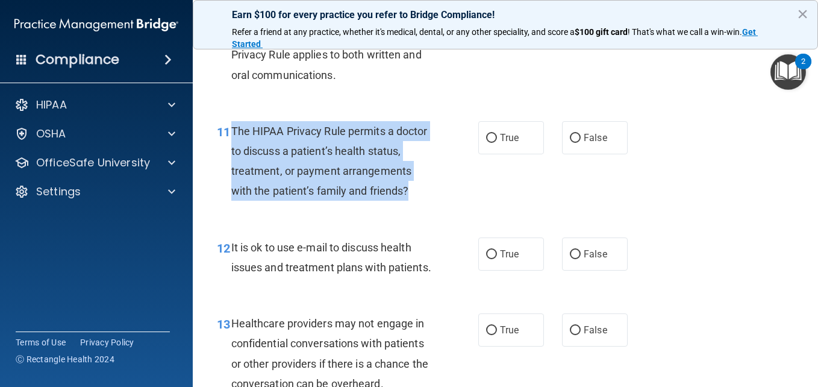
drag, startPoint x: 232, startPoint y: 151, endPoint x: 318, endPoint y: 224, distance: 112.8
click at [318, 201] on div "The HIPAA Privacy Rule permits a doctor to discuss a patient’s health status, t…" at bounding box center [336, 161] width 210 height 80
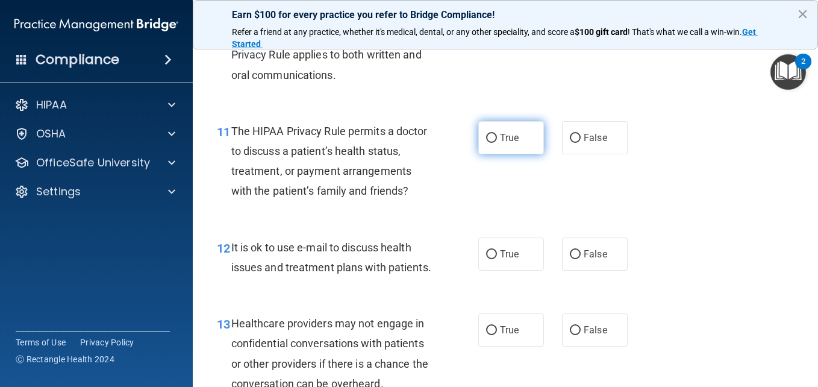
click at [518, 154] on label "True" at bounding box center [512, 137] width 66 height 33
click at [497, 143] on input "True" at bounding box center [491, 138] width 11 height 9
radio input "true"
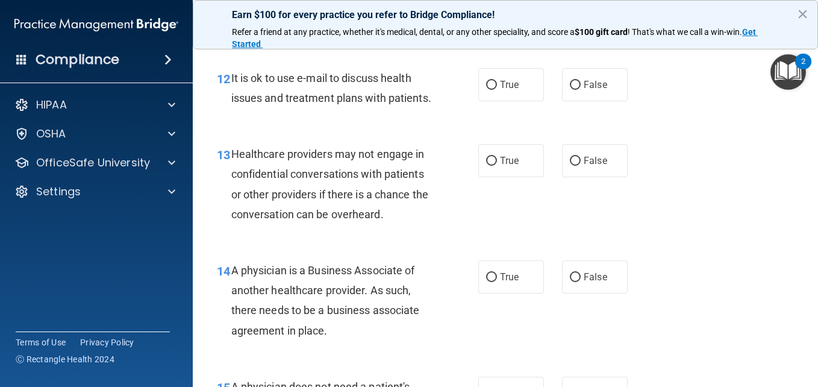
scroll to position [1369, 0]
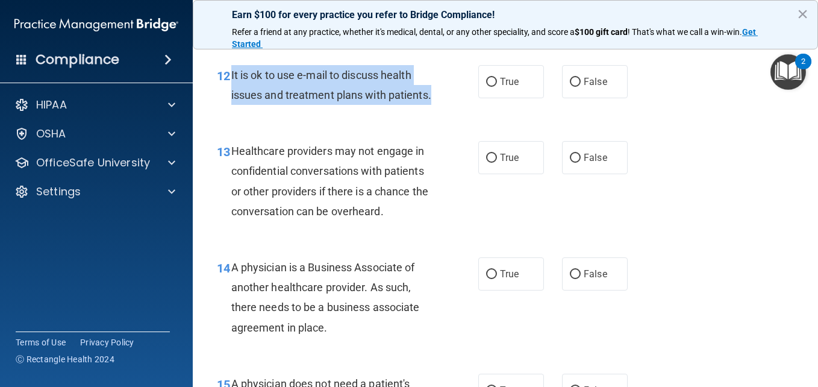
drag, startPoint x: 230, startPoint y: 118, endPoint x: 274, endPoint y: 147, distance: 52.7
click at [274, 111] on div "12 It is ok to use e-mail to discuss health issues and treatment plans with pat…" at bounding box center [348, 88] width 298 height 46
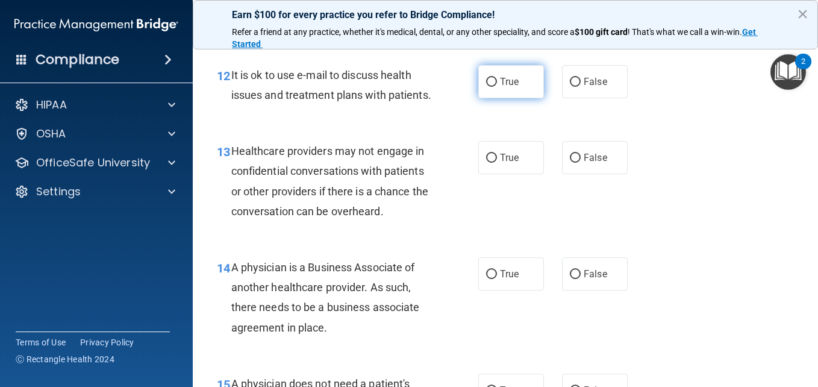
click at [491, 98] on label "True" at bounding box center [512, 81] width 66 height 33
click at [491, 87] on input "True" at bounding box center [491, 82] width 11 height 9
radio input "true"
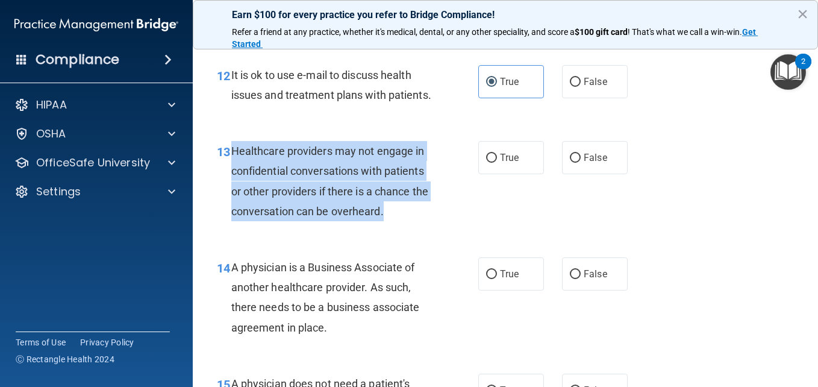
drag, startPoint x: 229, startPoint y: 209, endPoint x: 404, endPoint y: 263, distance: 183.2
click at [404, 227] on div "13 Healthcare providers may not engage in confidential conversations with patie…" at bounding box center [348, 184] width 298 height 86
click at [575, 163] on input "False" at bounding box center [575, 158] width 11 height 9
radio input "true"
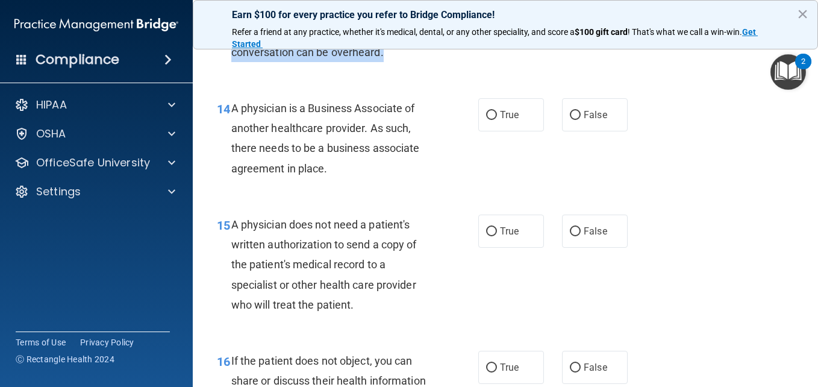
scroll to position [1559, 0]
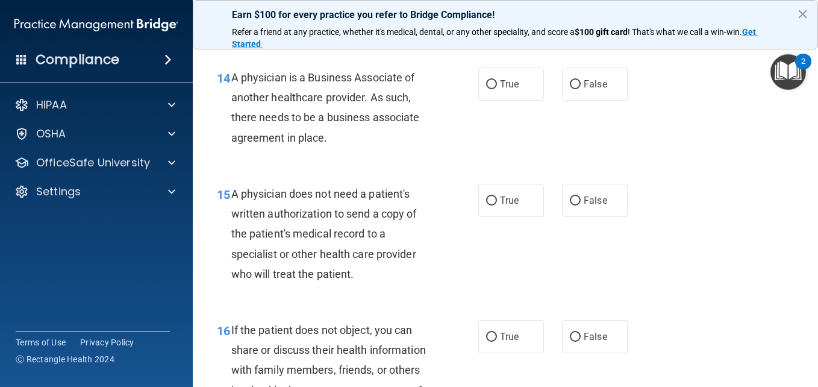
drag, startPoint x: 228, startPoint y: 139, endPoint x: 330, endPoint y: 198, distance: 117.4
click at [330, 154] on div "14 A physician is a Business Associate of another healthcare provider. As such,…" at bounding box center [348, 111] width 298 height 86
click at [479, 101] on label "True" at bounding box center [512, 84] width 66 height 33
click at [486, 89] on input "True" at bounding box center [491, 84] width 11 height 9
radio input "true"
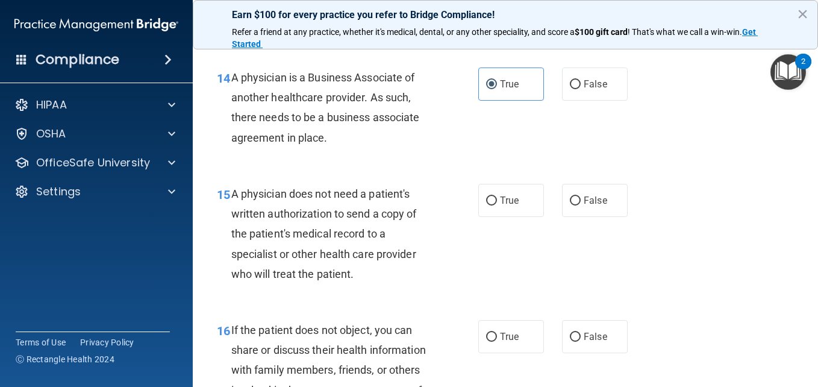
scroll to position [1613, 0]
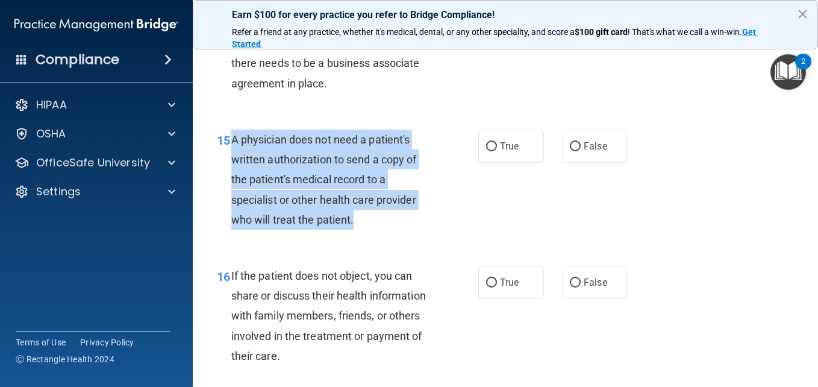
drag, startPoint x: 231, startPoint y: 203, endPoint x: 367, endPoint y: 277, distance: 154.8
click at [367, 230] on div "A physician does not need a patient's written authorization to send a copy of t…" at bounding box center [336, 180] width 210 height 100
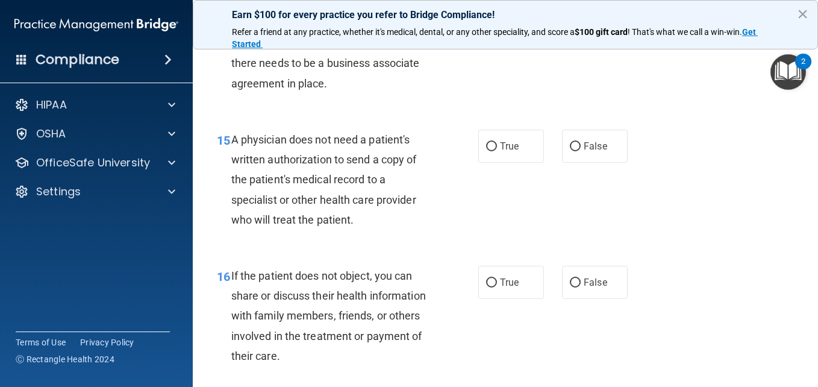
click at [430, 183] on div "15 A physician does not need a patient's written authorization to send a copy o…" at bounding box center [505, 183] width 595 height 136
click at [492, 151] on input "True" at bounding box center [491, 146] width 11 height 9
radio input "true"
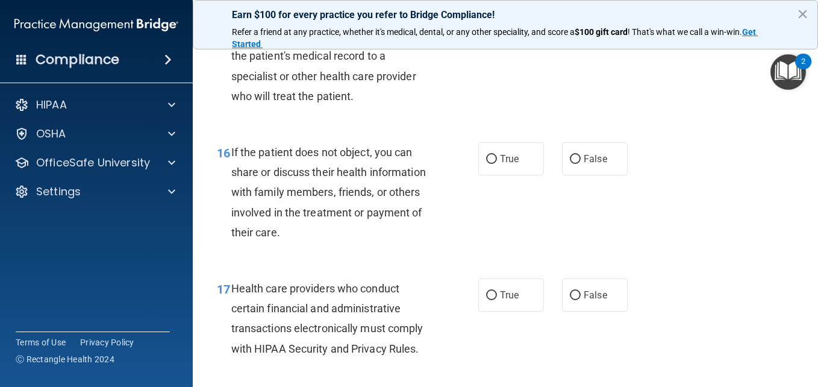
scroll to position [1739, 0]
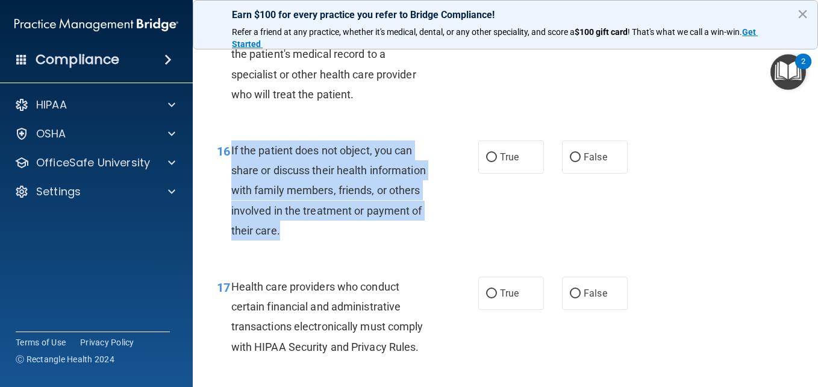
drag, startPoint x: 230, startPoint y: 207, endPoint x: 281, endPoint y: 287, distance: 95.1
click at [281, 247] on div "16 If the patient does not object, you can share or discuss their health inform…" at bounding box center [348, 193] width 298 height 106
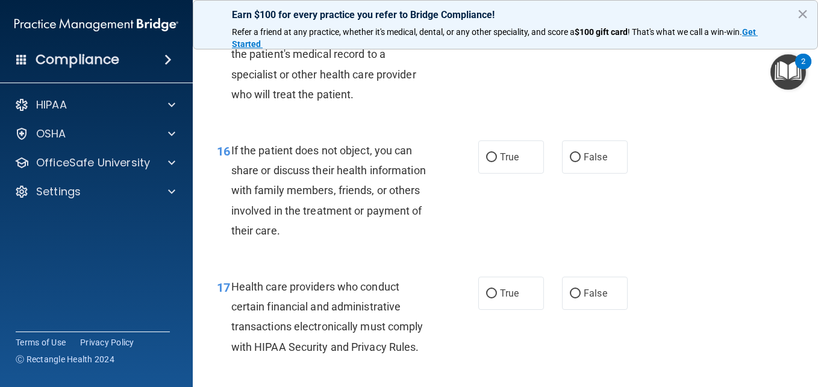
click at [429, 199] on div "16 If the patient does not object, you can share or discuss their health inform…" at bounding box center [505, 193] width 595 height 136
click at [479, 174] on label "True" at bounding box center [512, 156] width 66 height 33
click at [486, 162] on input "True" at bounding box center [491, 157] width 11 height 9
radio input "true"
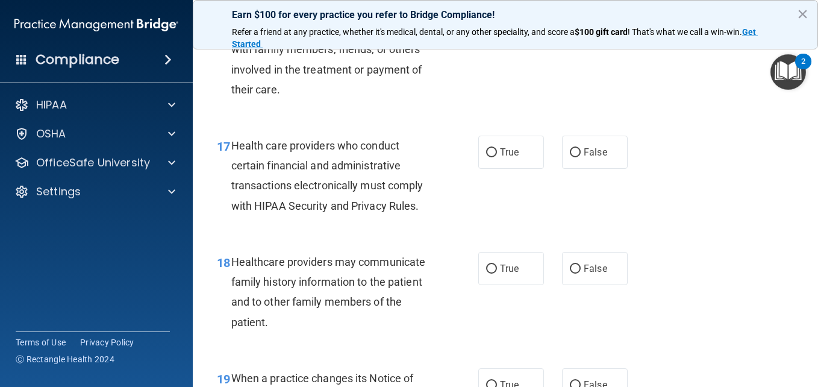
scroll to position [1880, 0]
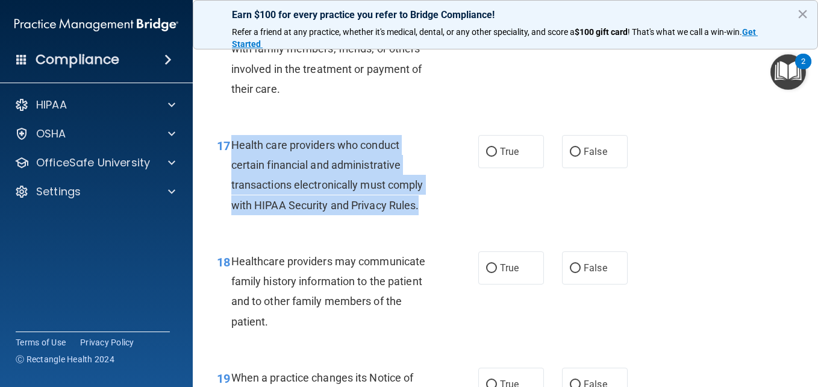
drag, startPoint x: 232, startPoint y: 201, endPoint x: 422, endPoint y: 280, distance: 205.4
click at [422, 221] on div "17 Health care providers who conduct certain financial and administrative trans…" at bounding box center [348, 178] width 298 height 86
click at [486, 157] on input "True" at bounding box center [491, 152] width 11 height 9
radio input "true"
click at [453, 221] on div "17 Health care providers who conduct certain financial and administrative trans…" at bounding box center [348, 178] width 298 height 86
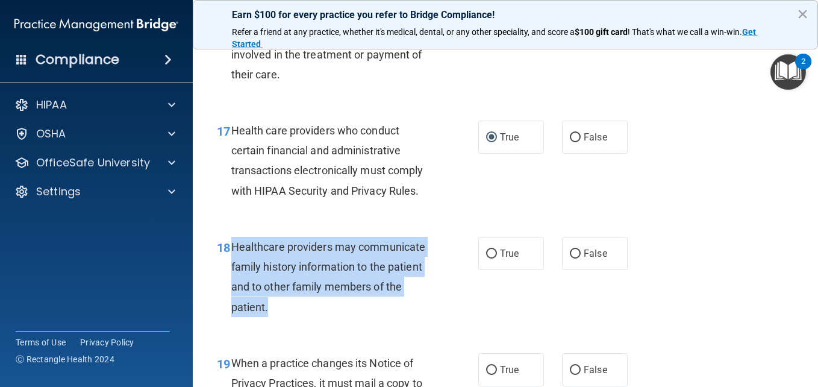
drag, startPoint x: 232, startPoint y: 319, endPoint x: 283, endPoint y: 375, distance: 76.0
click at [283, 323] on div "18 Healthcare providers may communicate family history information to the patie…" at bounding box center [348, 280] width 298 height 86
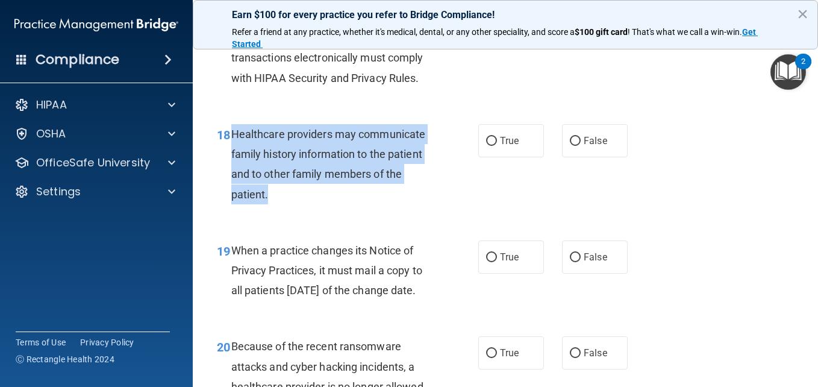
scroll to position [2009, 0]
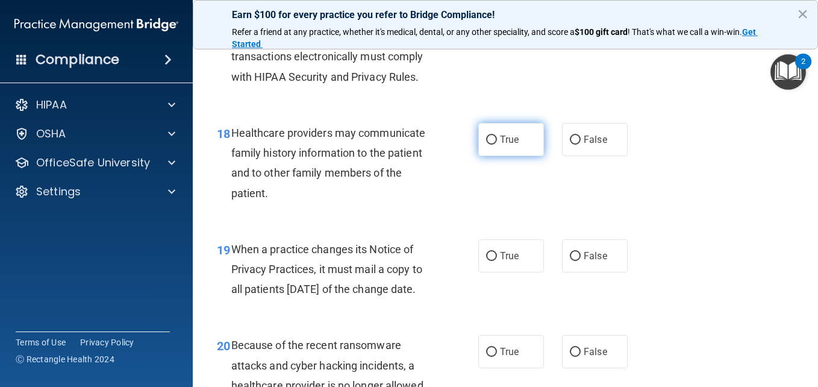
click at [488, 156] on label "True" at bounding box center [512, 139] width 66 height 33
click at [488, 145] on input "True" at bounding box center [491, 140] width 11 height 9
radio input "true"
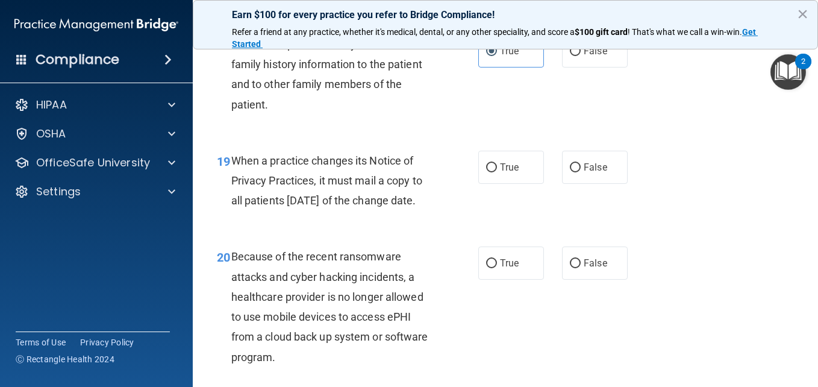
scroll to position [2098, 0]
drag, startPoint x: 232, startPoint y: 215, endPoint x: 267, endPoint y: 277, distance: 70.7
click at [267, 210] on div "When a practice changes its Notice of Privacy Practices, it must mail a copy to…" at bounding box center [336, 180] width 210 height 60
click at [573, 172] on input "False" at bounding box center [575, 167] width 11 height 9
radio input "true"
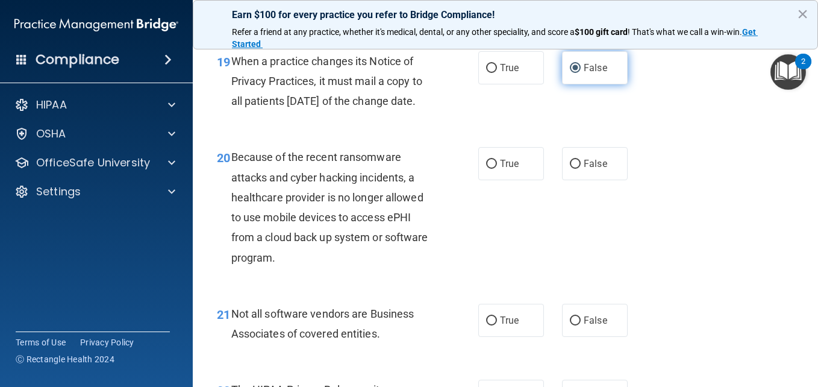
scroll to position [2198, 0]
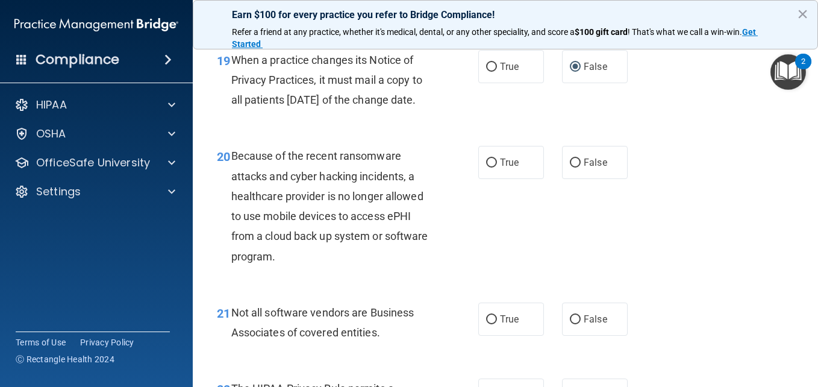
click at [589, 131] on div "19 When a practice changes its Notice of Privacy Practices, it must mail a copy…" at bounding box center [505, 83] width 595 height 96
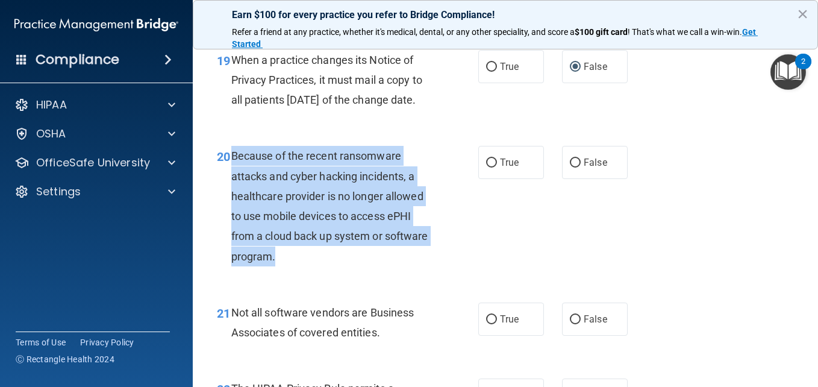
drag, startPoint x: 230, startPoint y: 239, endPoint x: 328, endPoint y: 333, distance: 136.4
click at [328, 272] on div "20 Because of the recent ransomware attacks and cyber hacking incidents, a heal…" at bounding box center [348, 209] width 298 height 126
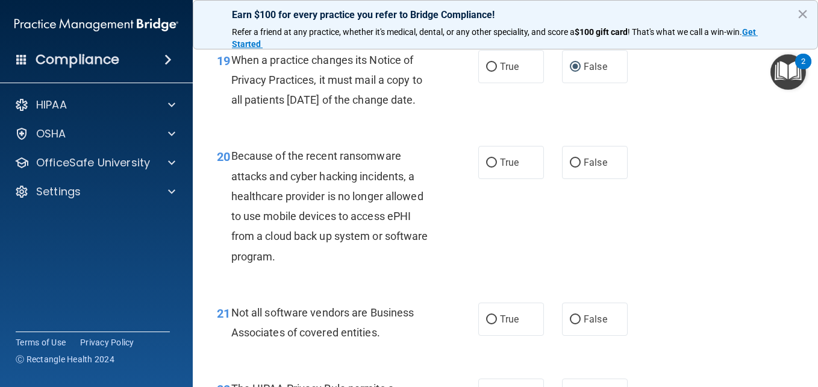
click at [357, 131] on div "19 When a practice changes its Notice of Privacy Practices, it must mail a copy…" at bounding box center [505, 83] width 595 height 96
click at [485, 179] on label "True" at bounding box center [512, 162] width 66 height 33
click at [486, 168] on input "True" at bounding box center [491, 163] width 11 height 9
radio input "true"
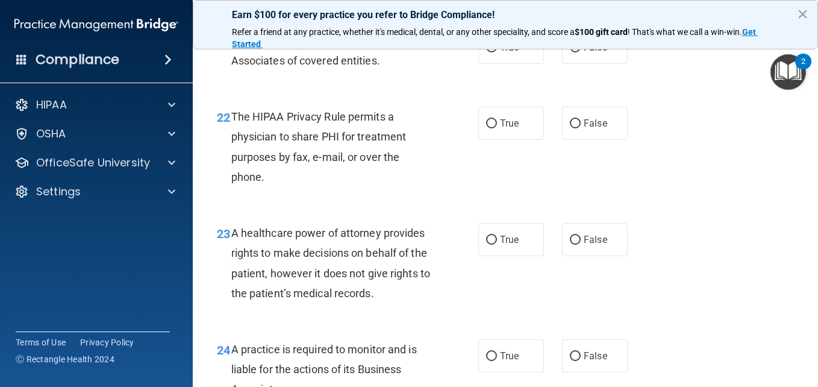
scroll to position [2470, 0]
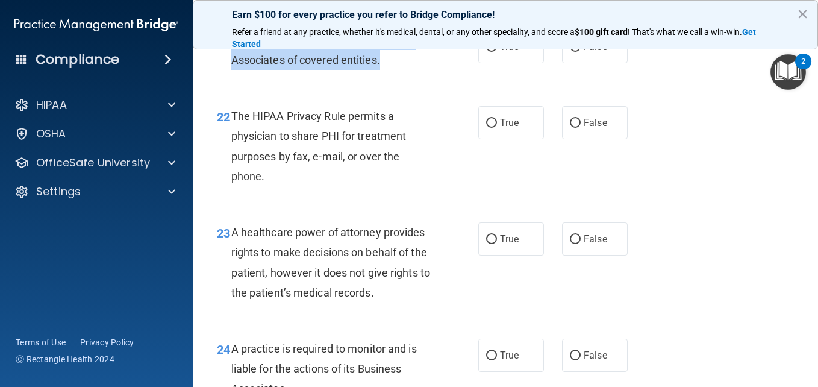
drag, startPoint x: 230, startPoint y: 121, endPoint x: 404, endPoint y: 145, distance: 175.9
click at [404, 76] on div "21 Not all software vendors are Business Associates of covered entities." at bounding box center [348, 53] width 298 height 46
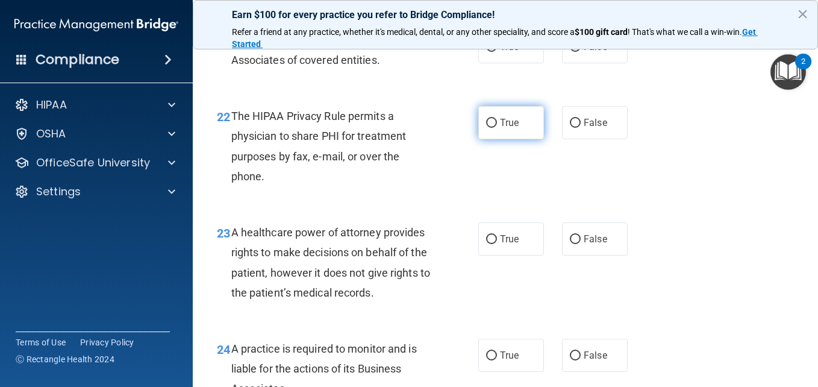
click at [500, 128] on span "True" at bounding box center [509, 122] width 19 height 11
click at [497, 128] on input "True" at bounding box center [491, 123] width 11 height 9
radio input "true"
click at [509, 52] on span "True" at bounding box center [509, 46] width 19 height 11
click at [497, 52] on input "True" at bounding box center [491, 47] width 11 height 9
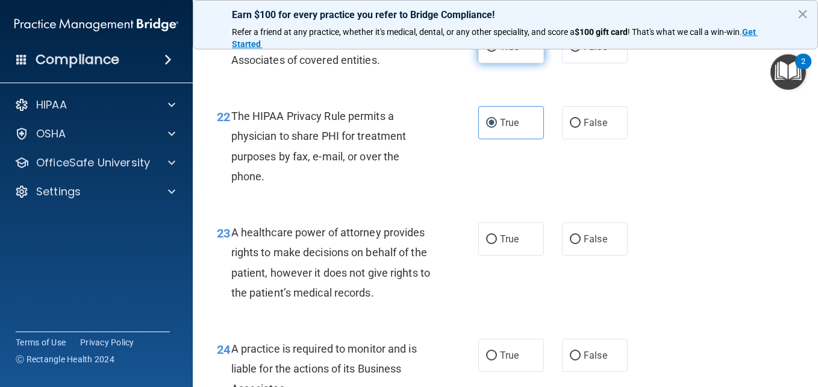
radio input "true"
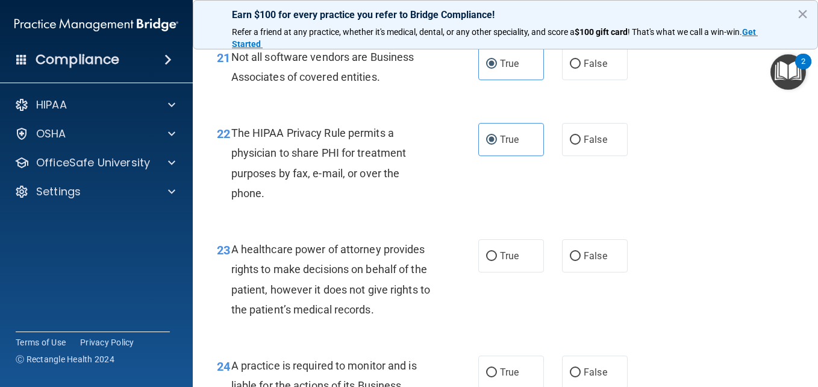
scroll to position [2453, 0]
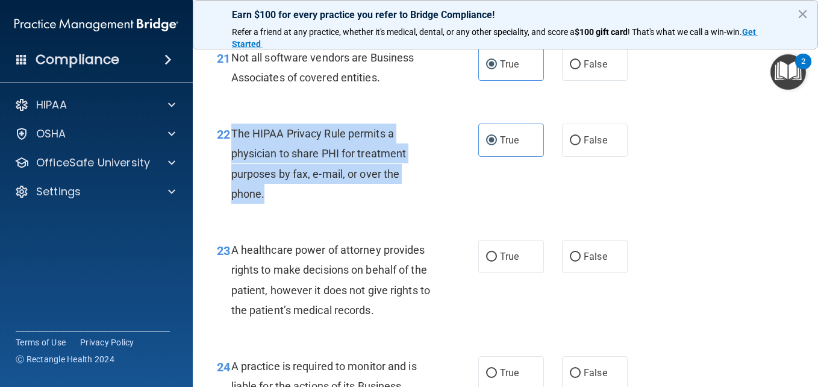
drag, startPoint x: 231, startPoint y: 211, endPoint x: 268, endPoint y: 273, distance: 72.5
click at [268, 204] on div "The HIPAA Privacy Rule permits a physician to share PHI for treatment purposes …" at bounding box center [336, 164] width 210 height 80
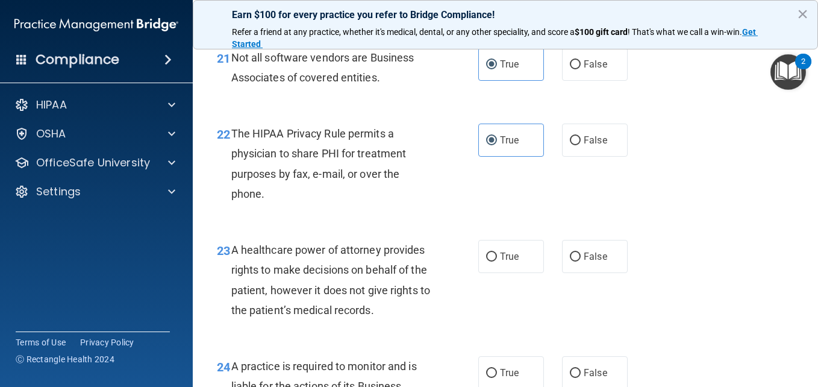
click at [419, 198] on div "22 The HIPAA Privacy Rule permits a physician to share PHI for treatment purpos…" at bounding box center [505, 166] width 595 height 116
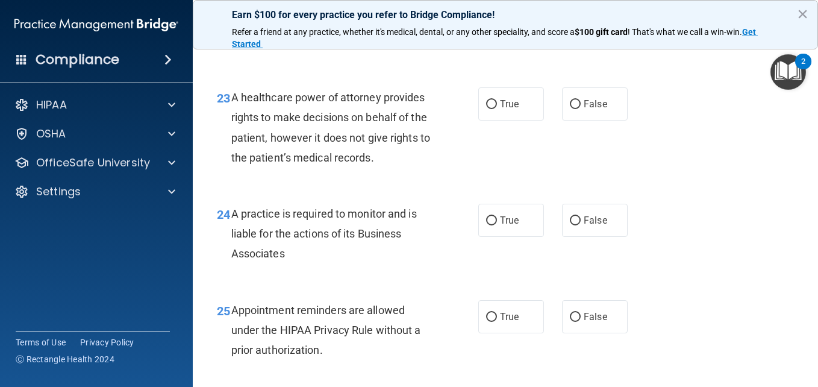
scroll to position [2607, 0]
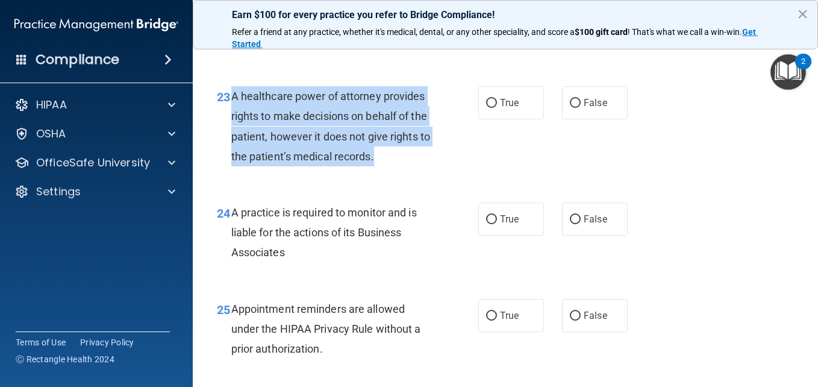
drag, startPoint x: 230, startPoint y: 173, endPoint x: 419, endPoint y: 236, distance: 199.5
click at [419, 172] on div "23 A healthcare power of attorney provides rights to make decisions on behalf o…" at bounding box center [348, 129] width 298 height 86
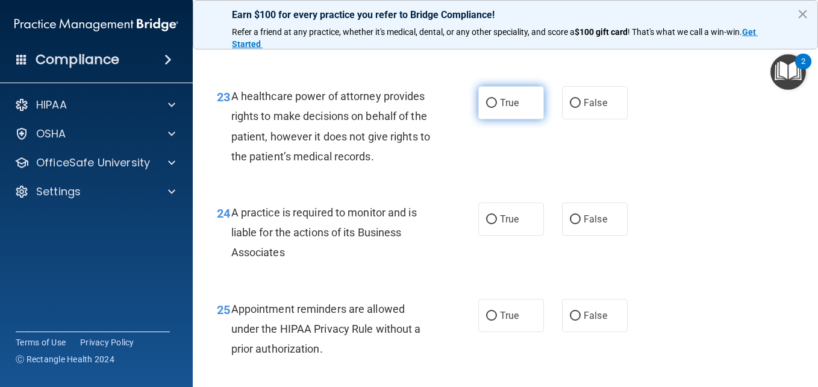
click at [479, 119] on label "True" at bounding box center [512, 102] width 66 height 33
click at [486, 108] on input "True" at bounding box center [491, 103] width 11 height 9
radio input "true"
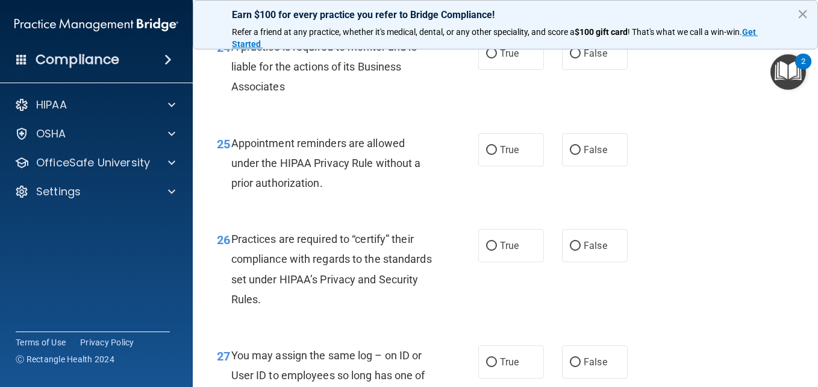
scroll to position [2774, 0]
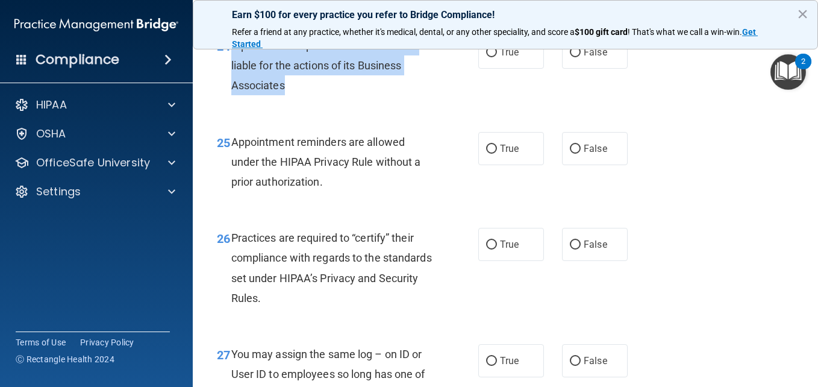
drag, startPoint x: 232, startPoint y: 124, endPoint x: 290, endPoint y: 169, distance: 74.3
click at [290, 96] on div "A practice is required to monitor and is liable for the actions of its Business…" at bounding box center [336, 66] width 210 height 60
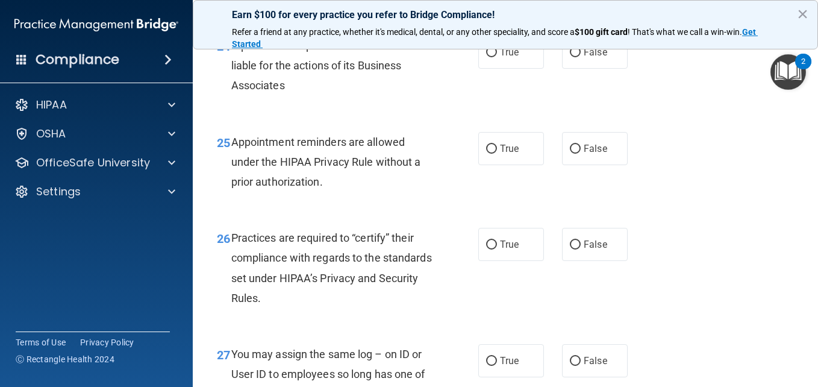
click at [556, 69] on div "True False" at bounding box center [558, 52] width 158 height 33
click at [573, 57] on input "False" at bounding box center [575, 52] width 11 height 9
radio input "true"
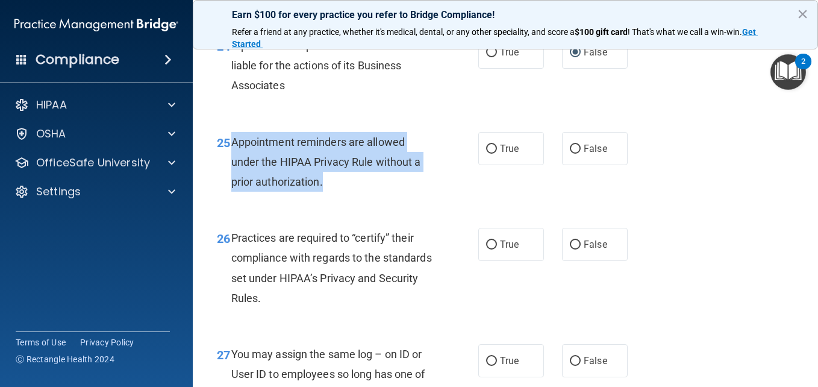
drag, startPoint x: 231, startPoint y: 220, endPoint x: 328, endPoint y: 266, distance: 108.1
click at [328, 192] on div "Appointment reminders are allowed under the HIPAA Privacy Rule without a prior …" at bounding box center [336, 162] width 210 height 60
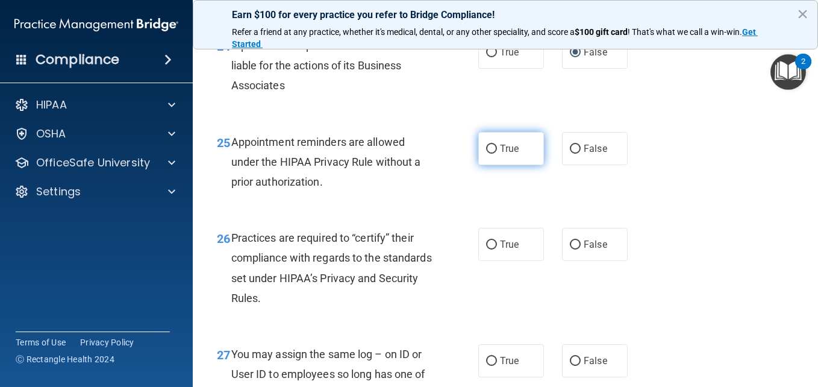
click at [498, 165] on label "True" at bounding box center [512, 148] width 66 height 33
click at [497, 154] on input "True" at bounding box center [491, 149] width 11 height 9
radio input "true"
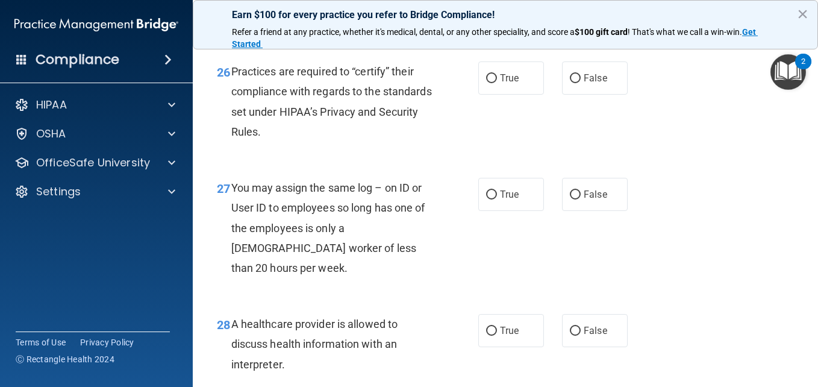
scroll to position [2944, 0]
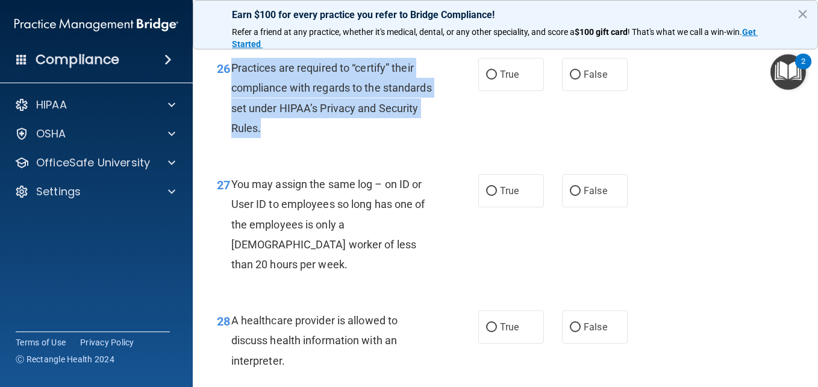
drag, startPoint x: 229, startPoint y: 147, endPoint x: 319, endPoint y: 207, distance: 108.2
click at [319, 144] on div "26 Practices are required to “certify” their compliance with regards to the sta…" at bounding box center [348, 101] width 298 height 86
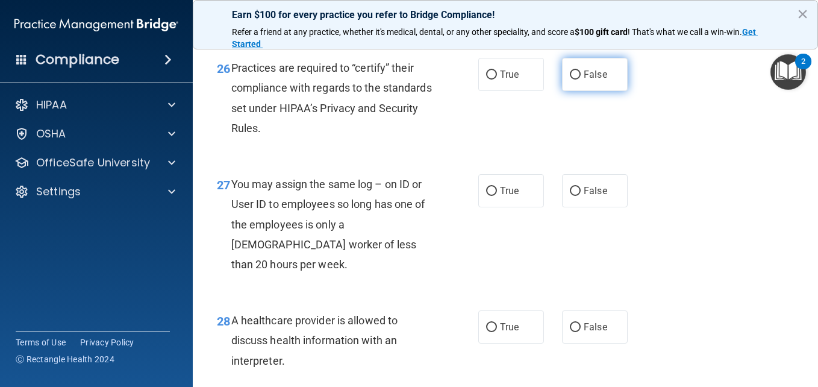
click at [574, 91] on label "False" at bounding box center [595, 74] width 66 height 33
click at [574, 80] on input "False" at bounding box center [575, 75] width 11 height 9
radio input "true"
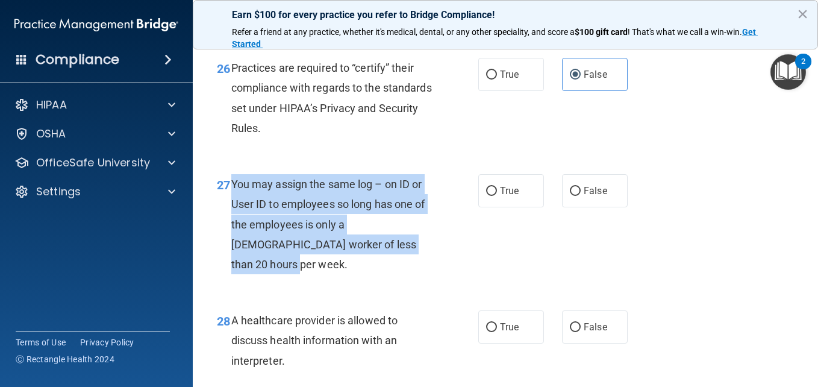
drag, startPoint x: 230, startPoint y: 266, endPoint x: 383, endPoint y: 325, distance: 164.6
click at [383, 280] on div "27 You may assign the same log – on ID or User ID to employees so long has one …" at bounding box center [348, 227] width 298 height 106
click at [572, 196] on input "False" at bounding box center [575, 191] width 11 height 9
radio input "true"
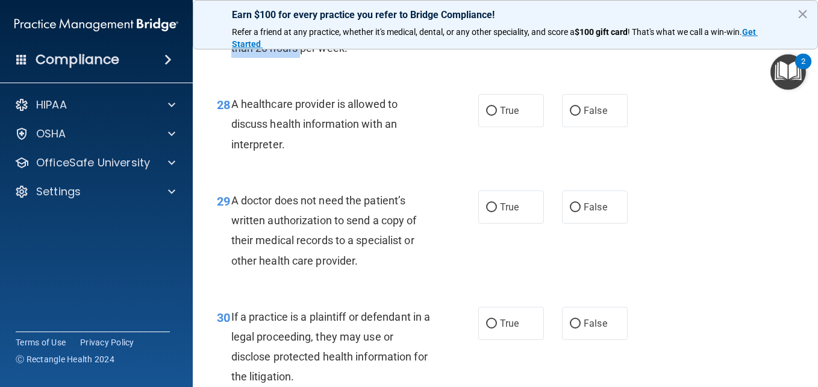
scroll to position [3167, 0]
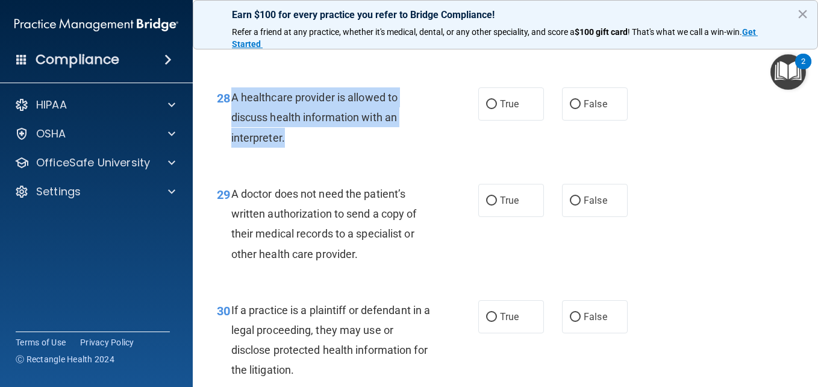
drag, startPoint x: 231, startPoint y: 155, endPoint x: 296, endPoint y: 207, distance: 82.7
click at [296, 148] on div "A healthcare provider is allowed to discuss health information with an interpre…" at bounding box center [336, 117] width 210 height 60
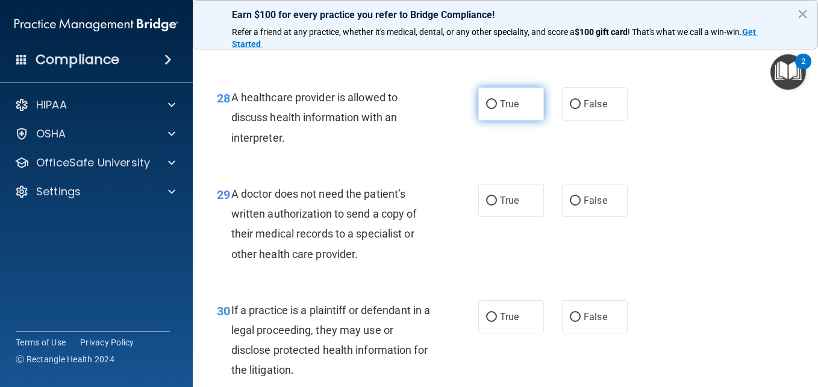
click at [510, 121] on label "True" at bounding box center [512, 103] width 66 height 33
click at [497, 109] on input "True" at bounding box center [491, 104] width 11 height 9
radio input "true"
drag, startPoint x: 230, startPoint y: 250, endPoint x: 363, endPoint y: 321, distance: 151.0
click at [363, 270] on div "29 A doctor does not need the patient’s written authorization to send a copy of…" at bounding box center [348, 227] width 298 height 86
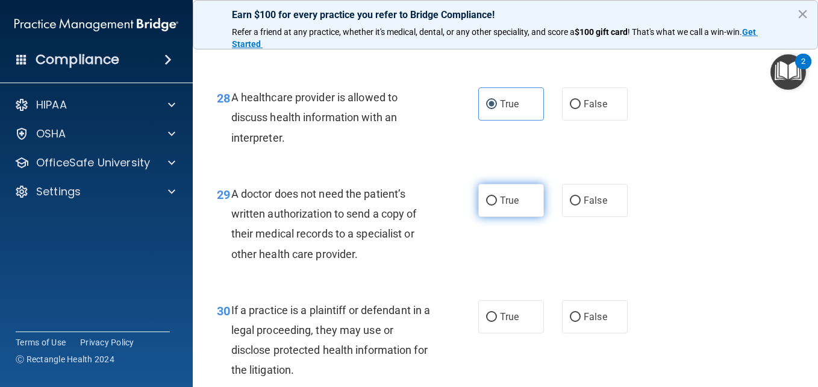
click at [512, 206] on span "True" at bounding box center [509, 200] width 19 height 11
click at [497, 206] on input "True" at bounding box center [491, 200] width 11 height 9
radio input "true"
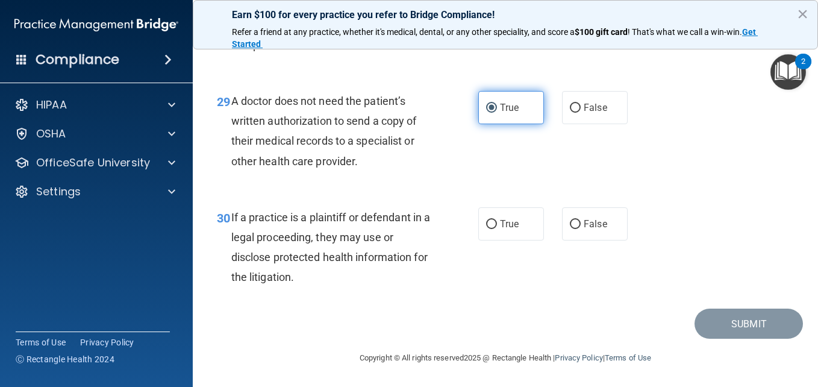
scroll to position [3290, 0]
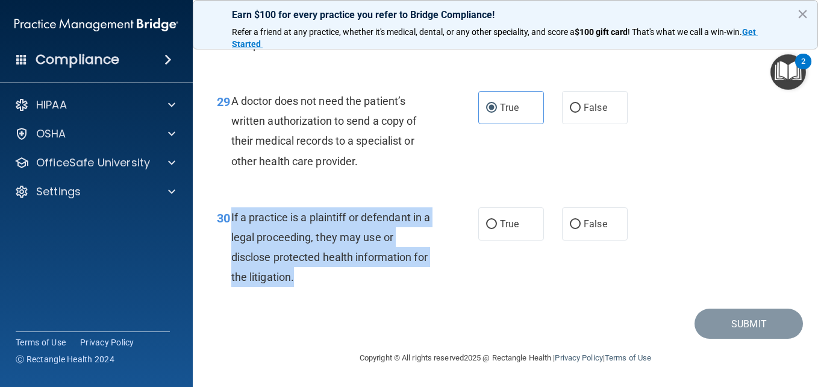
drag, startPoint x: 230, startPoint y: 243, endPoint x: 332, endPoint y: 314, distance: 124.4
click at [332, 294] on div "30 If a practice is a plaintiff or defendant in a legal proceeding, they may us…" at bounding box center [348, 250] width 298 height 86
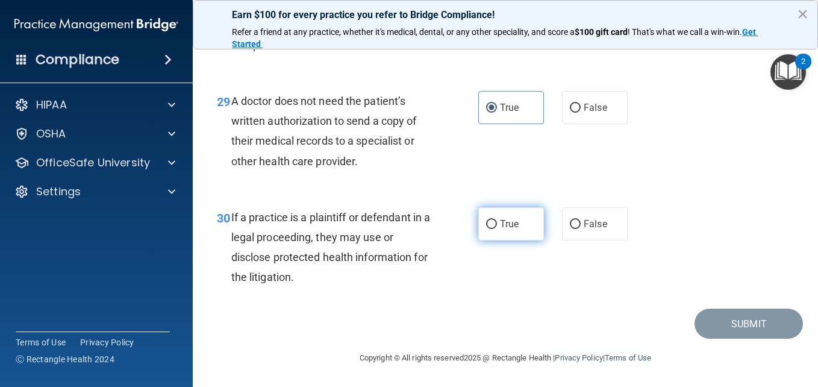
click at [495, 240] on label "True" at bounding box center [512, 223] width 66 height 33
click at [495, 229] on input "True" at bounding box center [491, 224] width 11 height 9
radio input "true"
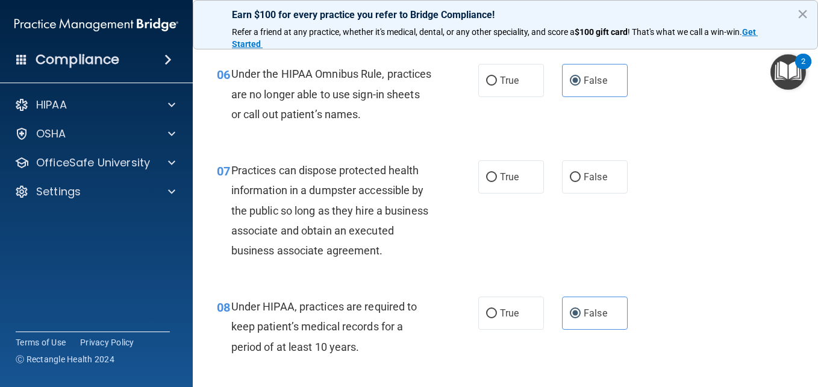
scroll to position [670, 0]
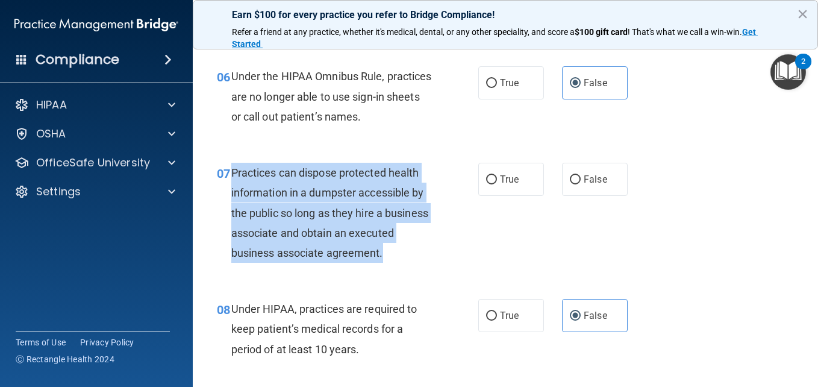
drag, startPoint x: 228, startPoint y: 174, endPoint x: 287, endPoint y: 265, distance: 108.3
click at [287, 265] on div "07 Practices can dispose protected health information in a dumpster accessible …" at bounding box center [348, 216] width 298 height 106
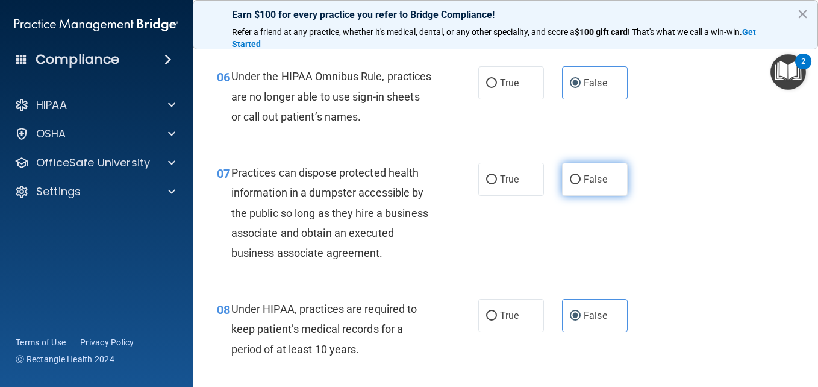
click at [583, 172] on label "False" at bounding box center [595, 179] width 66 height 33
click at [581, 175] on input "False" at bounding box center [575, 179] width 11 height 9
radio input "true"
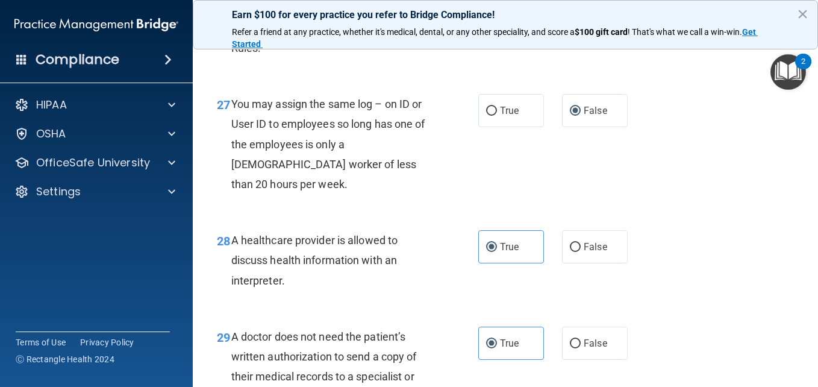
scroll to position [3320, 0]
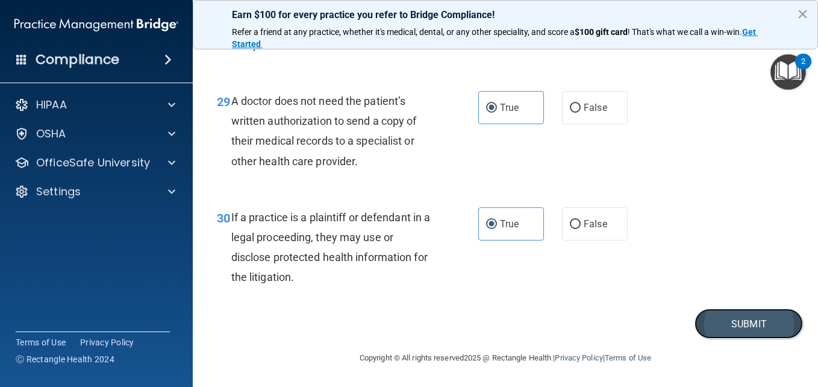
click at [724, 322] on button "Submit" at bounding box center [749, 324] width 108 height 31
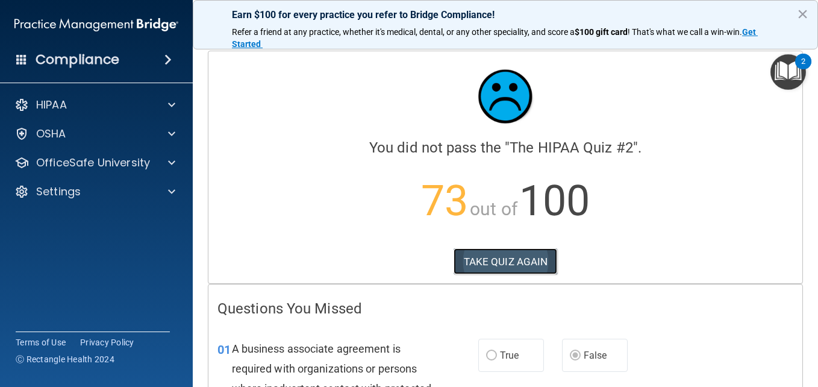
click at [471, 254] on button "TAKE QUIZ AGAIN" at bounding box center [506, 261] width 104 height 27
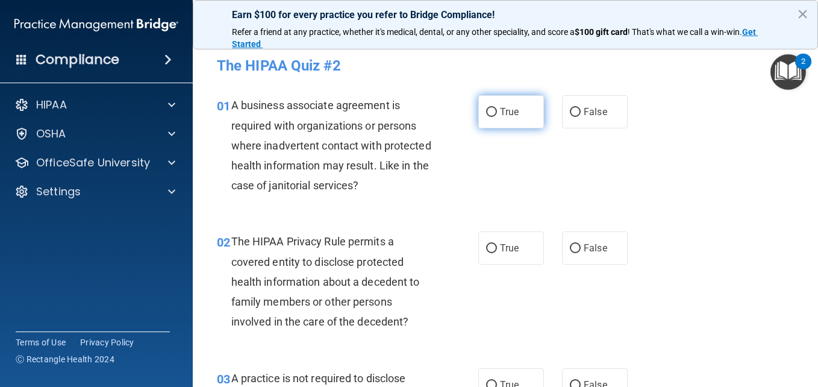
click at [503, 110] on span "True" at bounding box center [509, 111] width 19 height 11
click at [497, 110] on input "True" at bounding box center [491, 112] width 11 height 9
radio input "true"
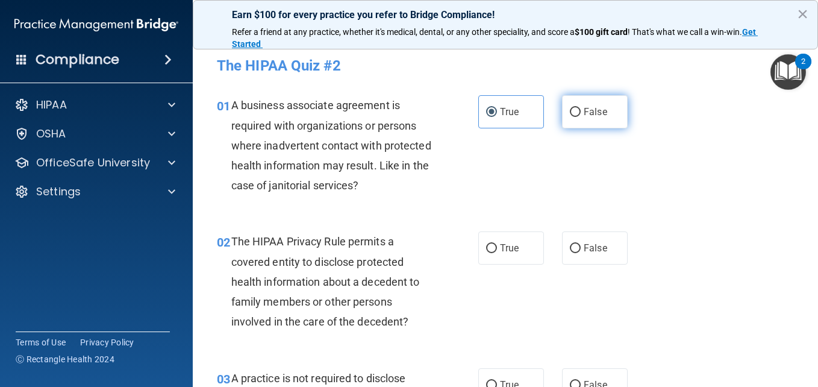
click at [597, 108] on span "False" at bounding box center [596, 111] width 24 height 11
click at [581, 108] on input "False" at bounding box center [575, 112] width 11 height 9
radio input "true"
radio input "false"
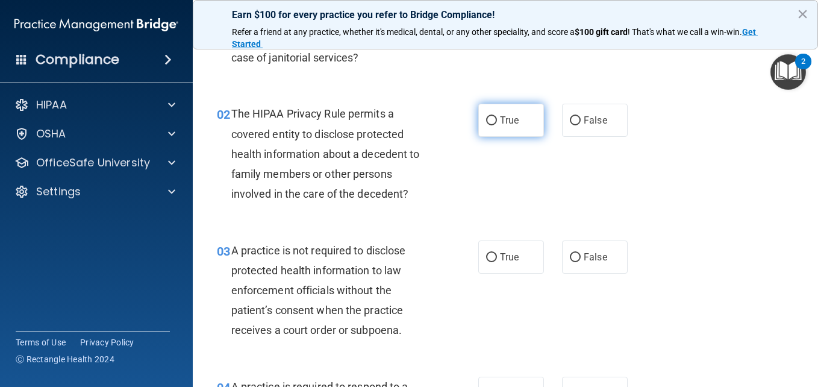
scroll to position [129, 0]
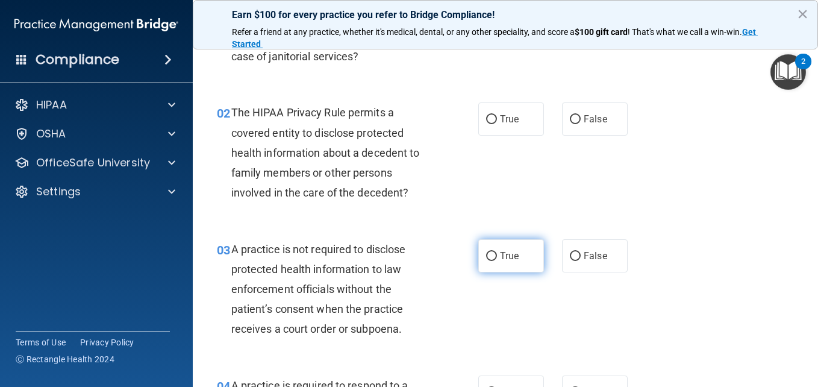
click at [495, 265] on label "True" at bounding box center [512, 255] width 66 height 33
click at [495, 261] on input "True" at bounding box center [491, 256] width 11 height 9
radio input "true"
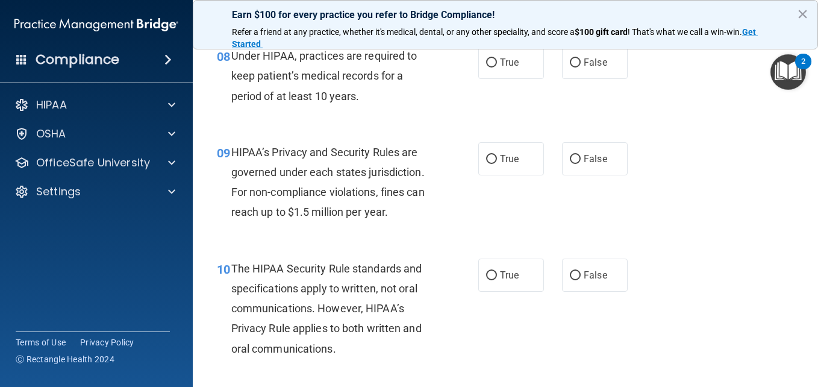
scroll to position [925, 0]
click at [570, 163] on input "False" at bounding box center [575, 158] width 11 height 9
radio input "true"
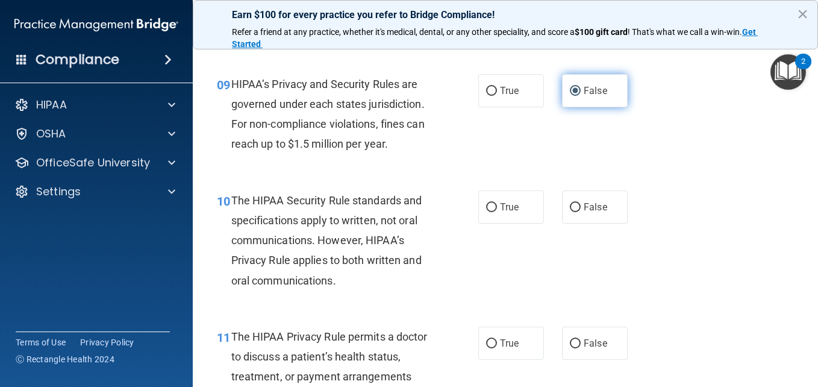
scroll to position [992, 0]
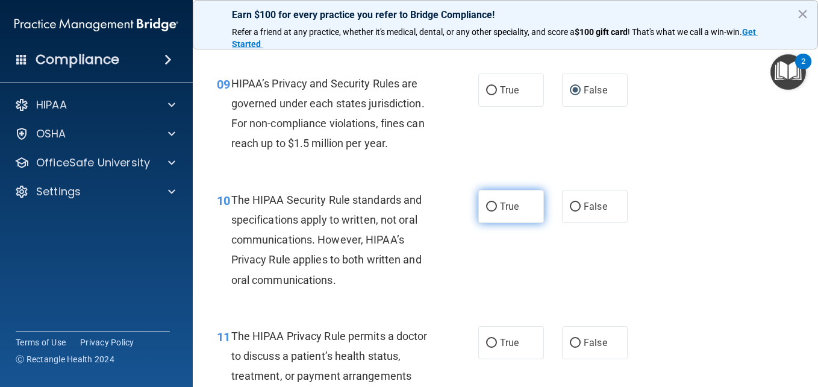
click at [500, 223] on label "True" at bounding box center [512, 206] width 66 height 33
click at [497, 212] on input "True" at bounding box center [491, 207] width 11 height 9
radio input "true"
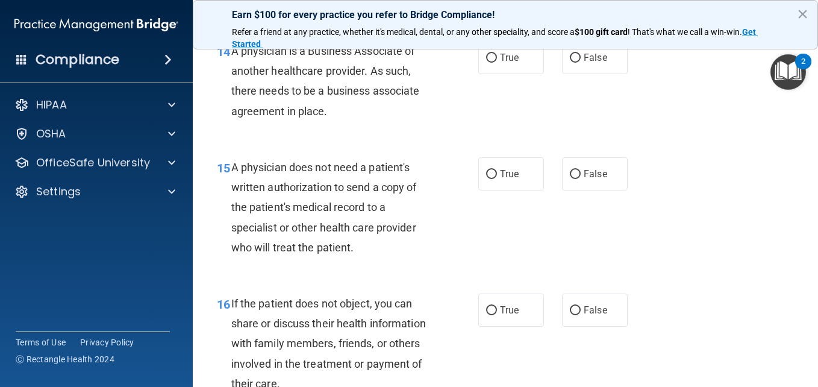
scroll to position [1586, 0]
click at [571, 62] on input "False" at bounding box center [575, 57] width 11 height 9
radio input "true"
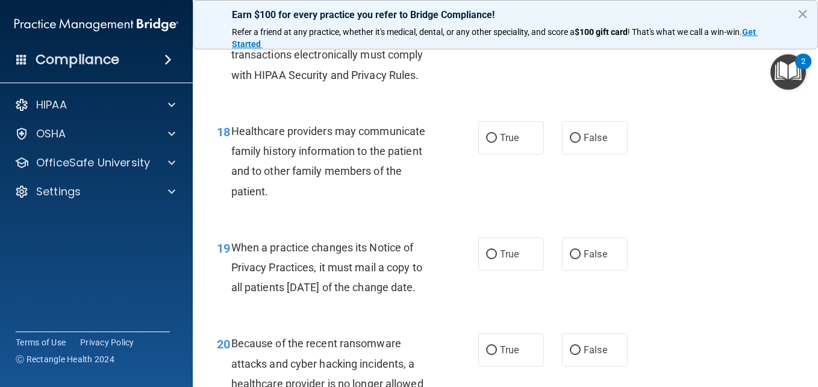
scroll to position [2011, 0]
click at [577, 154] on label "False" at bounding box center [595, 137] width 66 height 33
click at [577, 142] on input "False" at bounding box center [575, 137] width 11 height 9
radio input "true"
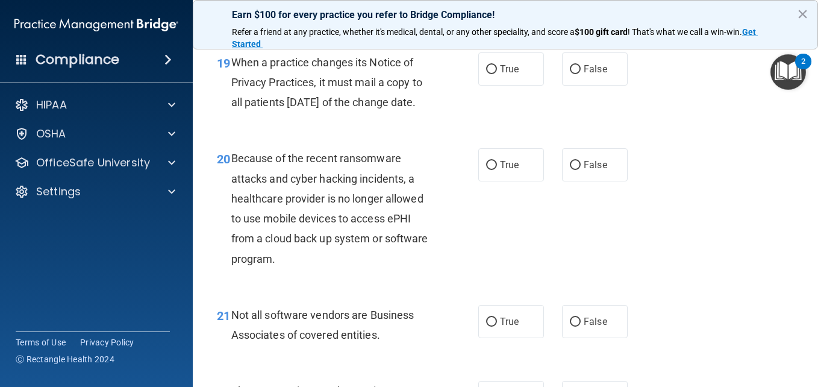
scroll to position [2196, 0]
click at [575, 169] on input "False" at bounding box center [575, 164] width 11 height 9
radio input "true"
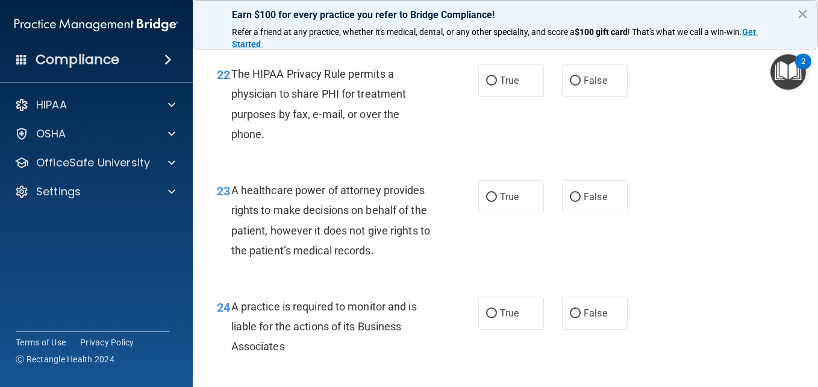
scroll to position [2513, 0]
click at [570, 201] on input "False" at bounding box center [575, 196] width 11 height 9
radio input "true"
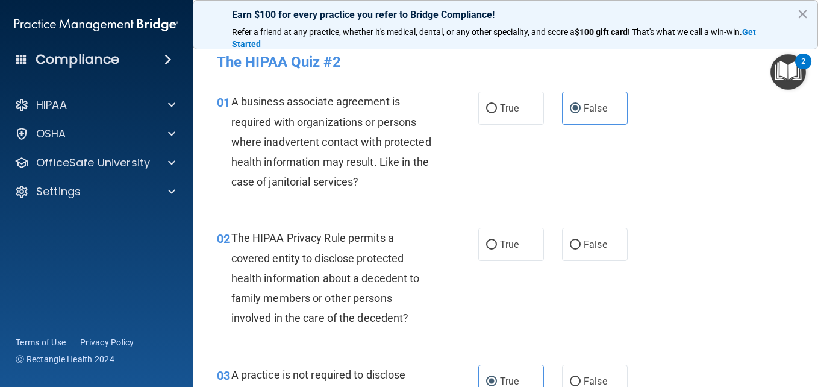
scroll to position [0, 0]
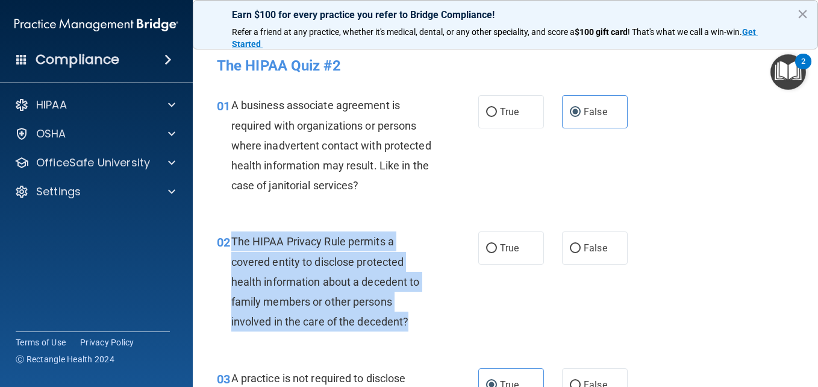
drag, startPoint x: 231, startPoint y: 245, endPoint x: 409, endPoint y: 327, distance: 195.5
click at [409, 327] on span "The HIPAA Privacy Rule permits a covered entity to disclose protected health in…" at bounding box center [325, 281] width 189 height 93
click at [486, 247] on input "True" at bounding box center [491, 248] width 11 height 9
radio input "true"
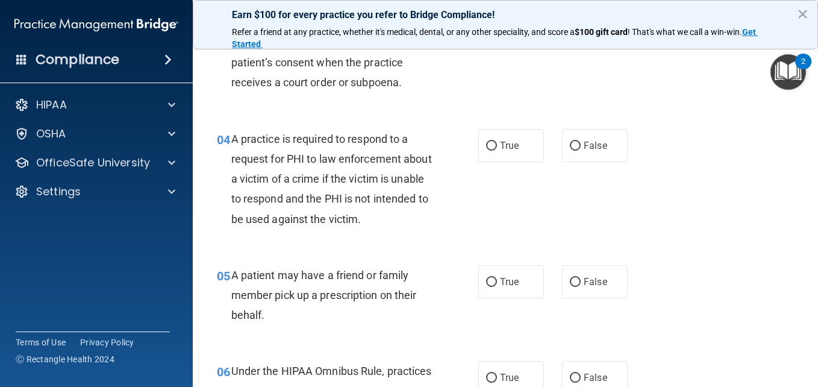
scroll to position [378, 0]
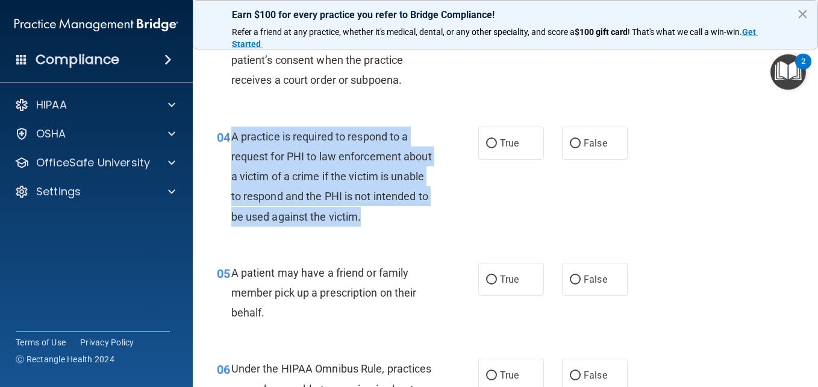
drag, startPoint x: 230, startPoint y: 139, endPoint x: 430, endPoint y: 218, distance: 214.8
click at [430, 218] on div "04 A practice is required to respond to a request for PHI to law enforcement ab…" at bounding box center [348, 180] width 298 height 106
click at [465, 224] on div "04 A practice is required to respond to a request for PHI to law enforcement ab…" at bounding box center [348, 180] width 298 height 106
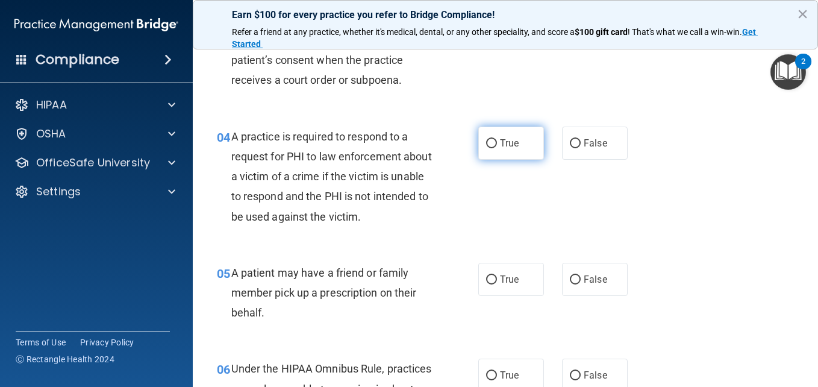
click at [492, 144] on input "True" at bounding box center [491, 143] width 11 height 9
radio input "true"
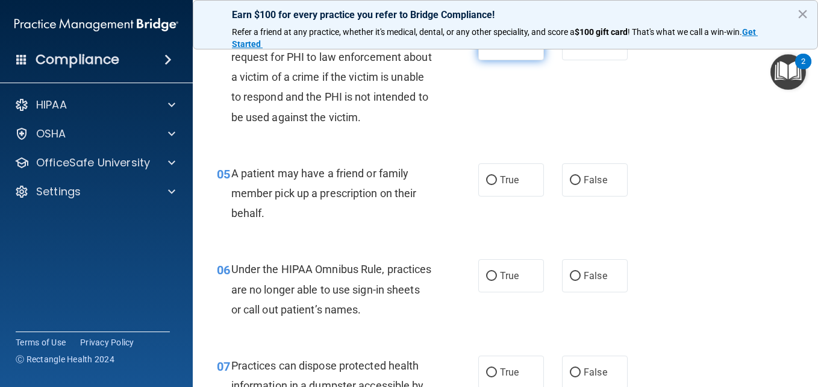
scroll to position [479, 0]
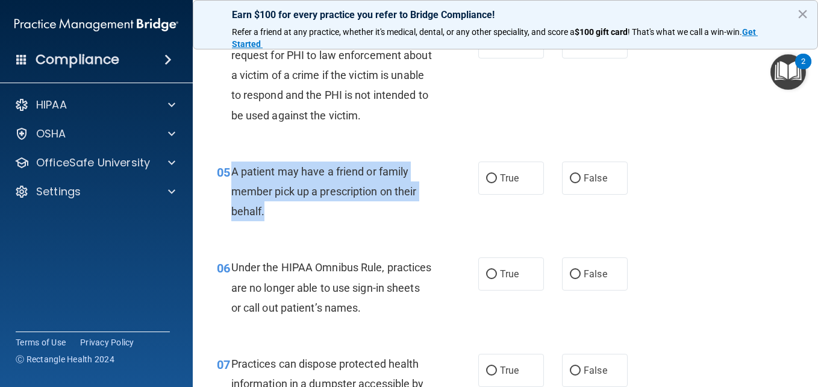
drag, startPoint x: 231, startPoint y: 176, endPoint x: 275, endPoint y: 204, distance: 52.8
click at [275, 204] on div "A patient may have a friend or family member pick up a prescription on their be…" at bounding box center [336, 192] width 210 height 60
click at [489, 175] on input "True" at bounding box center [491, 178] width 11 height 9
radio input "true"
click at [435, 216] on div "A patient may have a friend or family member pick up a prescription on their be…" at bounding box center [336, 192] width 210 height 60
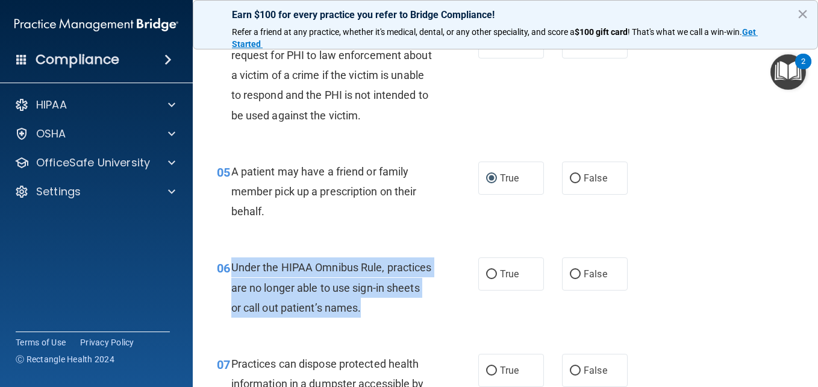
drag, startPoint x: 231, startPoint y: 266, endPoint x: 410, endPoint y: 301, distance: 183.1
click at [410, 301] on div "Under the HIPAA Omnibus Rule, practices are no longer able to use sign-in sheet…" at bounding box center [336, 287] width 210 height 60
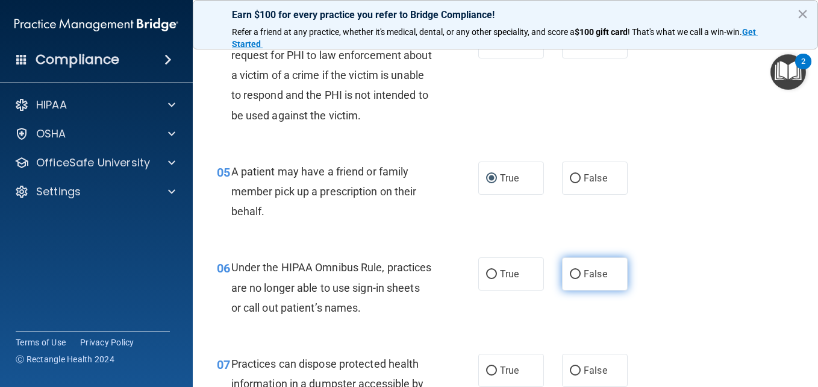
click at [570, 259] on label "False" at bounding box center [595, 273] width 66 height 33
click at [570, 270] on input "False" at bounding box center [575, 274] width 11 height 9
radio input "true"
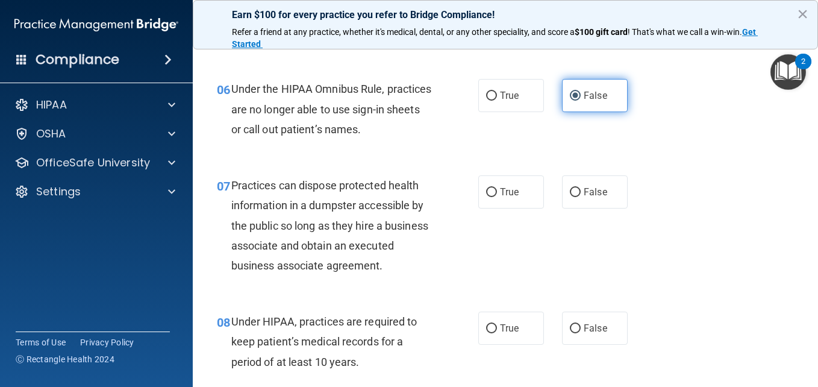
scroll to position [661, 0]
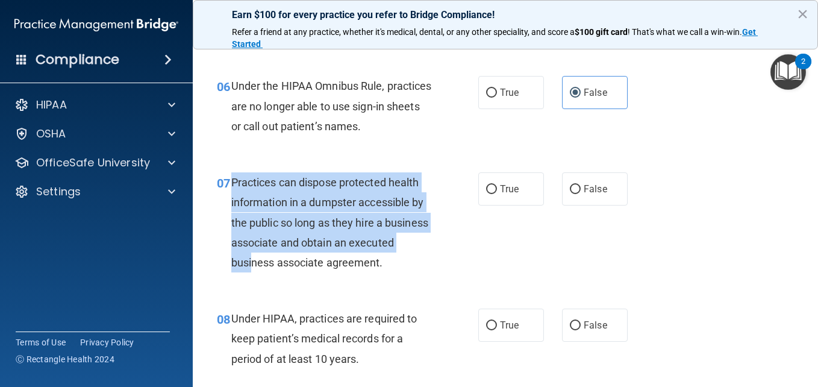
drag, startPoint x: 233, startPoint y: 184, endPoint x: 301, endPoint y: 263, distance: 104.3
click at [301, 263] on span "Practices can dispose protected health information in a dumpster accessible by …" at bounding box center [329, 222] width 197 height 93
drag, startPoint x: 301, startPoint y: 263, endPoint x: 472, endPoint y: 221, distance: 176.4
click at [472, 221] on div "07 Practices can dispose protected health information in a dumpster accessible …" at bounding box center [348, 225] width 298 height 106
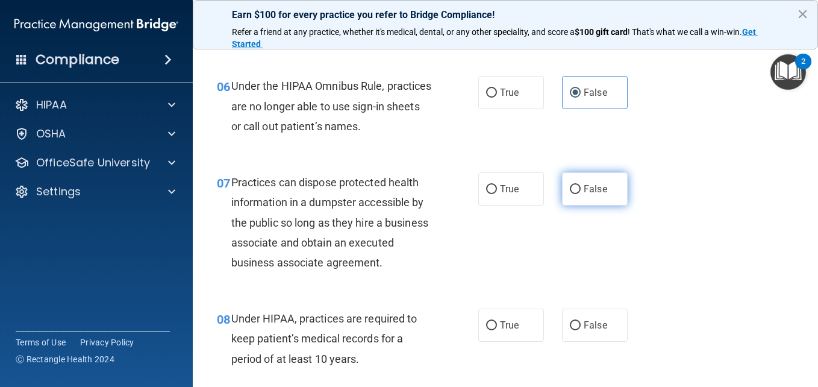
click at [581, 178] on label "False" at bounding box center [595, 188] width 66 height 33
click at [581, 185] on input "False" at bounding box center [575, 189] width 11 height 9
radio input "true"
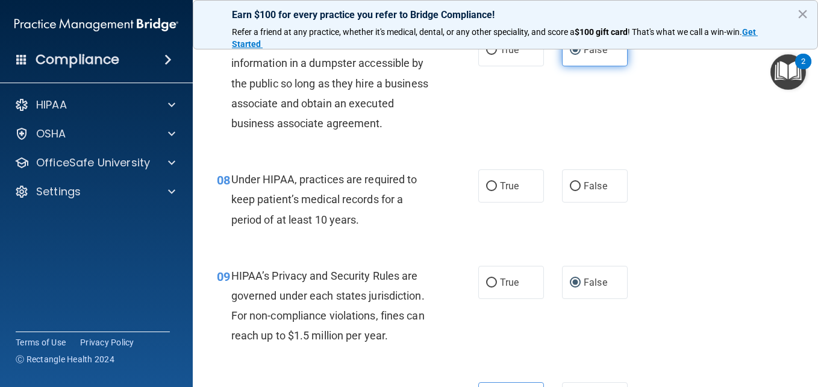
scroll to position [801, 0]
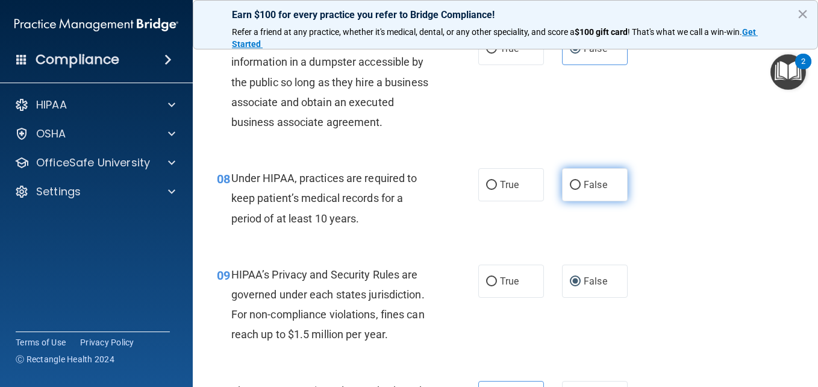
click at [584, 190] on span "False" at bounding box center [596, 184] width 24 height 11
click at [579, 190] on input "False" at bounding box center [575, 185] width 11 height 9
radio input "true"
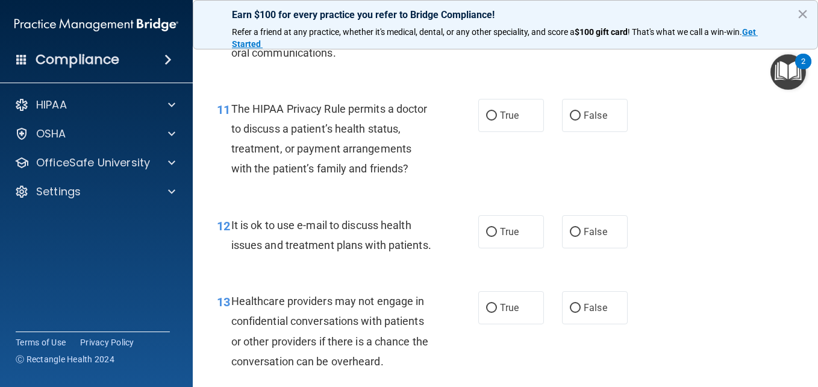
scroll to position [1220, 0]
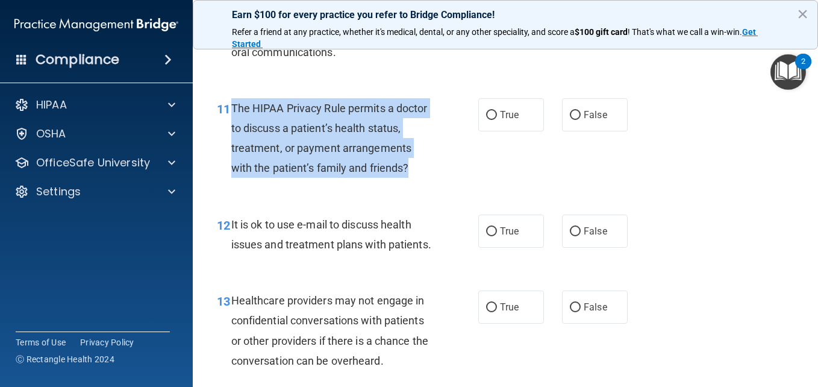
drag, startPoint x: 233, startPoint y: 127, endPoint x: 298, endPoint y: 211, distance: 106.9
click at [298, 178] on div "The HIPAA Privacy Rule permits a doctor to discuss a patient’s health status, t…" at bounding box center [336, 138] width 210 height 80
click at [486, 120] on input "True" at bounding box center [491, 115] width 11 height 9
radio input "true"
click at [444, 184] on div "11 The HIPAA Privacy Rule permits a doctor to discuss a patient’s health status…" at bounding box center [348, 141] width 298 height 86
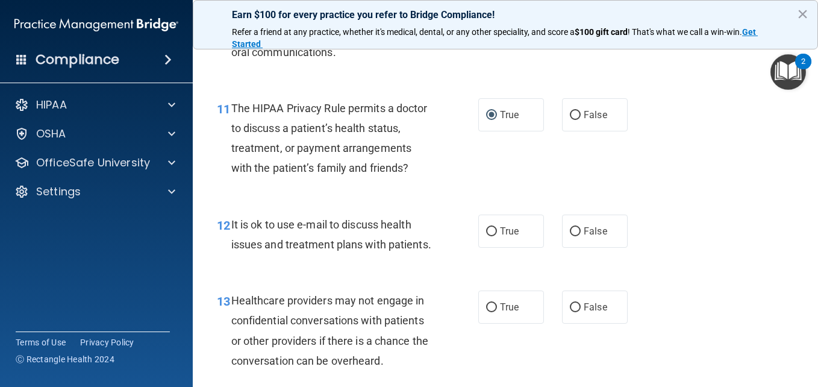
scroll to position [1399, 0]
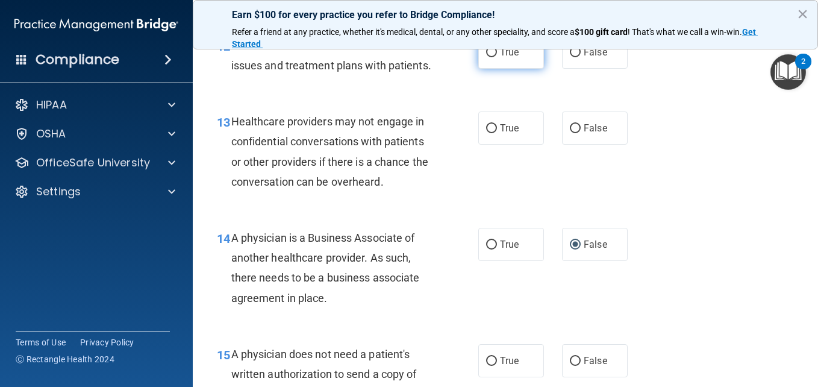
click at [492, 69] on label "True" at bounding box center [512, 52] width 66 height 33
click at [492, 57] on input "True" at bounding box center [491, 52] width 11 height 9
radio input "true"
click at [472, 198] on div "13 Healthcare providers may not engage in confidential conversations with patie…" at bounding box center [348, 154] width 298 height 86
click at [584, 134] on span "False" at bounding box center [596, 127] width 24 height 11
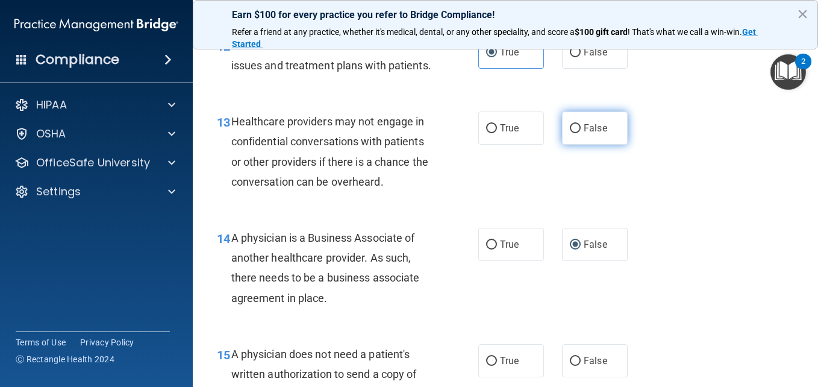
click at [581, 133] on input "False" at bounding box center [575, 128] width 11 height 9
radio input "true"
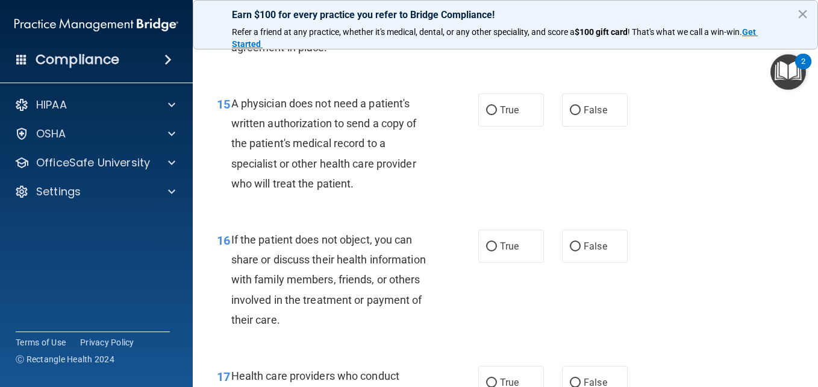
scroll to position [1651, 0]
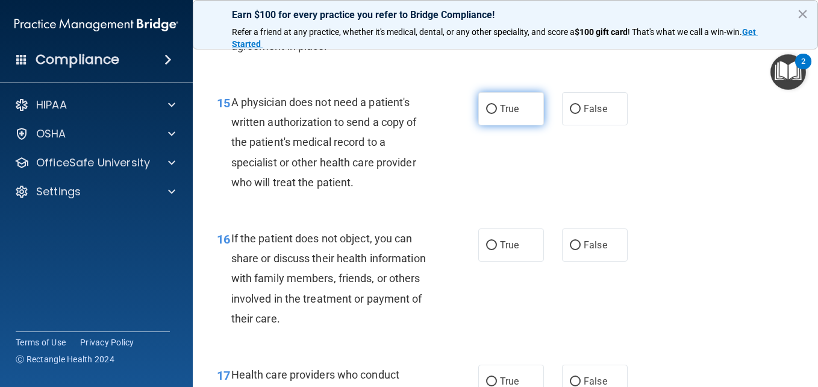
click at [484, 125] on label "True" at bounding box center [512, 108] width 66 height 33
click at [486, 114] on input "True" at bounding box center [491, 109] width 11 height 9
radio input "true"
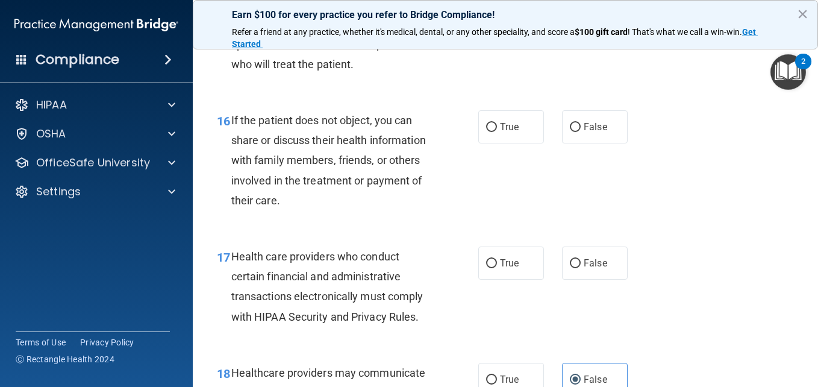
scroll to position [1770, 0]
click at [484, 143] on label "True" at bounding box center [512, 126] width 66 height 33
click at [486, 131] on input "True" at bounding box center [491, 126] width 11 height 9
radio input "true"
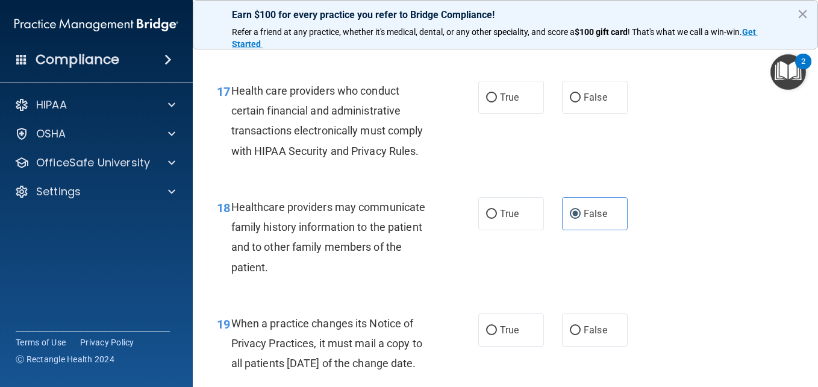
scroll to position [1935, 0]
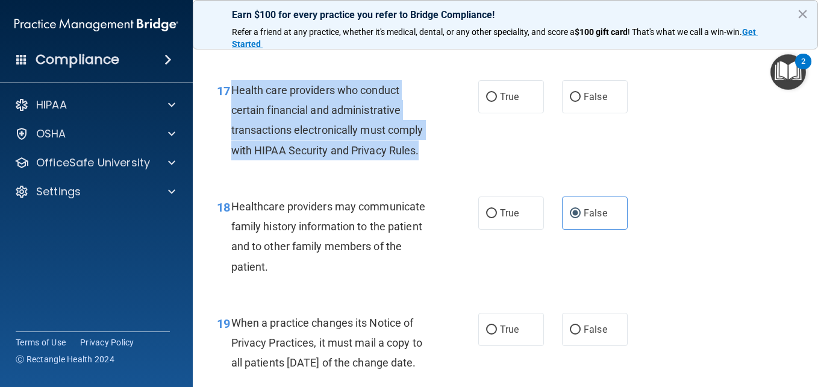
drag, startPoint x: 231, startPoint y: 150, endPoint x: 439, endPoint y: 204, distance: 214.7
click at [439, 166] on div "17 Health care providers who conduct certain financial and administrative trans…" at bounding box center [348, 123] width 298 height 86
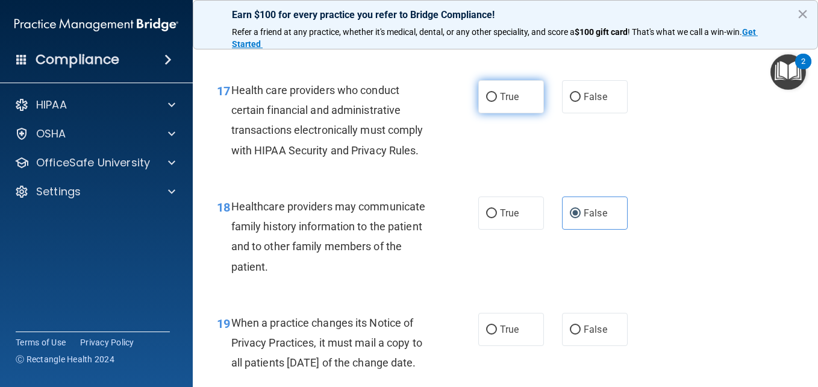
click at [519, 113] on label "True" at bounding box center [512, 96] width 66 height 33
click at [497, 102] on input "True" at bounding box center [491, 97] width 11 height 9
radio input "true"
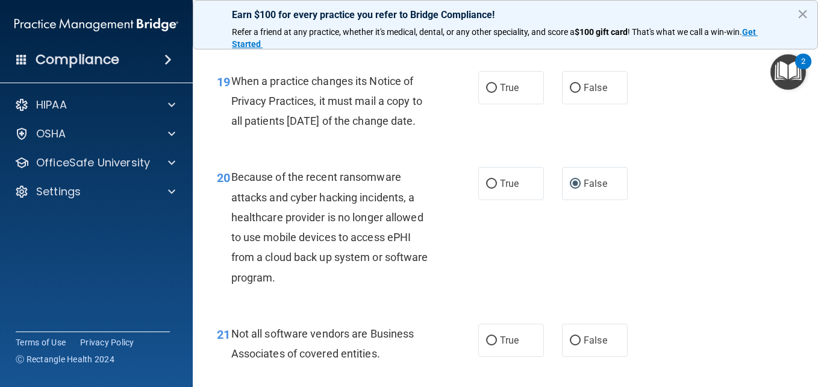
scroll to position [2178, 0]
drag, startPoint x: 232, startPoint y: 139, endPoint x: 298, endPoint y: 204, distance: 92.1
click at [298, 131] on div "When a practice changes its Notice of Privacy Practices, it must mail a copy to…" at bounding box center [336, 101] width 210 height 60
click at [570, 92] on input "False" at bounding box center [575, 87] width 11 height 9
radio input "true"
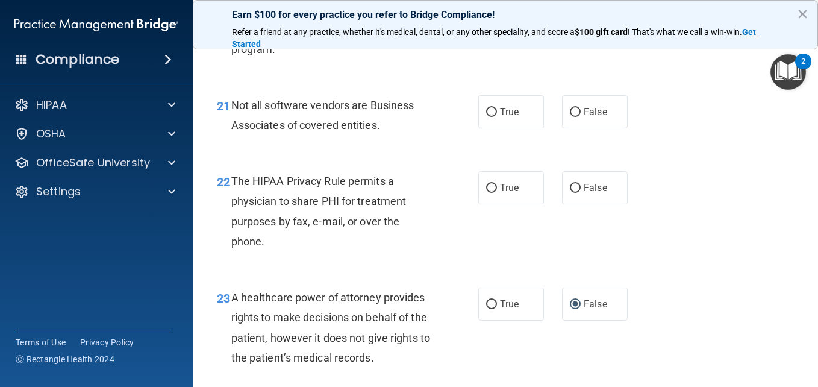
scroll to position [2407, 0]
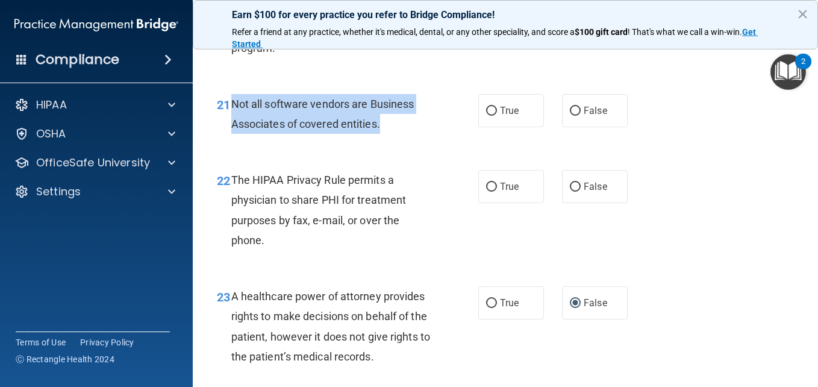
drag, startPoint x: 230, startPoint y: 188, endPoint x: 383, endPoint y: 216, distance: 156.3
click at [383, 140] on div "21 Not all software vendors are Business Associates of covered entities." at bounding box center [348, 117] width 298 height 46
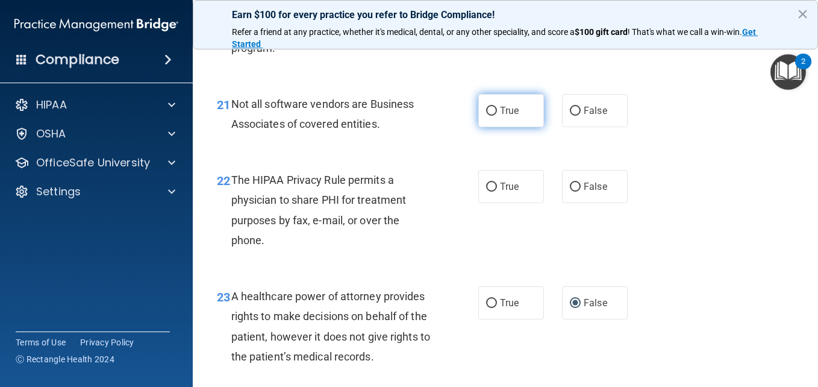
click at [503, 127] on label "True" at bounding box center [512, 110] width 66 height 33
click at [497, 116] on input "True" at bounding box center [491, 111] width 11 height 9
radio input "true"
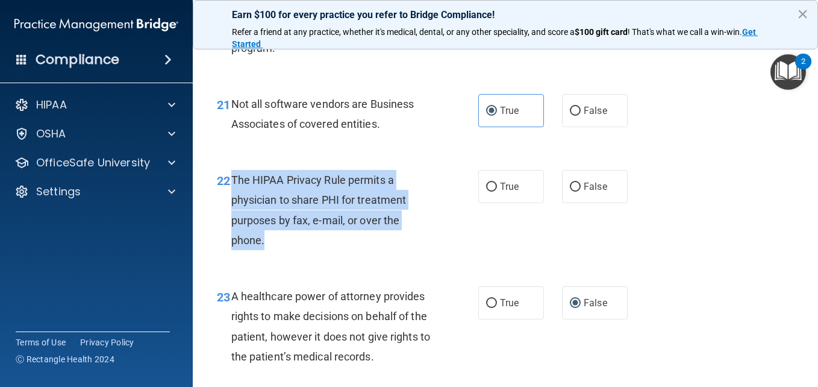
drag, startPoint x: 230, startPoint y: 259, endPoint x: 279, endPoint y: 321, distance: 78.5
click at [279, 256] on div "22 The HIPAA Privacy Rule permits a physician to share PHI for treatment purpos…" at bounding box center [348, 213] width 298 height 86
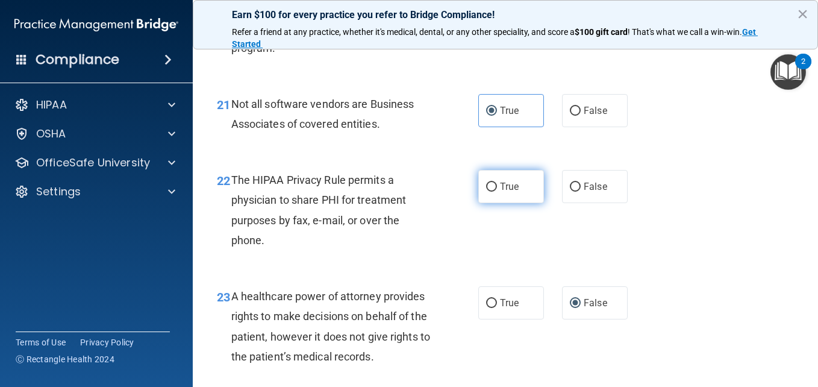
click at [514, 192] on span "True" at bounding box center [509, 186] width 19 height 11
click at [497, 192] on input "True" at bounding box center [491, 187] width 11 height 9
radio input "true"
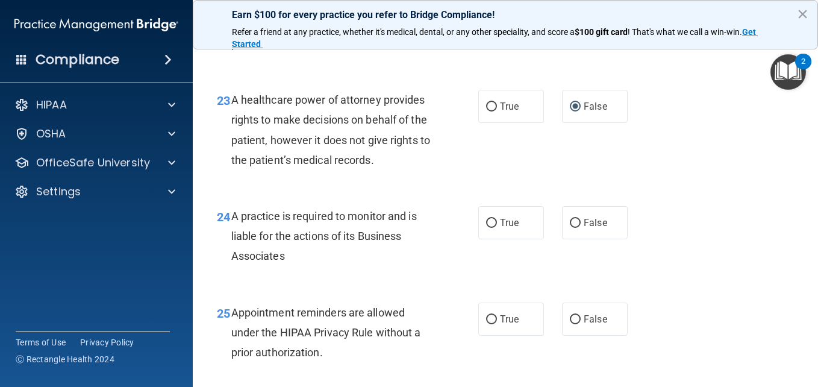
scroll to position [2680, 0]
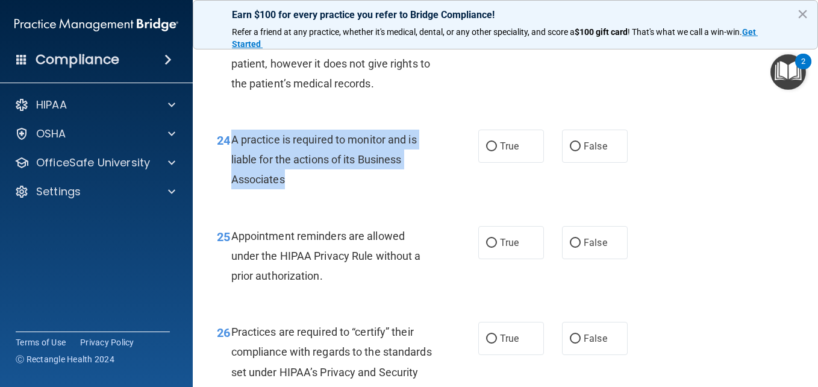
drag, startPoint x: 231, startPoint y: 219, endPoint x: 296, endPoint y: 256, distance: 75.1
click at [296, 190] on div "A practice is required to monitor and is liable for the actions of its Business…" at bounding box center [336, 160] width 210 height 60
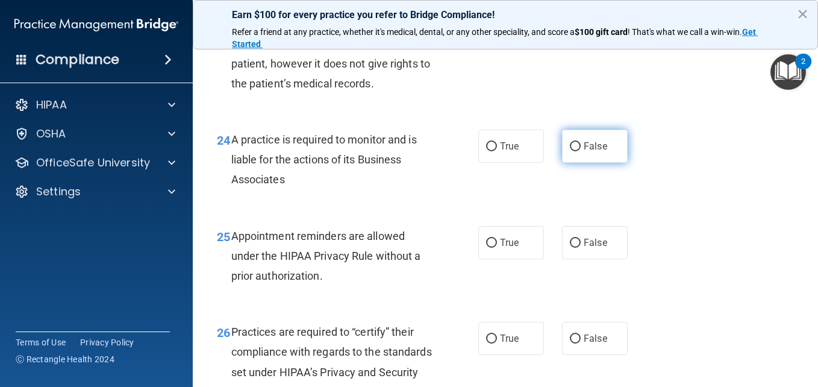
click at [576, 163] on label "False" at bounding box center [595, 146] width 66 height 33
click at [576, 151] on input "False" at bounding box center [575, 146] width 11 height 9
radio input "true"
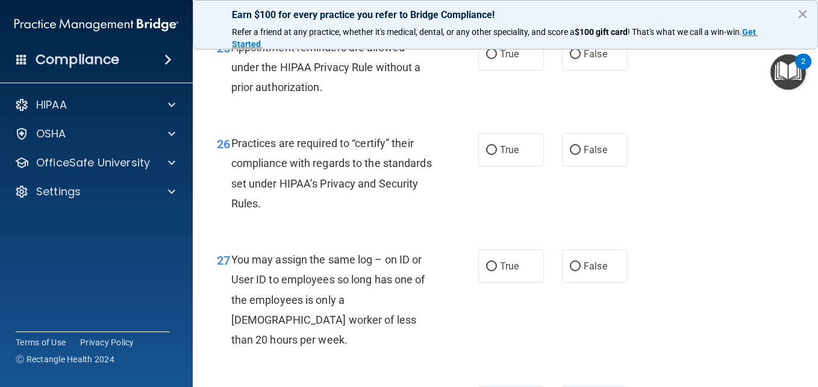
scroll to position [2869, 0]
click at [526, 70] on label "True" at bounding box center [512, 53] width 66 height 33
click at [497, 58] on input "True" at bounding box center [491, 53] width 11 height 9
radio input "true"
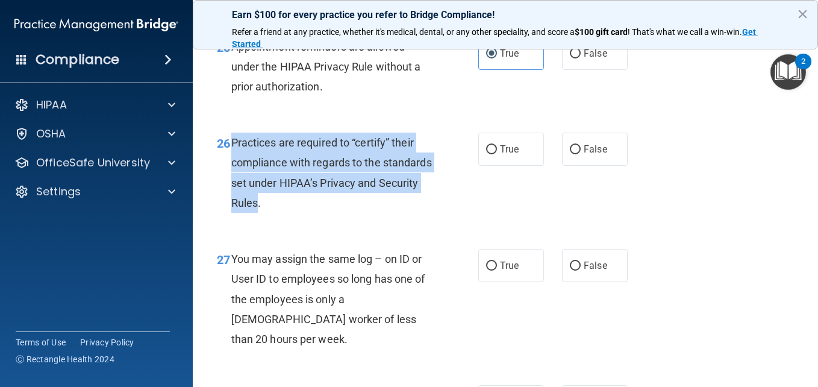
drag, startPoint x: 232, startPoint y: 218, endPoint x: 300, endPoint y: 277, distance: 90.5
click at [300, 209] on span "Practices are required to “certify” their compliance with regards to the standa…" at bounding box center [331, 172] width 201 height 73
click at [433, 213] on div "Practices are required to “certify” their compliance with regards to the standa…" at bounding box center [336, 173] width 210 height 80
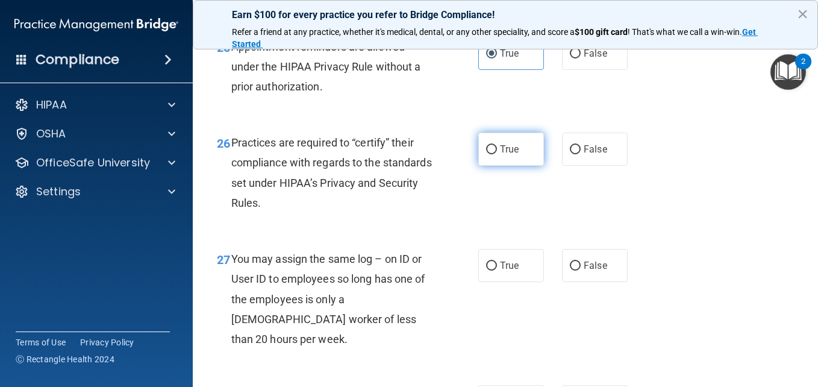
click at [479, 166] on label "True" at bounding box center [512, 149] width 66 height 33
click at [486, 154] on input "True" at bounding box center [491, 149] width 11 height 9
radio input "true"
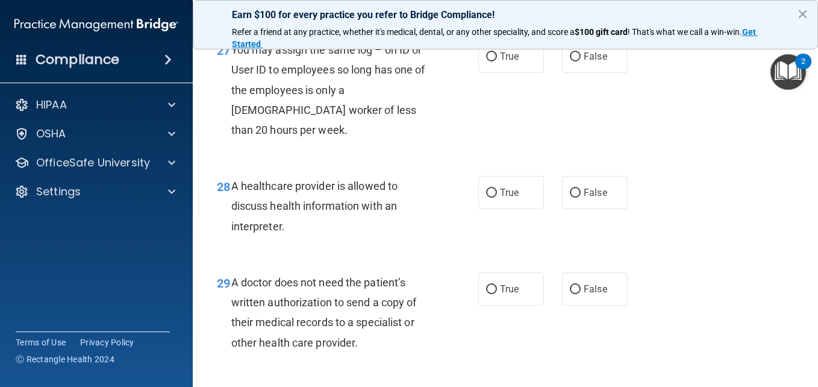
scroll to position [3079, 0]
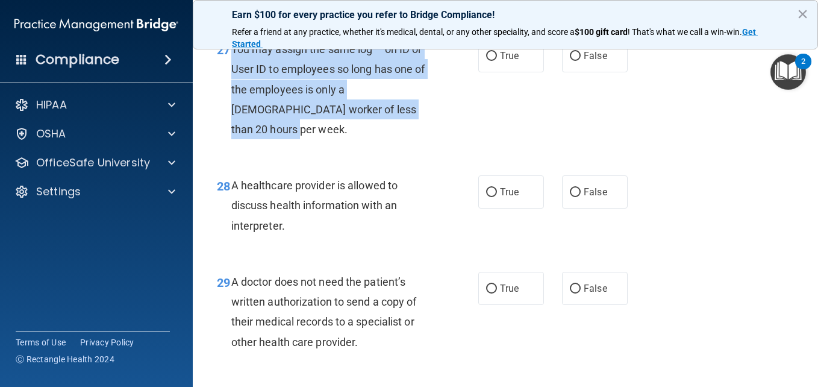
drag, startPoint x: 230, startPoint y: 130, endPoint x: 393, endPoint y: 198, distance: 176.2
click at [393, 145] on div "27 You may assign the same log – on ID or User ID to employees so long has one …" at bounding box center [348, 92] width 298 height 106
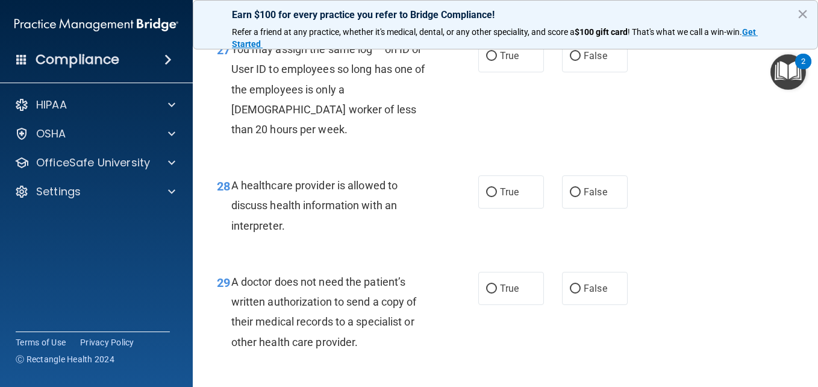
click at [497, 160] on div "27 You may assign the same log – on ID or User ID to employees so long has one …" at bounding box center [505, 92] width 595 height 136
click at [571, 61] on input "False" at bounding box center [575, 56] width 11 height 9
radio input "true"
click at [504, 198] on span "True" at bounding box center [509, 191] width 19 height 11
click at [497, 197] on input "True" at bounding box center [491, 192] width 11 height 9
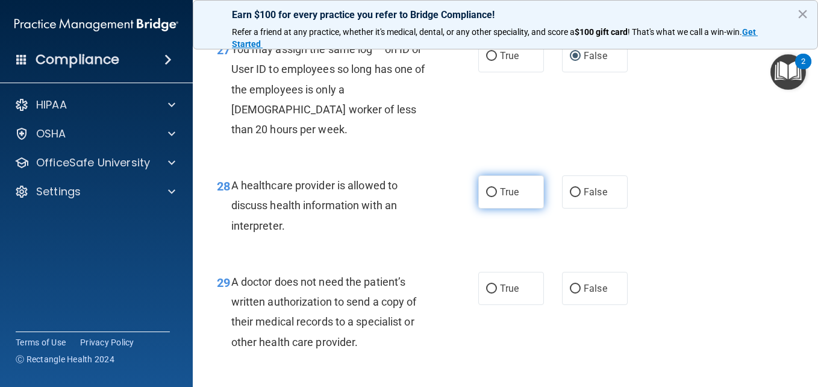
radio input "true"
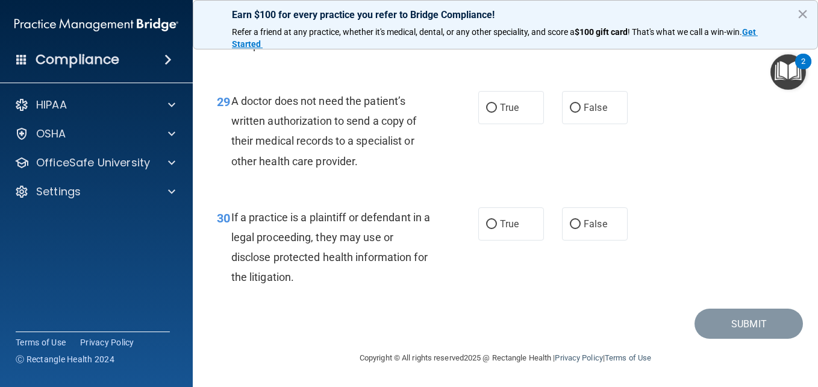
scroll to position [3281, 0]
drag, startPoint x: 230, startPoint y: 138, endPoint x: 371, endPoint y: 202, distance: 154.3
click at [371, 177] on div "29 A doctor does not need the patient’s written authorization to send a copy of…" at bounding box center [348, 134] width 298 height 86
click at [500, 163] on div "29 A doctor does not need the patient’s written authorization to send a copy of…" at bounding box center [505, 134] width 595 height 116
click at [494, 124] on label "True" at bounding box center [512, 107] width 66 height 33
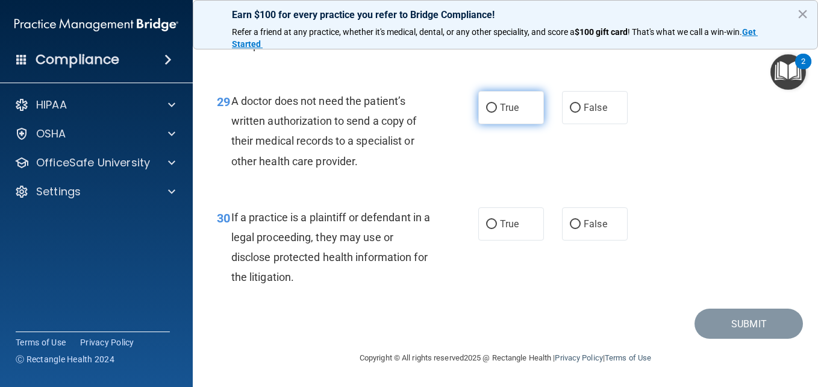
click at [494, 113] on input "True" at bounding box center [491, 108] width 11 height 9
radio input "true"
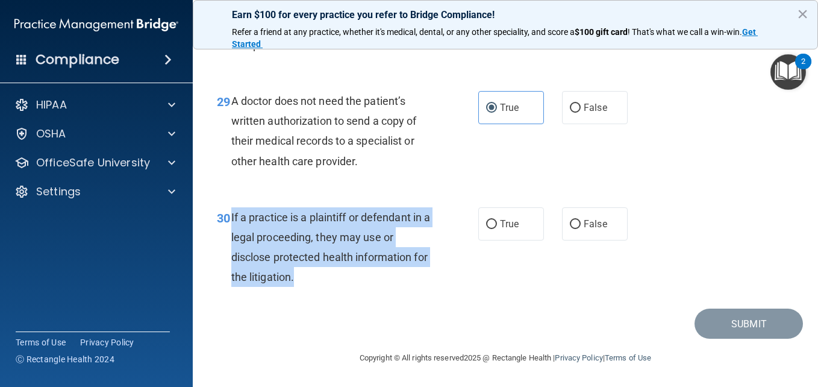
drag, startPoint x: 231, startPoint y: 254, endPoint x: 342, endPoint y: 312, distance: 125.4
click at [342, 287] on div "If a practice is a plaintiff or defendant in a legal proceeding, they may use o…" at bounding box center [336, 247] width 210 height 80
click at [492, 229] on input "True" at bounding box center [491, 224] width 11 height 9
radio input "true"
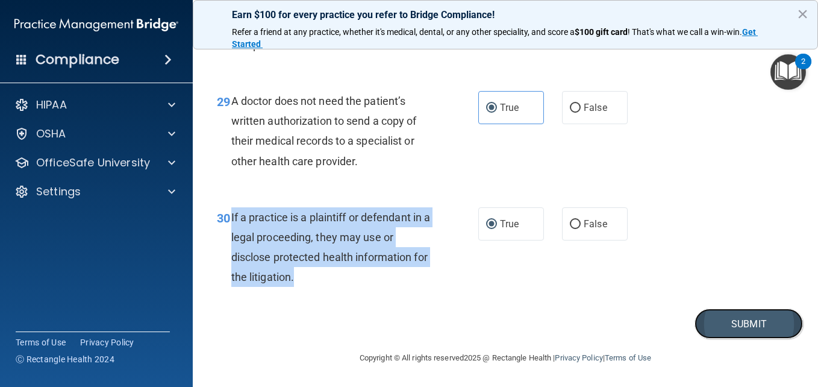
click at [736, 339] on button "Submit" at bounding box center [749, 324] width 108 height 31
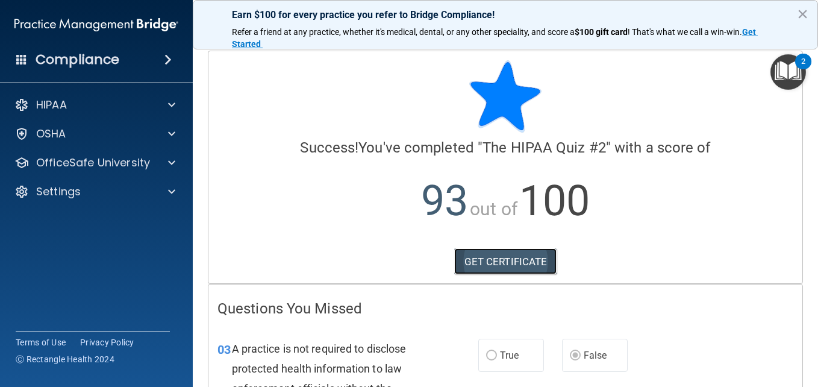
click at [483, 269] on link "GET CERTIFICATE" at bounding box center [505, 261] width 103 height 27
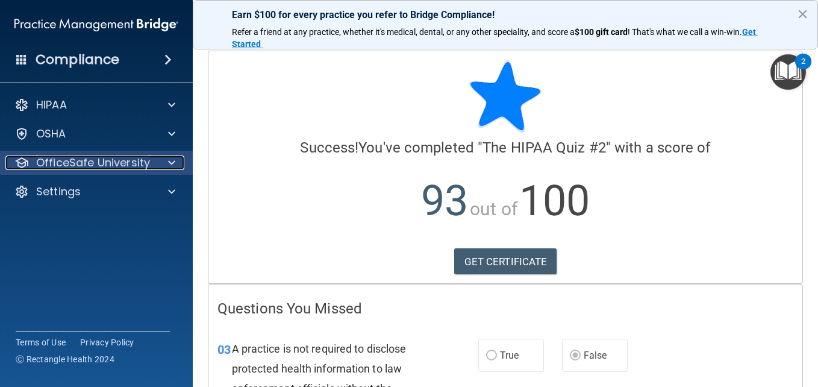
click at [84, 166] on p "OfficeSafe University" at bounding box center [93, 162] width 114 height 14
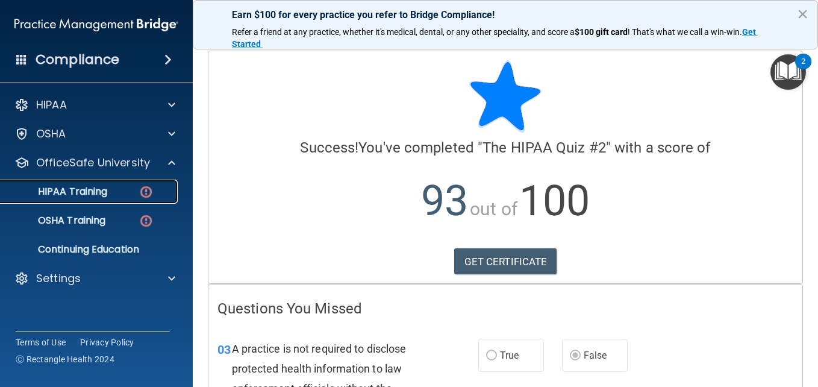
click at [119, 199] on link "HIPAA Training" at bounding box center [83, 192] width 190 height 24
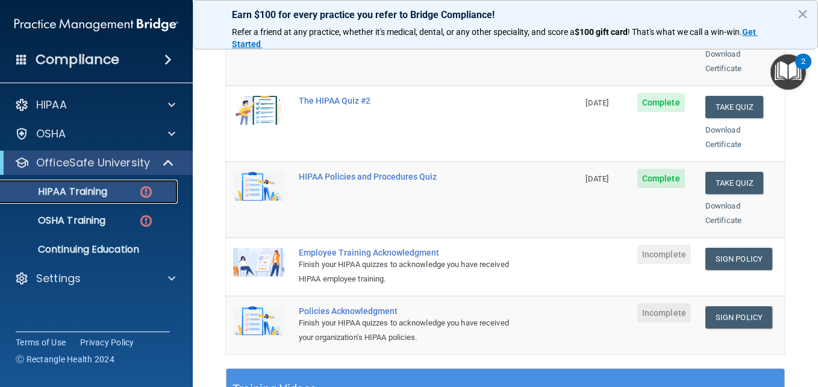
scroll to position [219, 0]
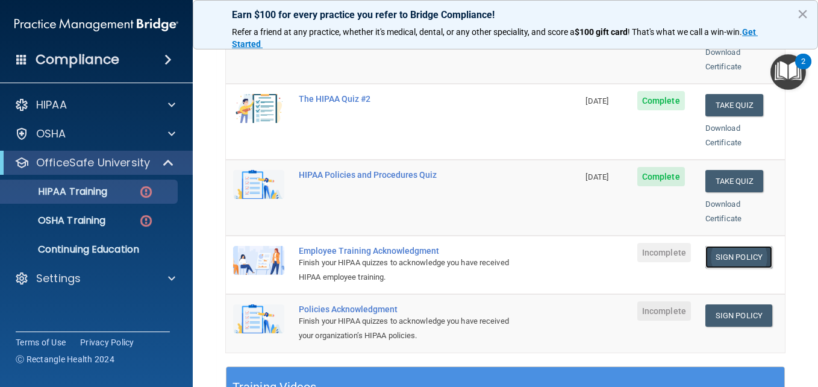
click at [706, 246] on link "Sign Policy" at bounding box center [739, 257] width 67 height 22
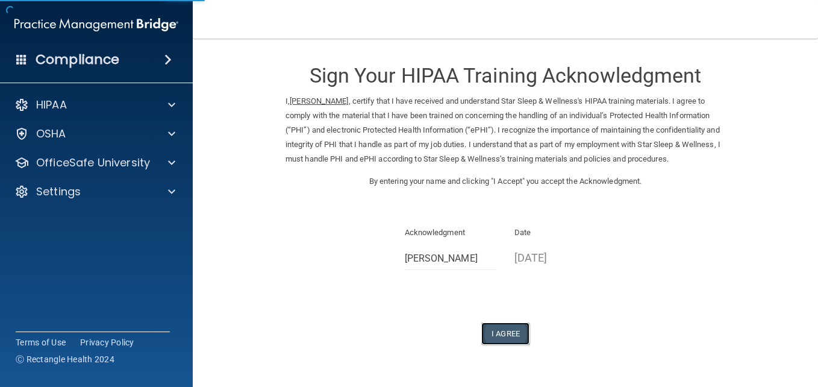
click at [505, 328] on button "I Agree" at bounding box center [506, 333] width 48 height 22
click at [491, 332] on button "I Agree" at bounding box center [506, 333] width 48 height 22
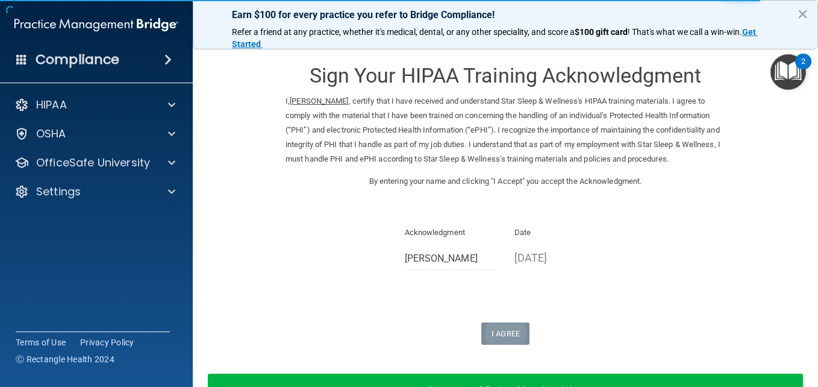
scroll to position [82, 0]
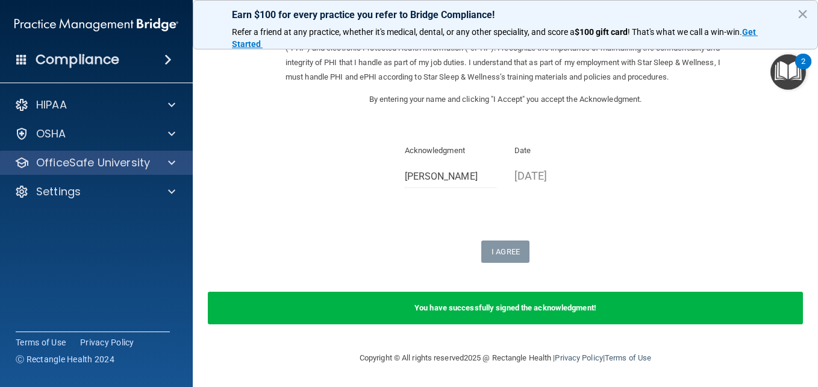
click at [141, 171] on div "OfficeSafe University" at bounding box center [96, 163] width 193 height 24
click at [166, 166] on div at bounding box center [170, 162] width 30 height 14
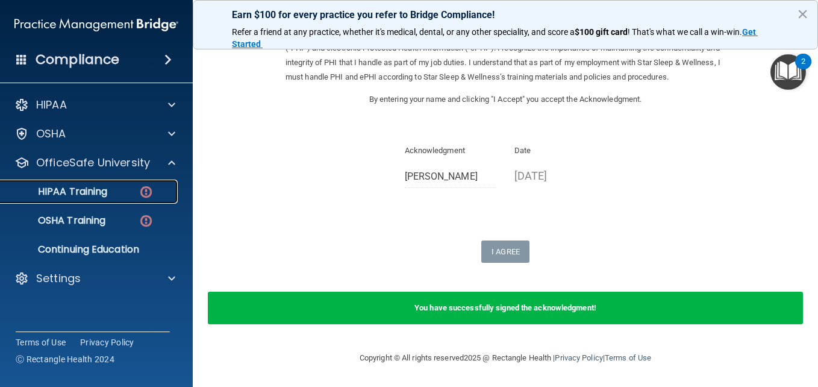
click at [143, 190] on img at bounding box center [146, 191] width 15 height 15
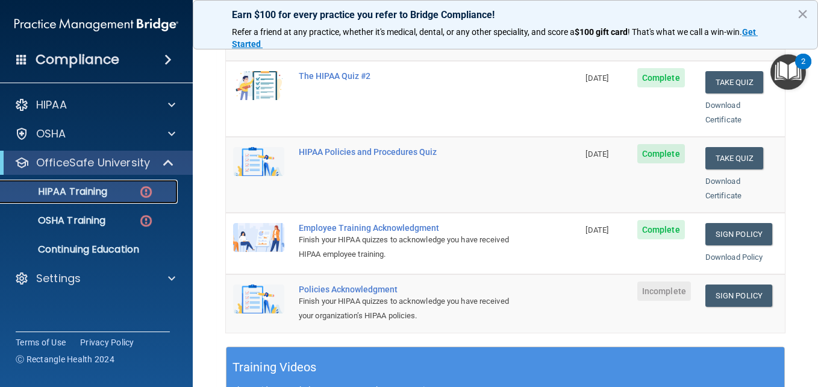
scroll to position [234, 0]
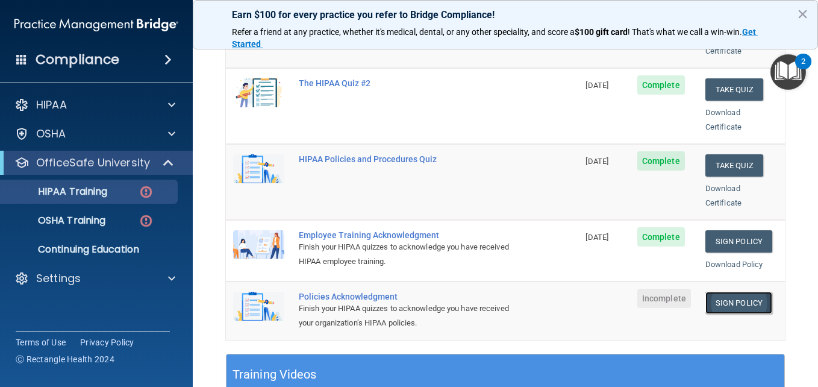
click at [722, 296] on link "Sign Policy" at bounding box center [739, 303] width 67 height 22
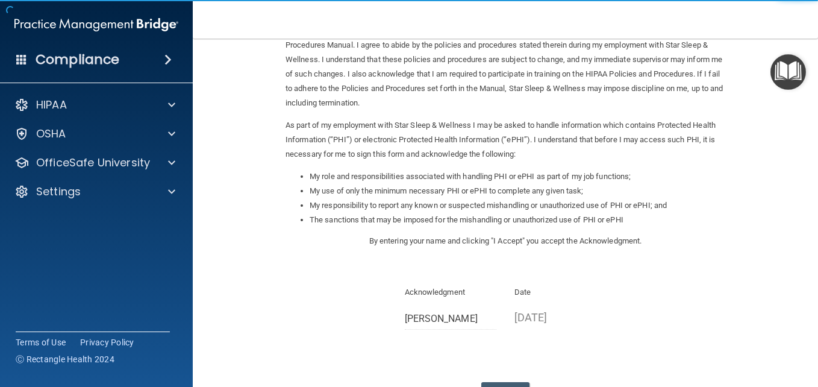
scroll to position [165, 0]
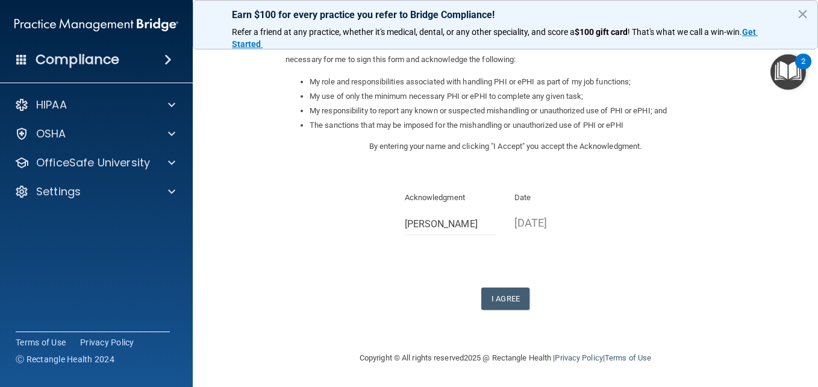
drag, startPoint x: 535, startPoint y: 273, endPoint x: 468, endPoint y: 288, distance: 69.2
click at [468, 288] on div "I Agree" at bounding box center [506, 298] width 440 height 22
click at [513, 298] on button "I Agree" at bounding box center [506, 298] width 48 height 22
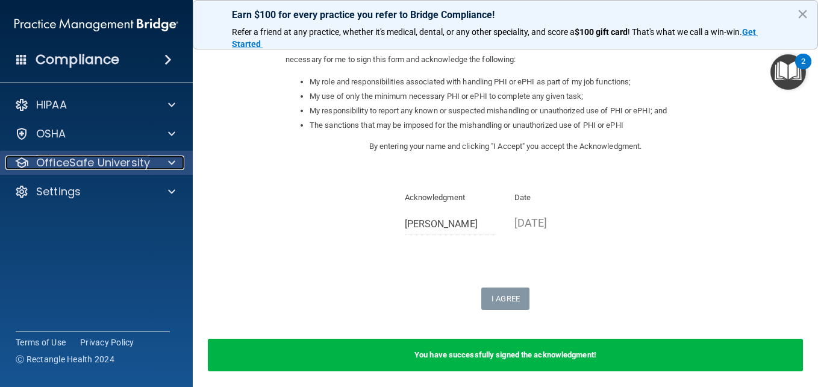
click at [104, 160] on p "OfficeSafe University" at bounding box center [93, 162] width 114 height 14
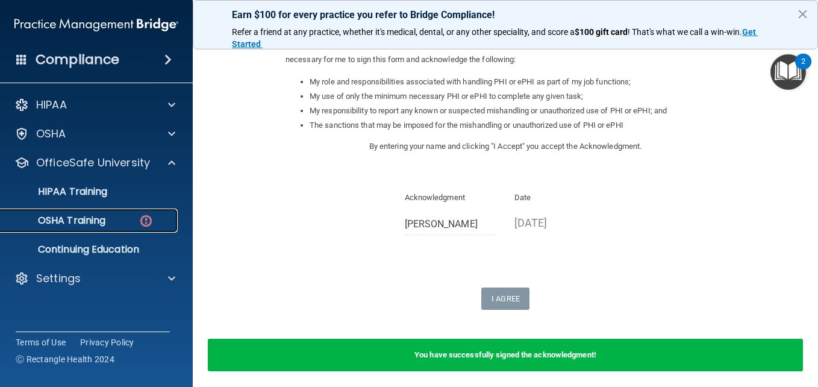
click at [128, 217] on div "OSHA Training" at bounding box center [90, 221] width 165 height 12
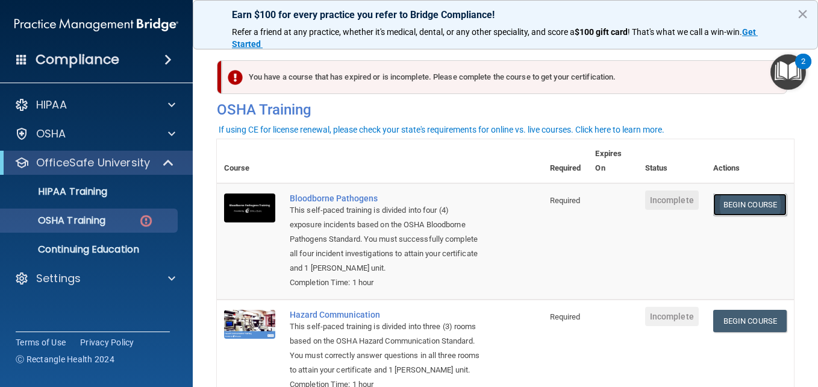
click at [749, 207] on link "Begin Course" at bounding box center [751, 204] width 74 height 22
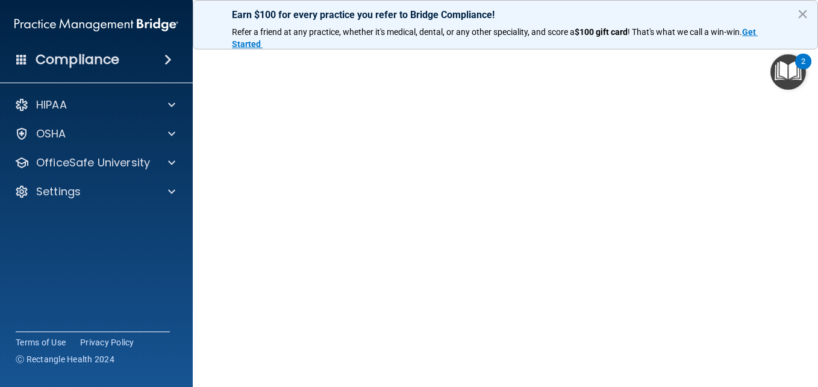
scroll to position [39, 0]
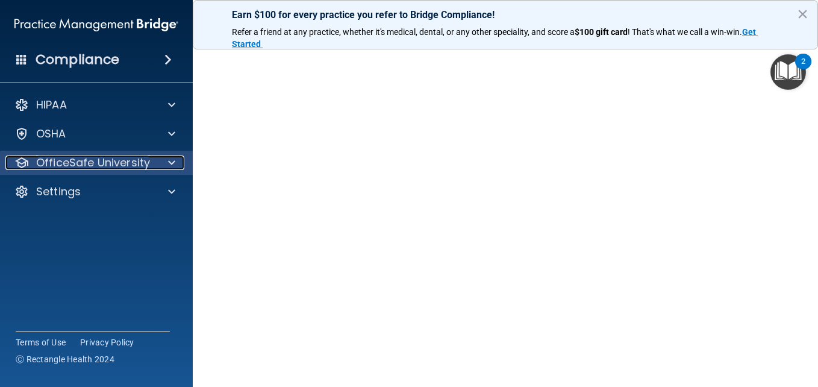
click at [168, 163] on span at bounding box center [171, 162] width 7 height 14
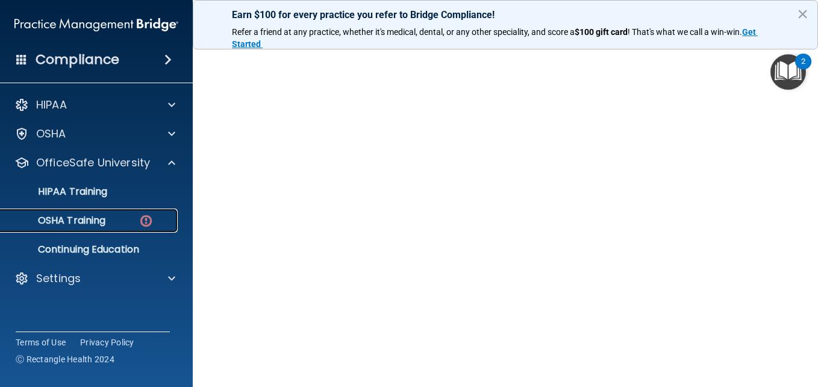
click at [115, 222] on div "OSHA Training" at bounding box center [90, 221] width 165 height 12
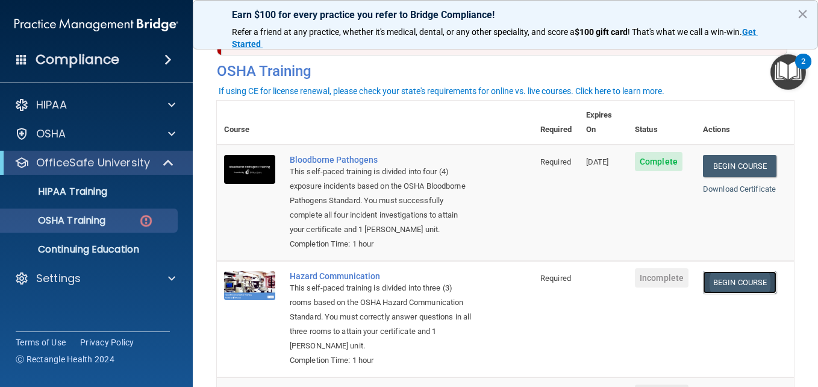
click at [717, 281] on link "Begin Course" at bounding box center [740, 282] width 74 height 22
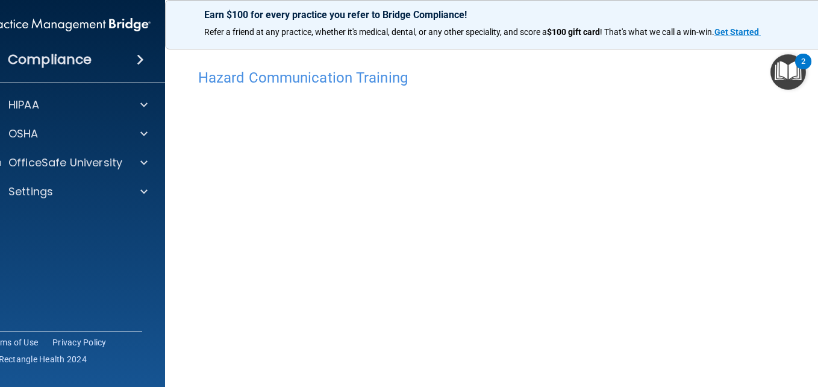
scroll to position [66, 0]
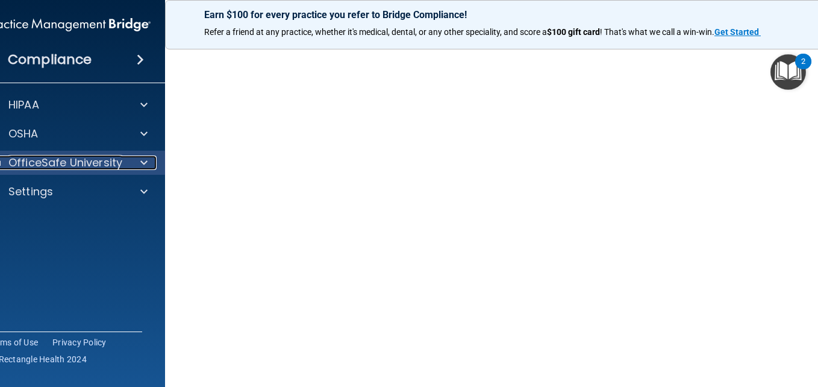
click at [130, 160] on div at bounding box center [142, 162] width 30 height 14
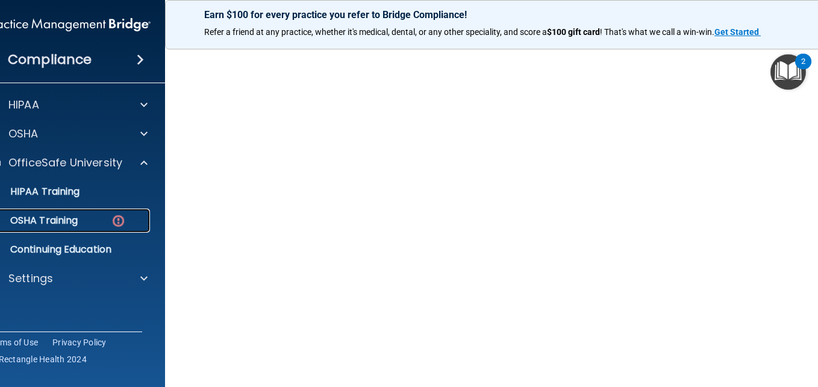
click at [111, 219] on img at bounding box center [118, 220] width 15 height 15
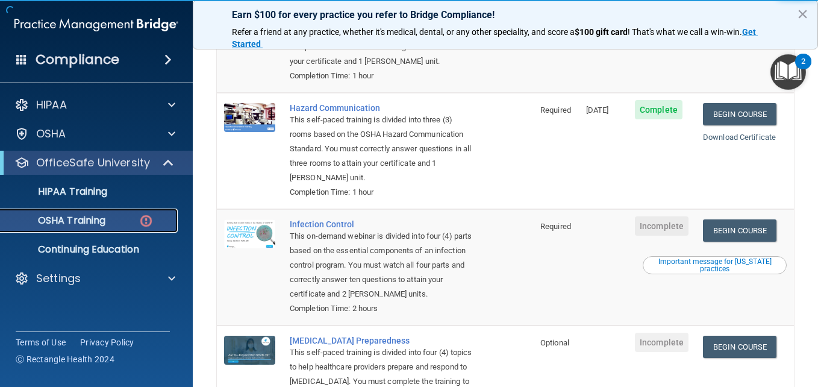
scroll to position [207, 0]
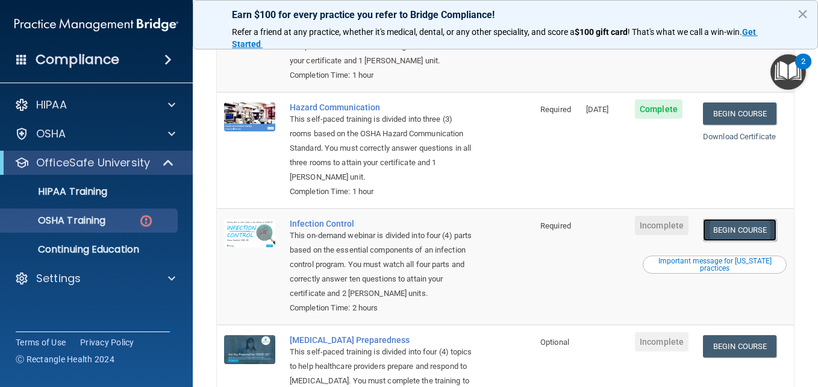
click at [708, 236] on link "Begin Course" at bounding box center [740, 230] width 74 height 22
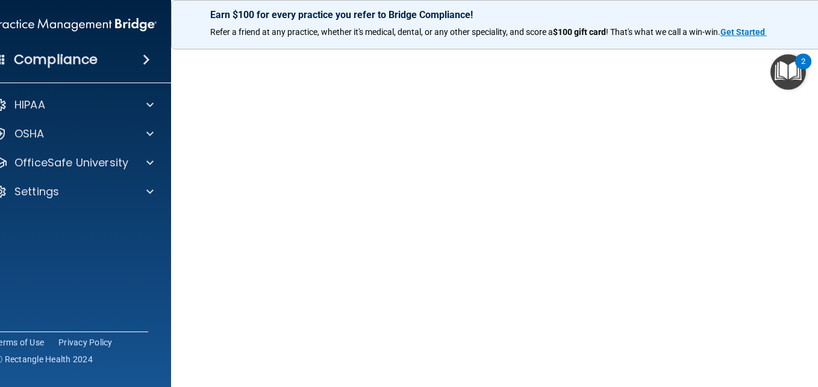
scroll to position [109, 0]
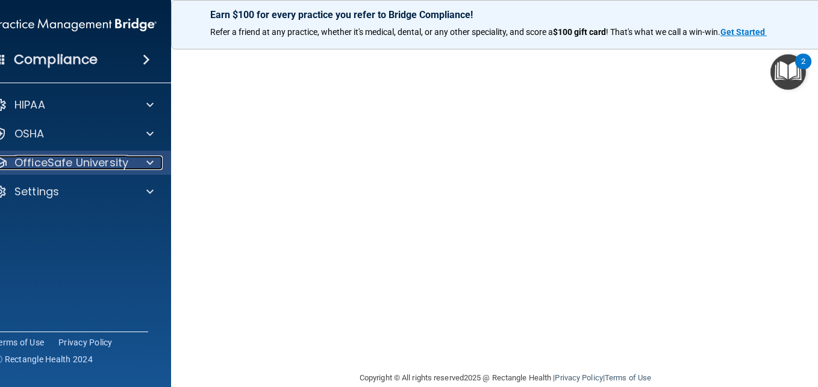
click at [99, 155] on p "OfficeSafe University" at bounding box center [71, 162] width 114 height 14
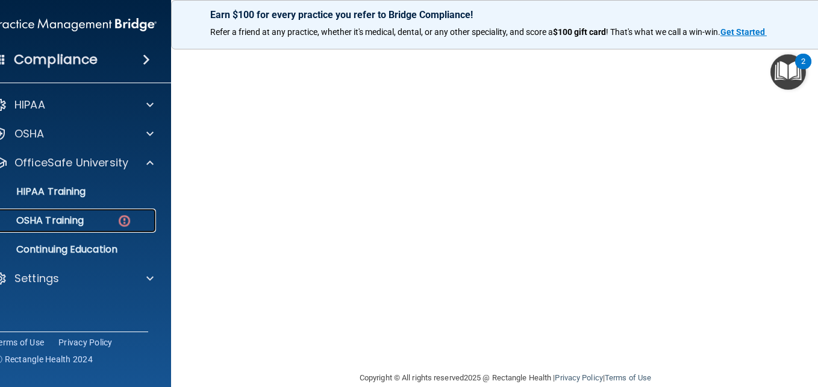
click at [89, 222] on div "OSHA Training" at bounding box center [68, 221] width 165 height 12
